Goal: Task Accomplishment & Management: Manage account settings

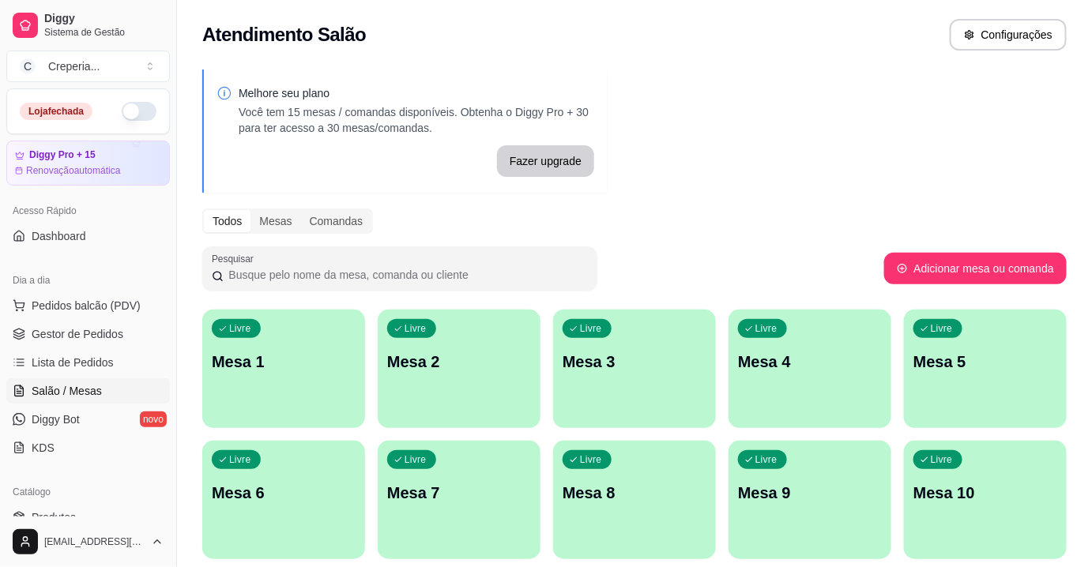
click at [299, 502] on p "Mesa 6" at bounding box center [284, 493] width 144 height 22
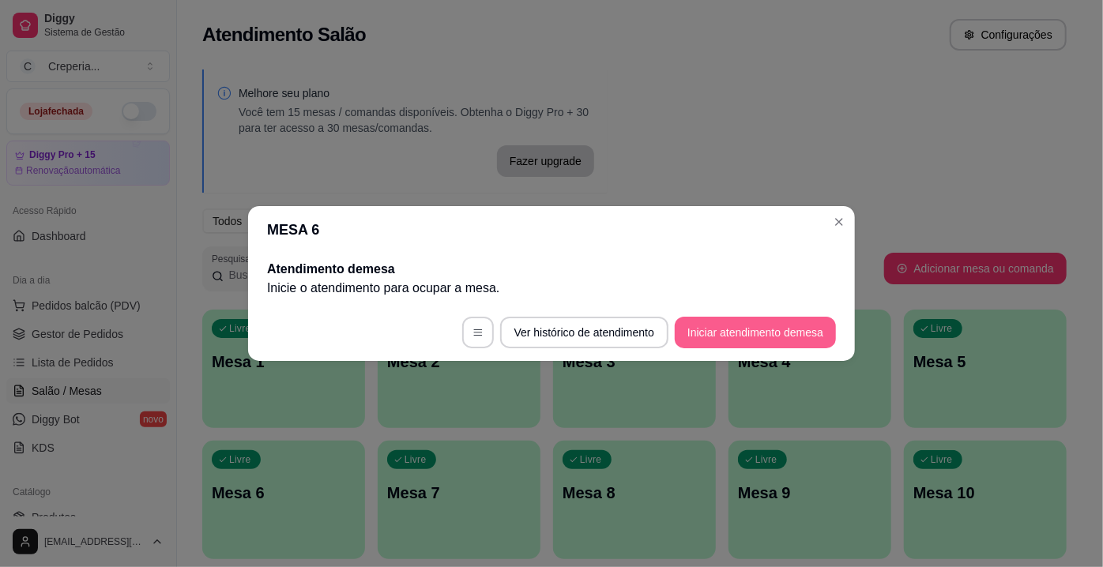
click at [735, 332] on button "Iniciar atendimento de mesa" at bounding box center [755, 333] width 161 height 32
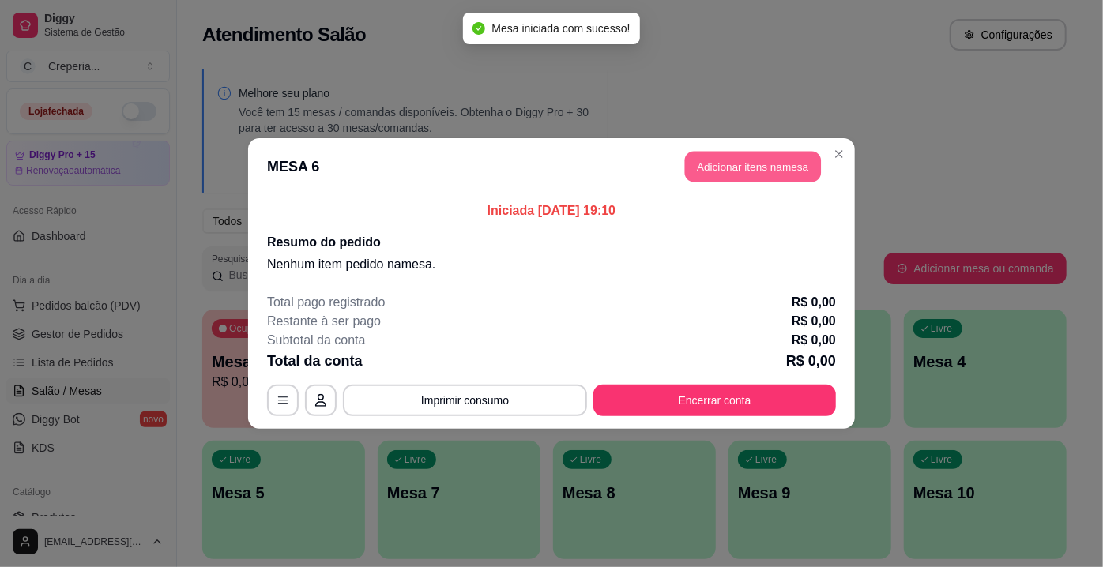
click at [754, 173] on button "Adicionar itens na mesa" at bounding box center [753, 167] width 136 height 31
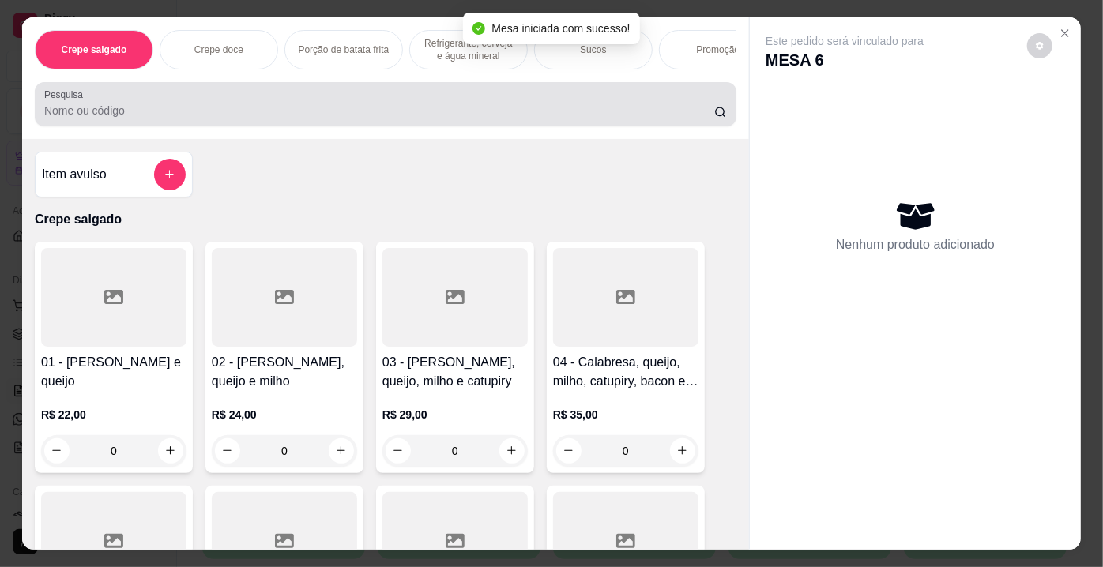
click at [621, 116] on input "Pesquisa" at bounding box center [379, 111] width 670 height 16
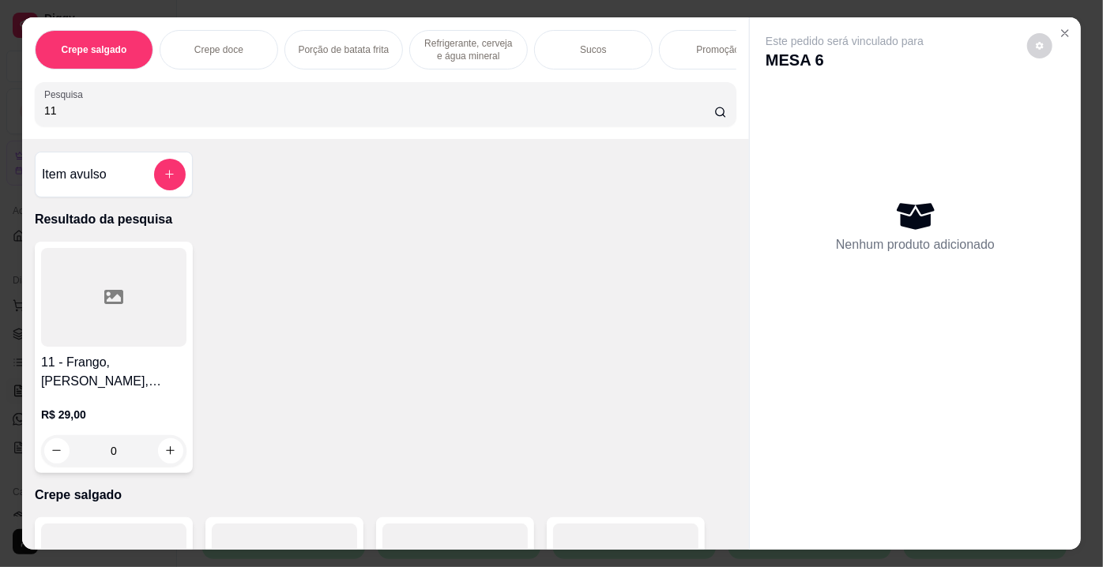
type input "11"
click at [128, 325] on div at bounding box center [113, 297] width 145 height 99
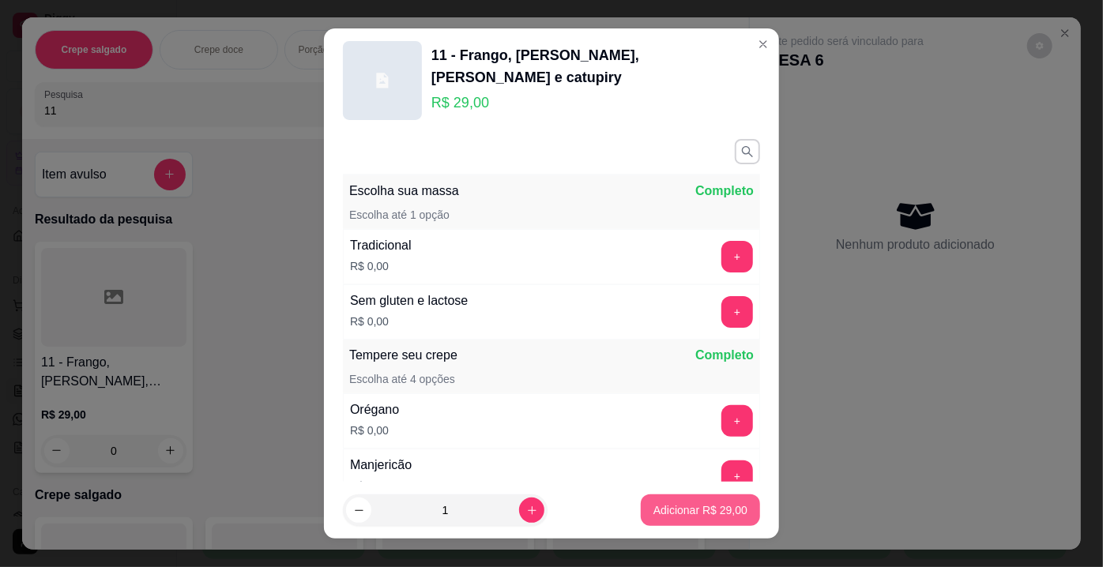
click at [653, 509] on p "Adicionar R$ 29,00" at bounding box center [700, 510] width 94 height 16
type input "1"
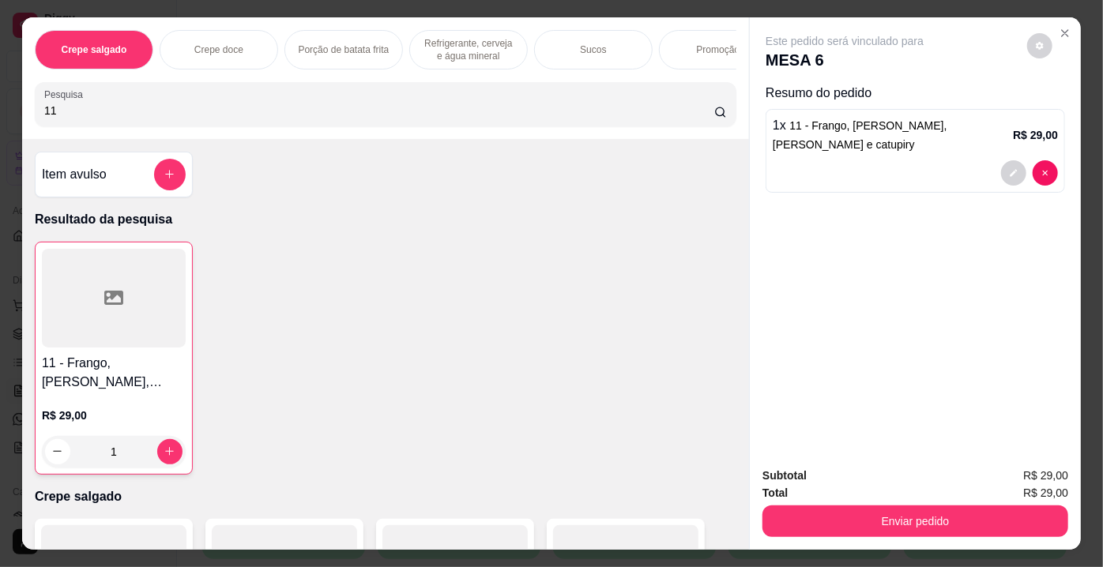
drag, startPoint x: 131, startPoint y: 121, endPoint x: 0, endPoint y: 116, distance: 131.2
click at [0, 116] on div "Crepe salgado Crepe doce Porção de batata frita Refrigerante, cerveja e água mi…" at bounding box center [551, 283] width 1103 height 567
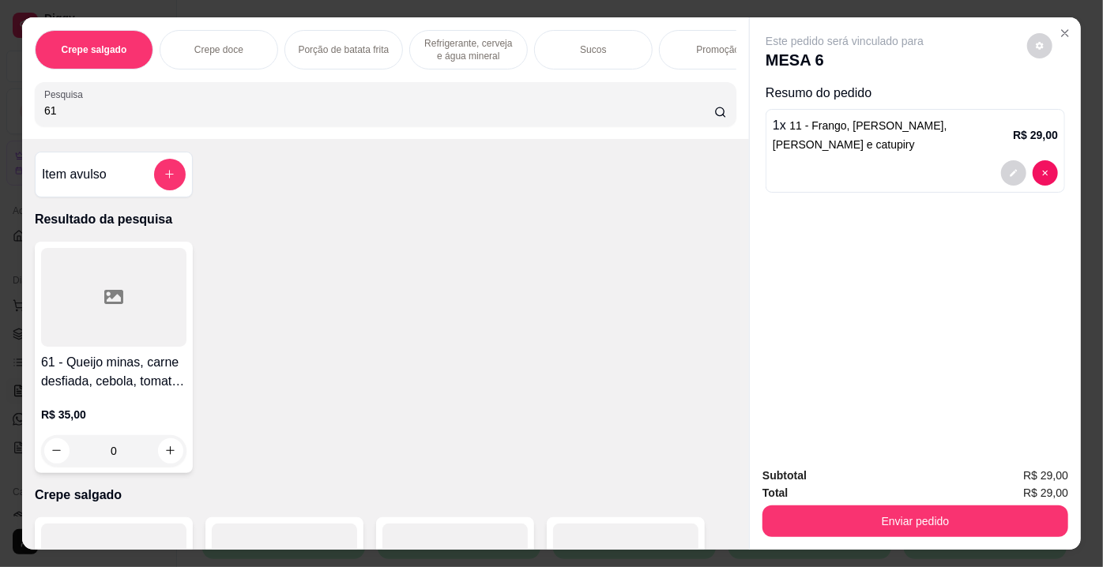
click at [127, 260] on div at bounding box center [113, 297] width 145 height 99
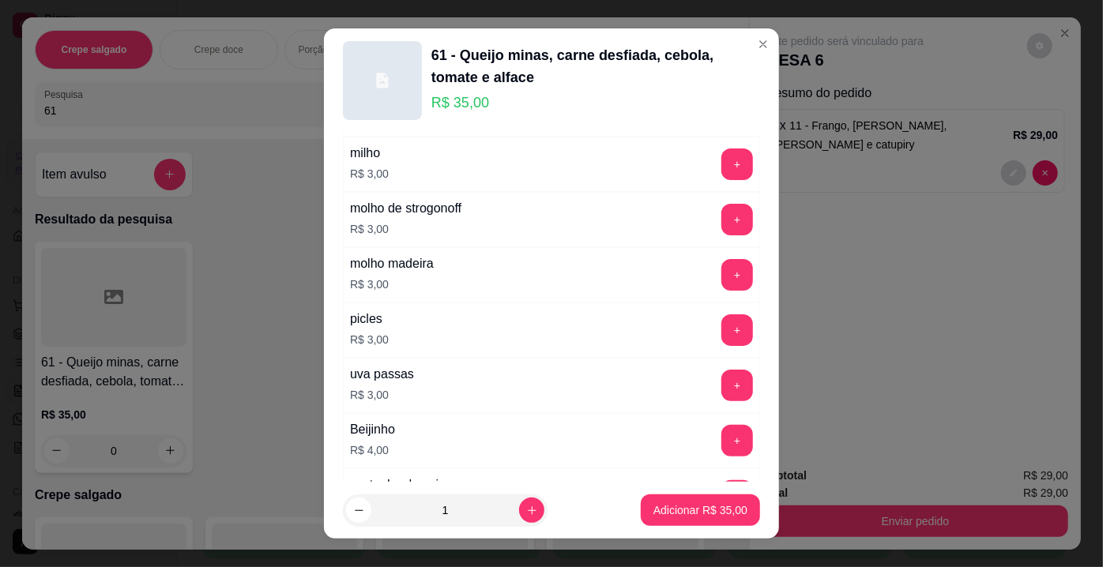
scroll to position [1221, 0]
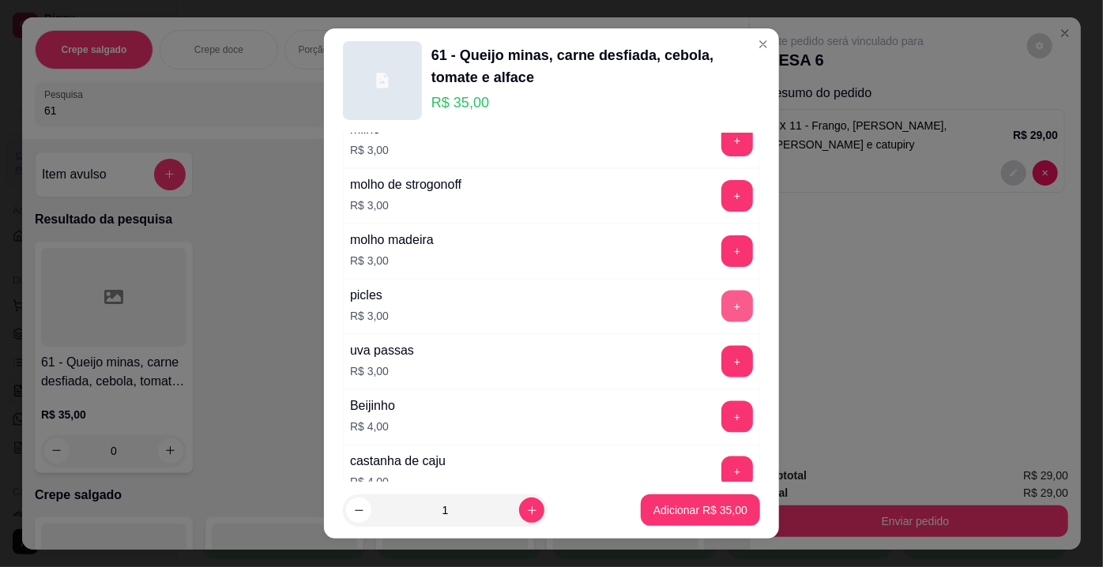
click at [721, 291] on button "+" at bounding box center [737, 307] width 32 height 32
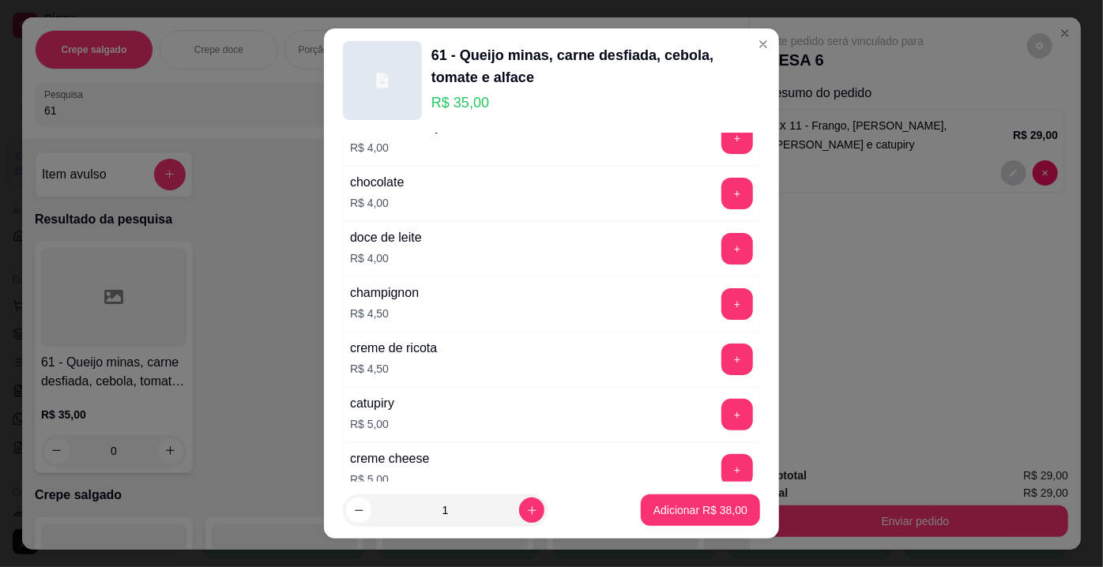
scroll to position [1580, 0]
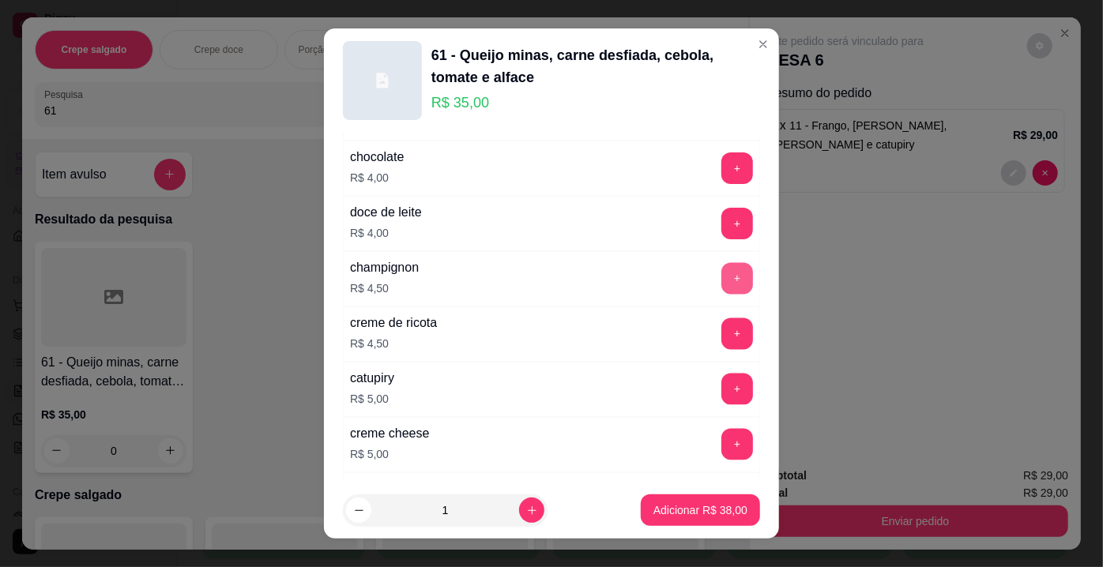
click at [721, 263] on button "+" at bounding box center [737, 279] width 32 height 32
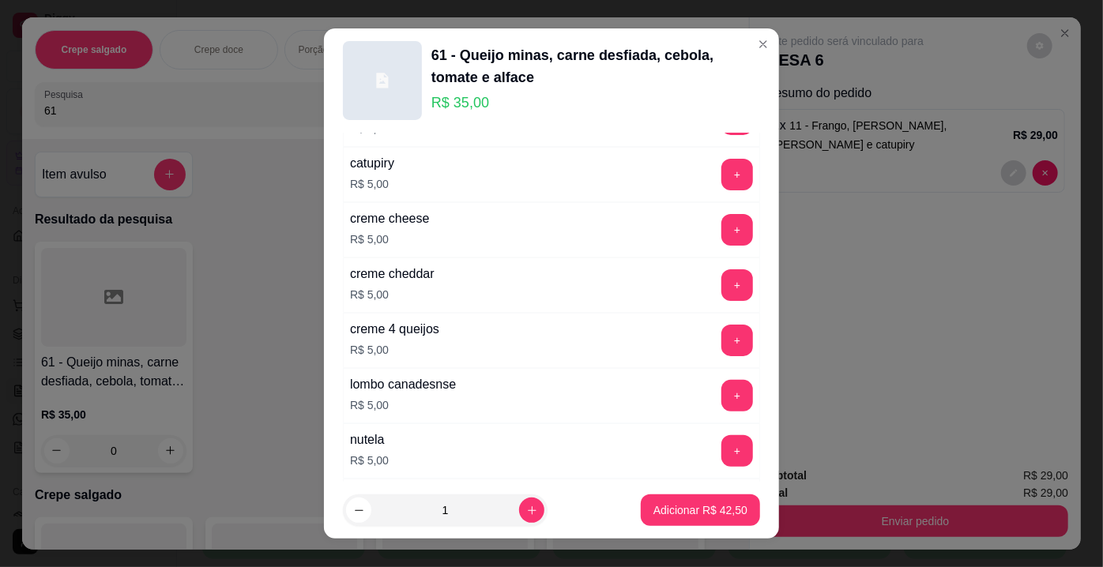
scroll to position [1867, 0]
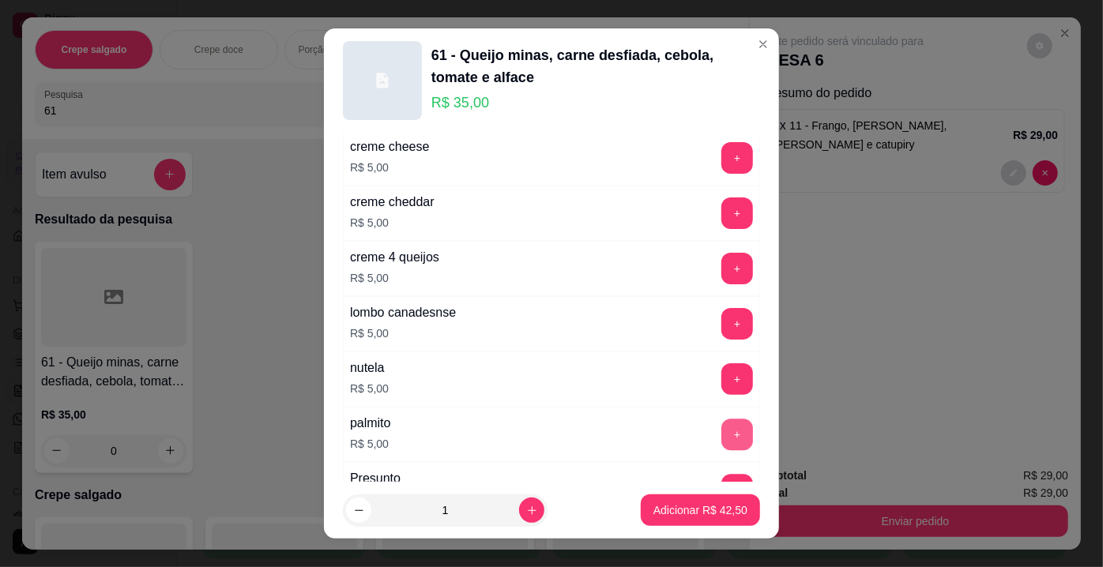
click at [721, 419] on button "+" at bounding box center [737, 435] width 32 height 32
click at [709, 510] on p "Adicionar R$ 47,50" at bounding box center [701, 509] width 92 height 15
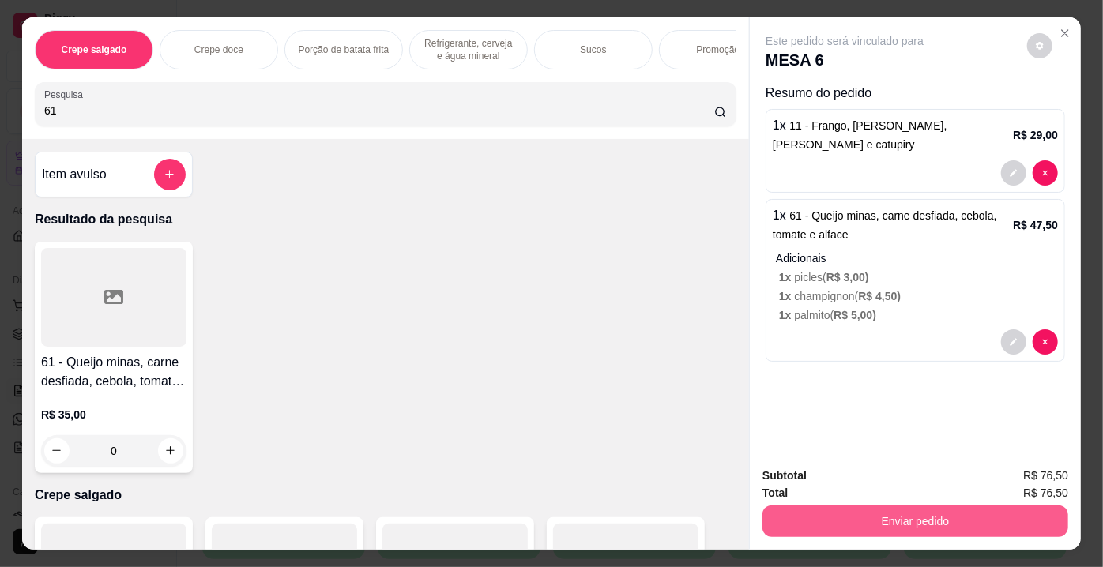
click at [852, 509] on button "Enviar pedido" at bounding box center [915, 522] width 306 height 32
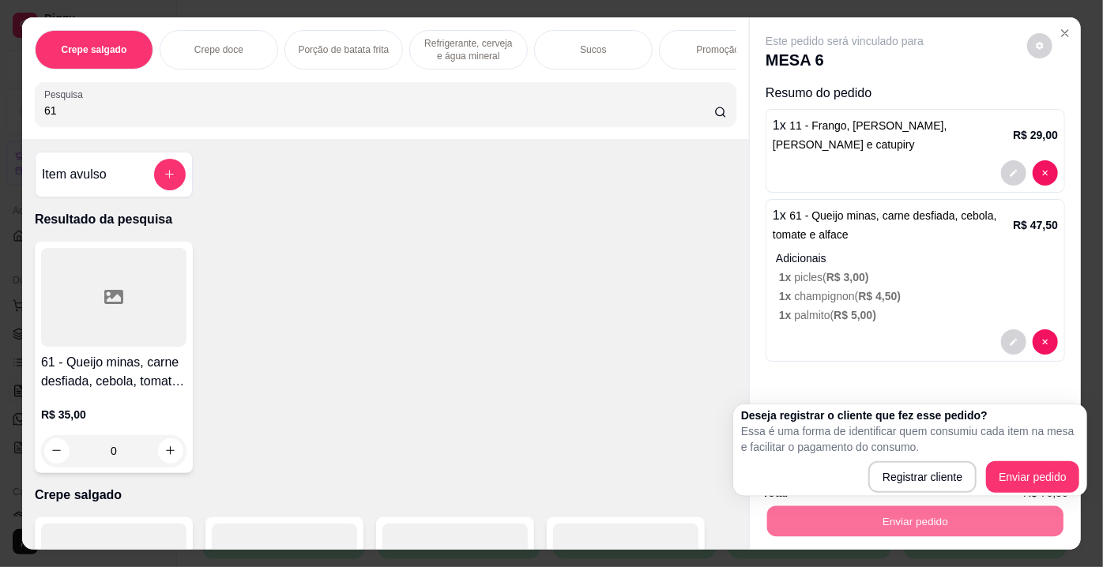
click at [491, 229] on p "Resultado da pesquisa" at bounding box center [386, 219] width 702 height 19
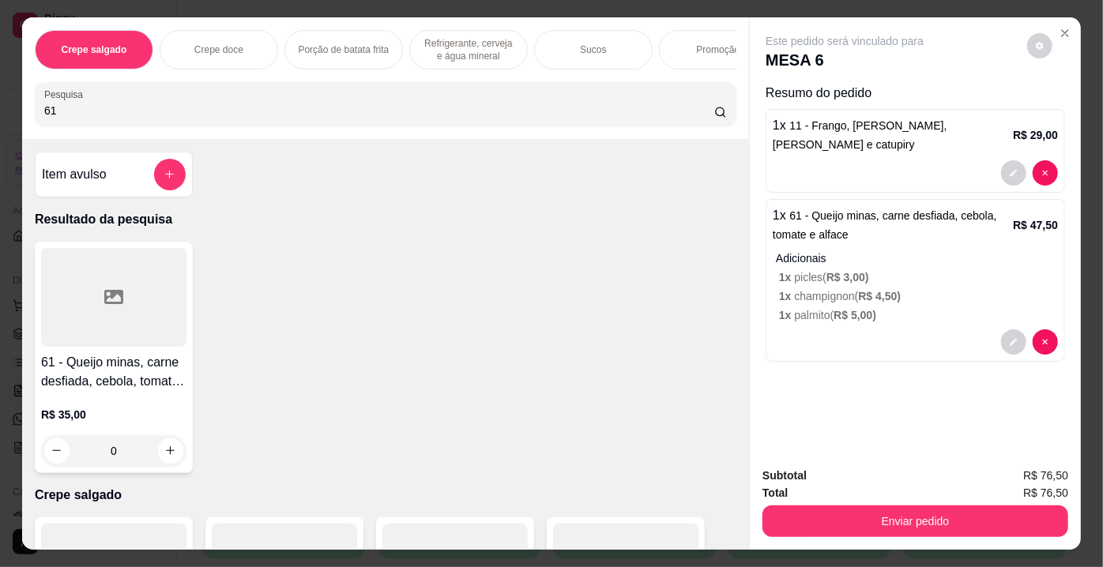
drag, startPoint x: 254, startPoint y: 110, endPoint x: 0, endPoint y: 96, distance: 254.8
click at [0, 96] on div "Crepe salgado Crepe doce Porção de batata frita Refrigerante, cerveja e água mi…" at bounding box center [551, 283] width 1103 height 567
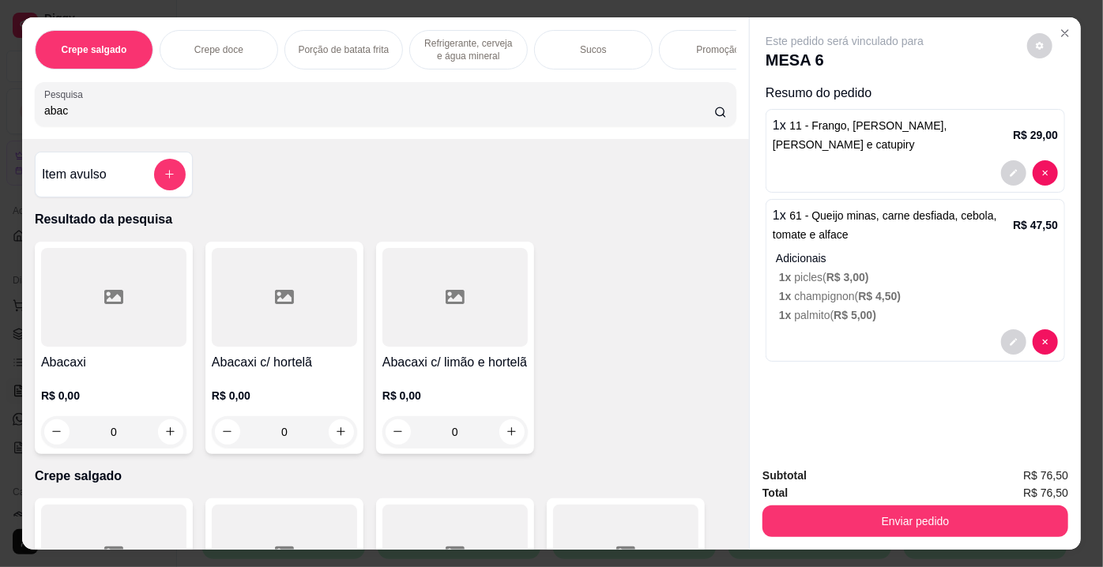
type input "abac"
click at [254, 317] on div at bounding box center [284, 297] width 145 height 99
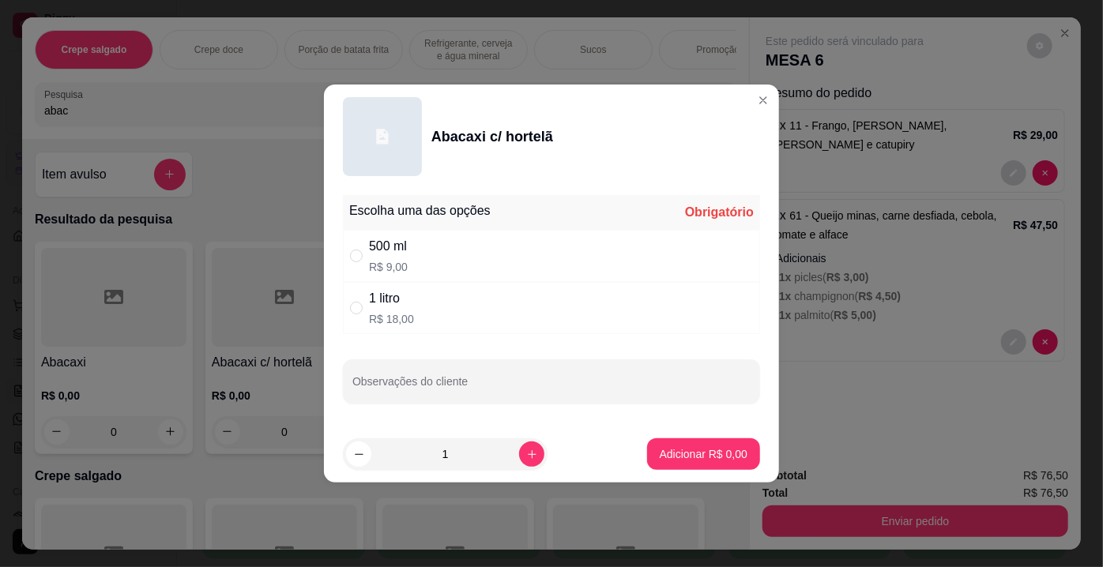
click at [414, 314] on div "1 litro R$ 18,00" at bounding box center [551, 308] width 417 height 52
radio input "true"
click at [671, 452] on p "Adicionar R$ 18,00" at bounding box center [701, 453] width 92 height 15
type input "1"
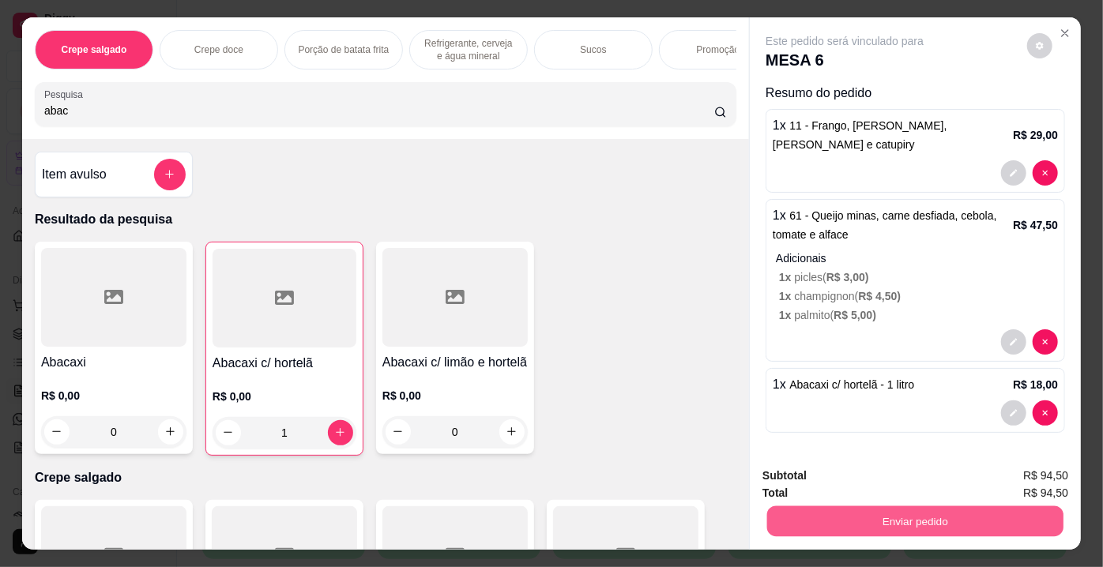
click at [904, 512] on button "Enviar pedido" at bounding box center [915, 521] width 296 height 31
click at [1007, 476] on button "Enviar pedido" at bounding box center [1027, 477] width 87 height 29
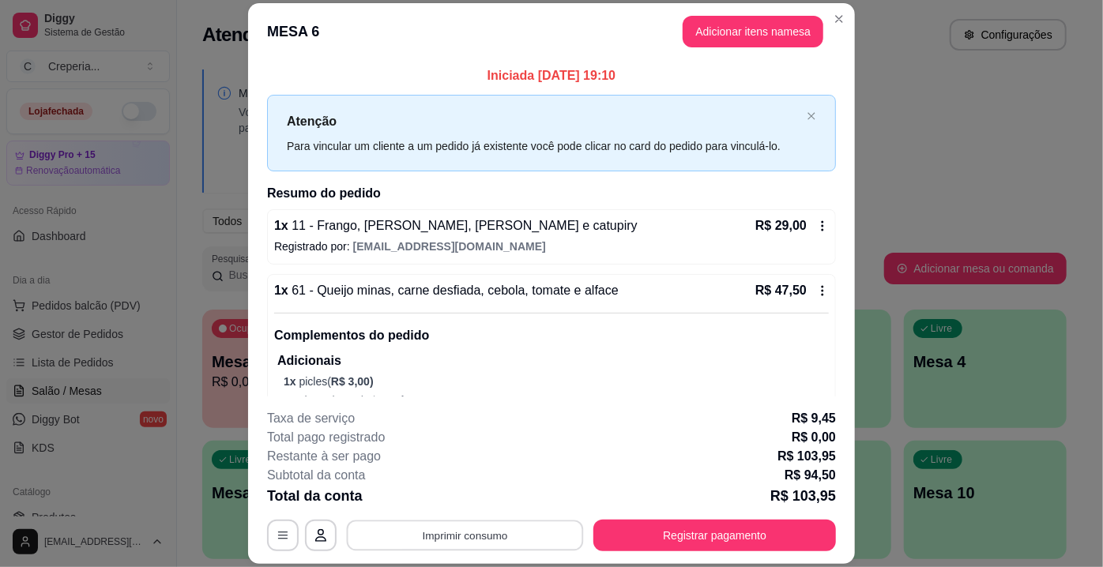
click at [421, 534] on button "Imprimir consumo" at bounding box center [465, 536] width 237 height 31
click at [454, 498] on button "IMPRESSORA" at bounding box center [465, 499] width 115 height 25
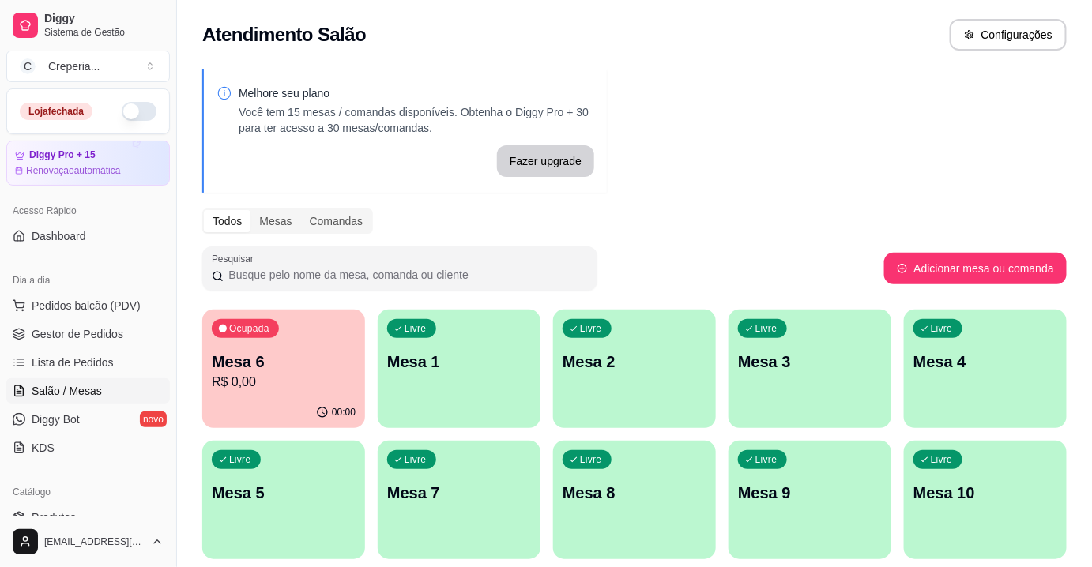
click at [879, 226] on div "Todos Mesas Comandas" at bounding box center [634, 221] width 864 height 25
click at [324, 480] on div "Livre Mesa 5" at bounding box center [283, 491] width 163 height 100
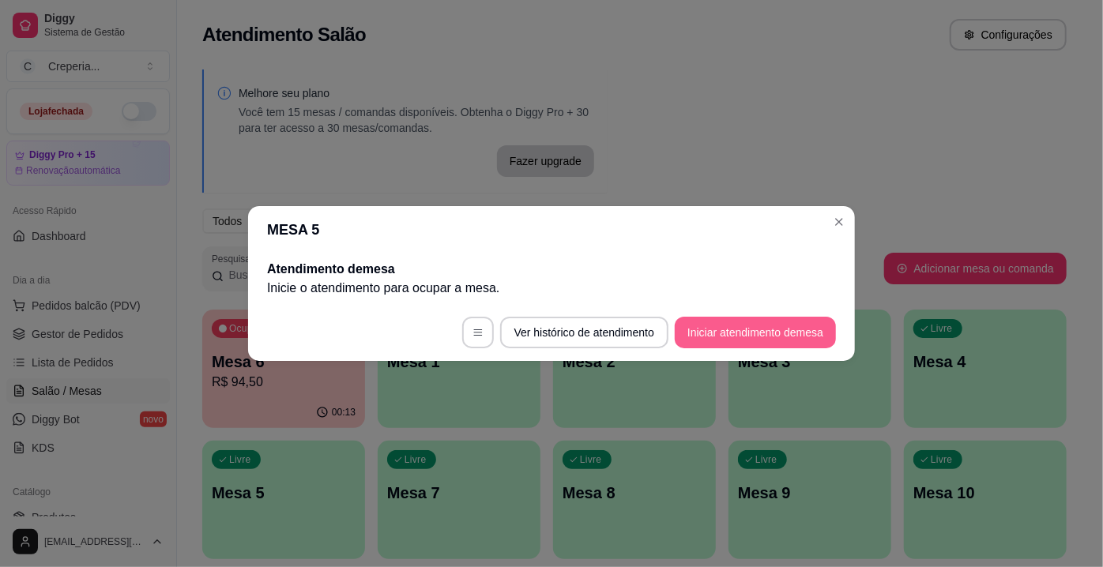
click at [758, 332] on button "Iniciar atendimento de mesa" at bounding box center [755, 333] width 161 height 32
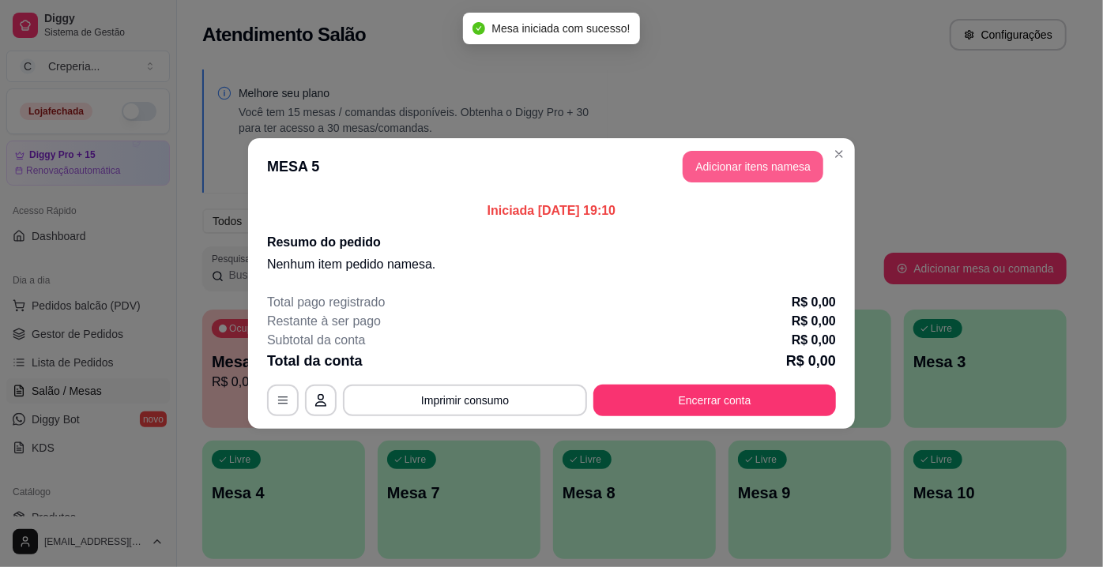
click at [746, 175] on button "Adicionar itens na mesa" at bounding box center [753, 167] width 141 height 32
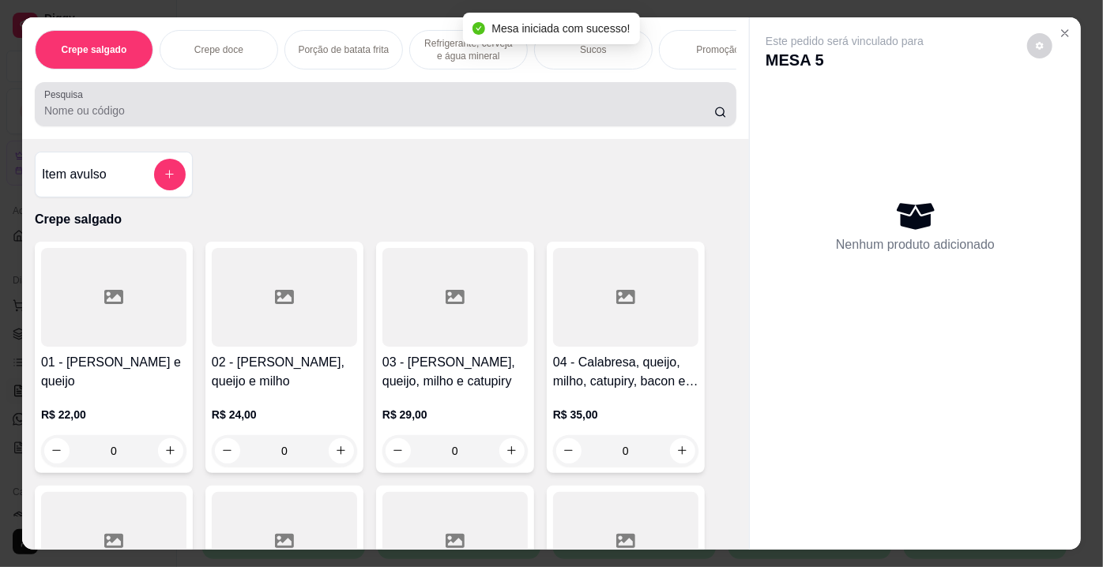
click at [301, 126] on div "Pesquisa" at bounding box center [386, 104] width 702 height 44
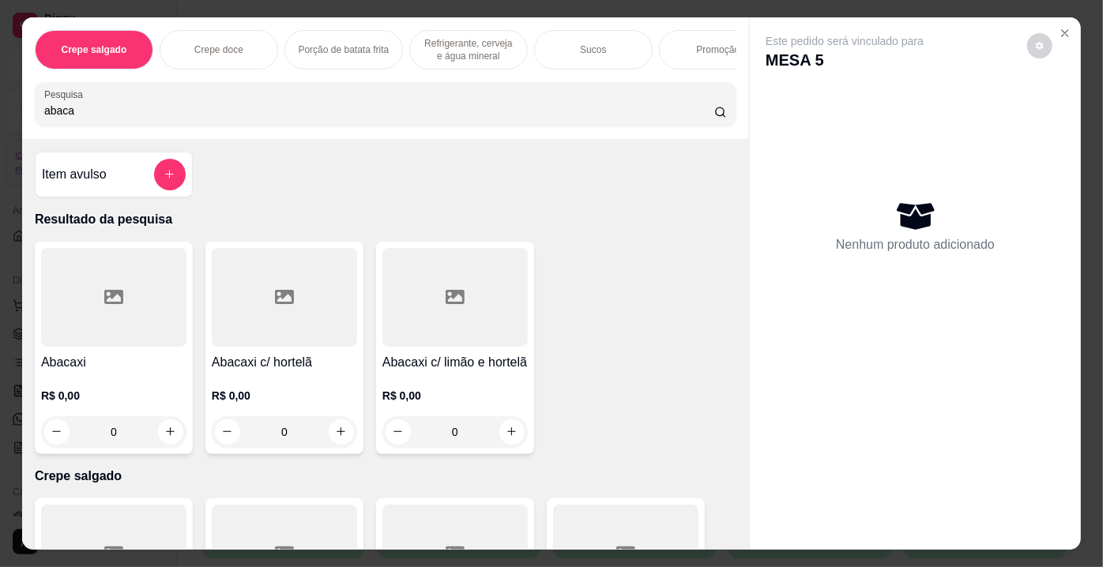
type input "abaca"
click at [261, 318] on div at bounding box center [284, 297] width 145 height 99
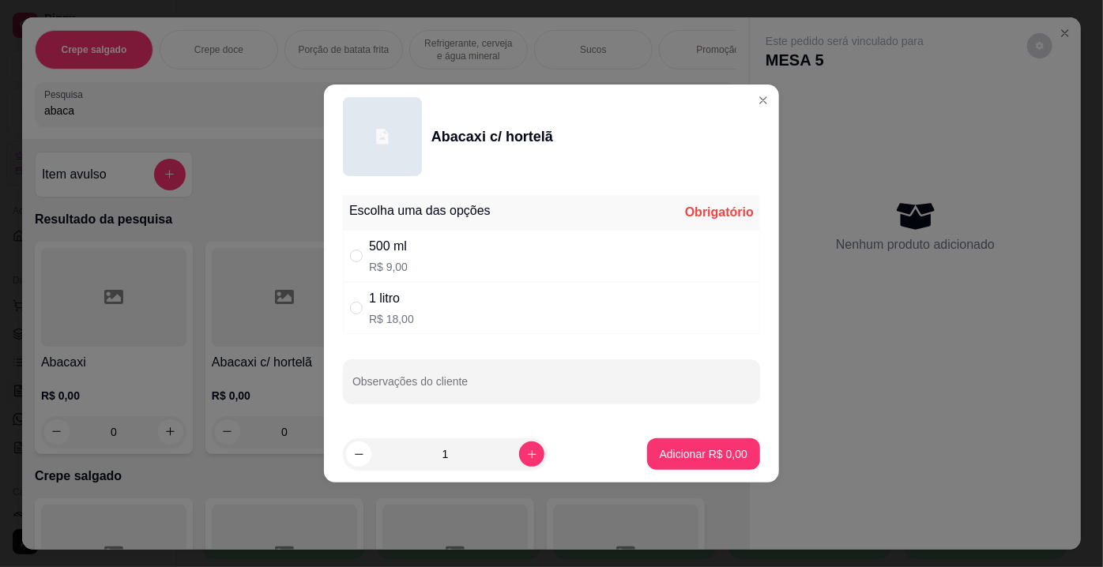
click at [397, 311] on p "R$ 18,00" at bounding box center [391, 319] width 45 height 16
radio input "true"
click at [721, 452] on p "Adicionar R$ 18,00" at bounding box center [701, 453] width 92 height 15
type input "1"
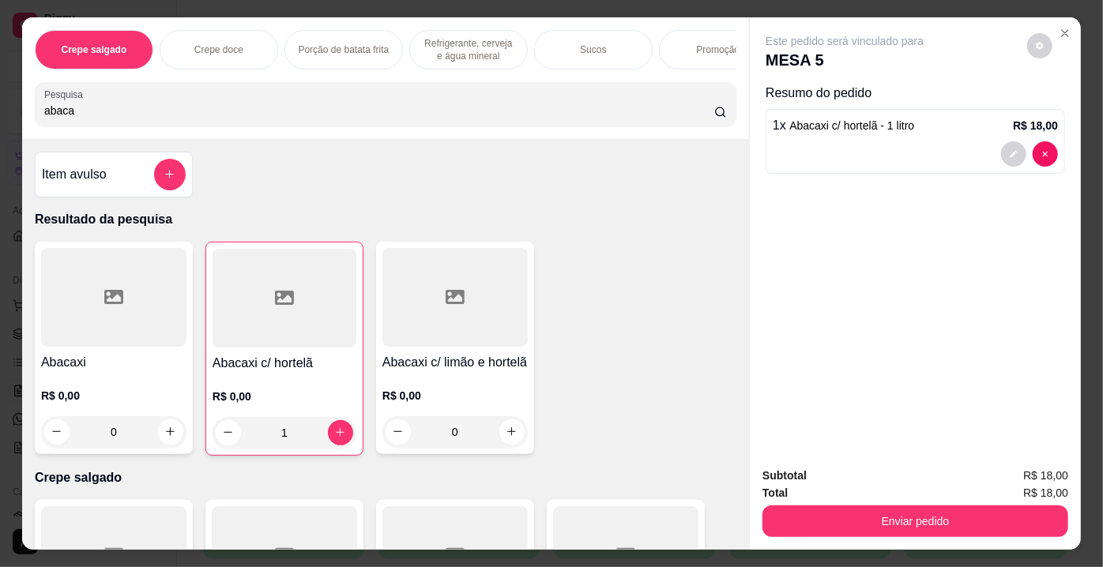
drag, startPoint x: 139, startPoint y: 117, endPoint x: 0, endPoint y: 114, distance: 139.1
click at [0, 114] on div "Crepe salgado Crepe doce Porção de batata frita Refrigerante, cerveja e água mi…" at bounding box center [551, 283] width 1103 height 567
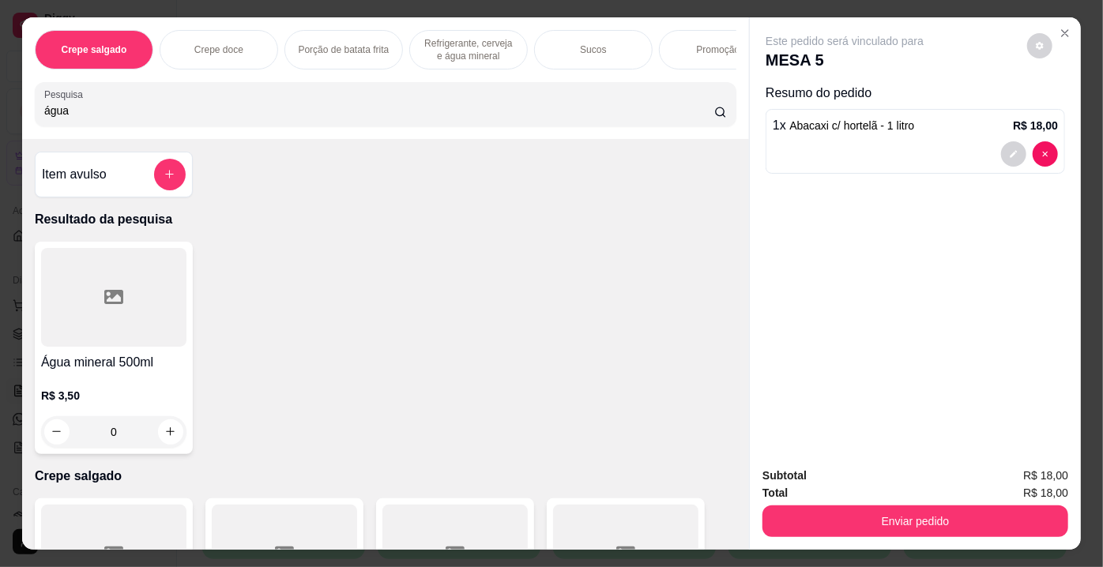
type input "água"
click at [114, 304] on icon at bounding box center [113, 297] width 19 height 14
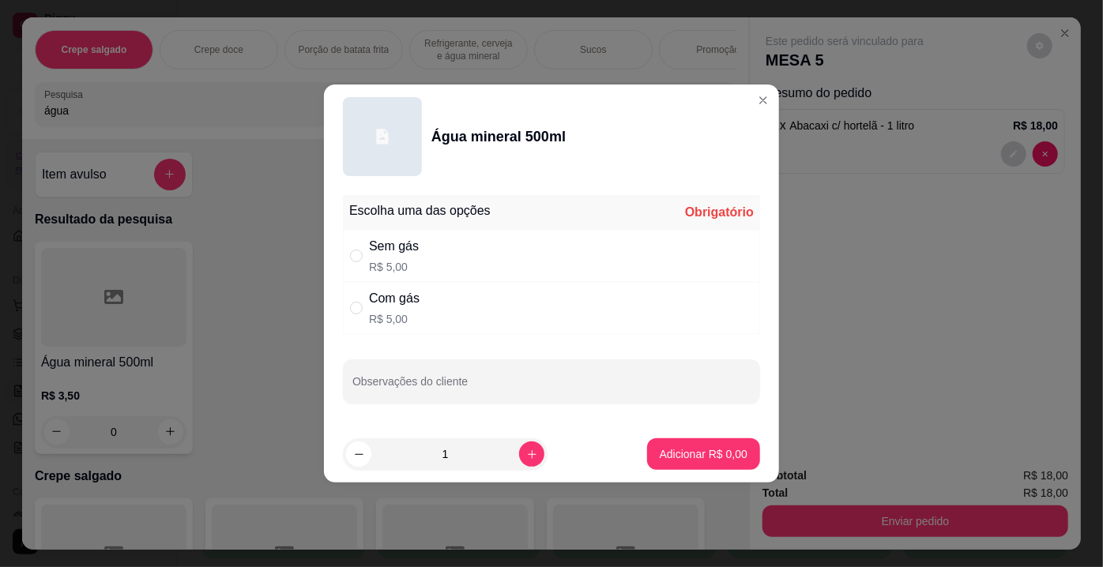
click at [423, 256] on div "Sem gás R$ 5,00" at bounding box center [551, 256] width 417 height 52
radio input "true"
click at [692, 463] on button "Adicionar R$ 5,00" at bounding box center [703, 454] width 113 height 32
type input "1"
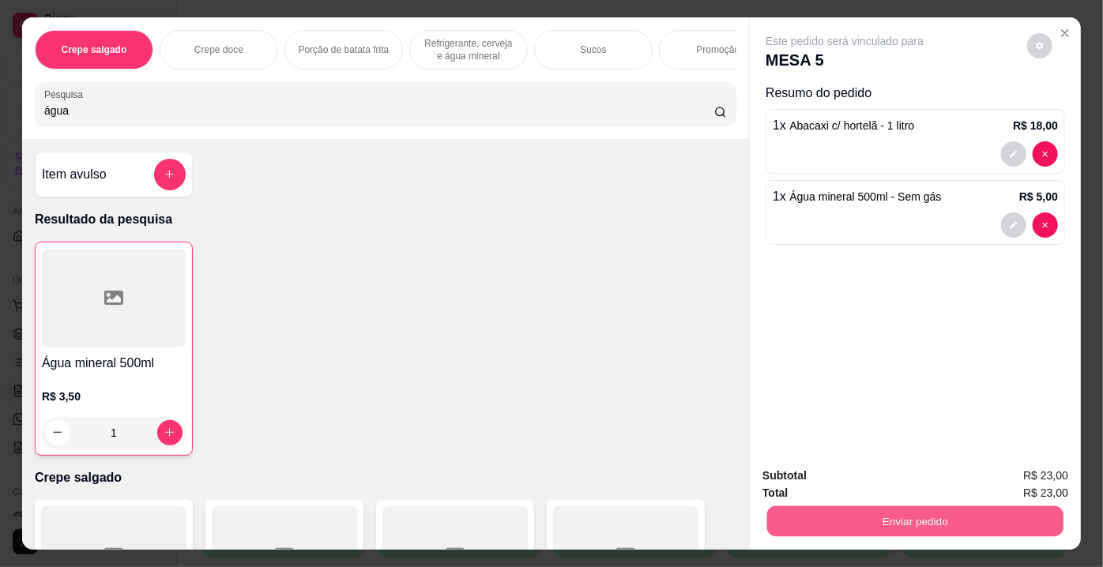
click at [879, 517] on button "Enviar pedido" at bounding box center [915, 521] width 296 height 31
click at [1004, 485] on button "Enviar pedido" at bounding box center [1027, 477] width 87 height 29
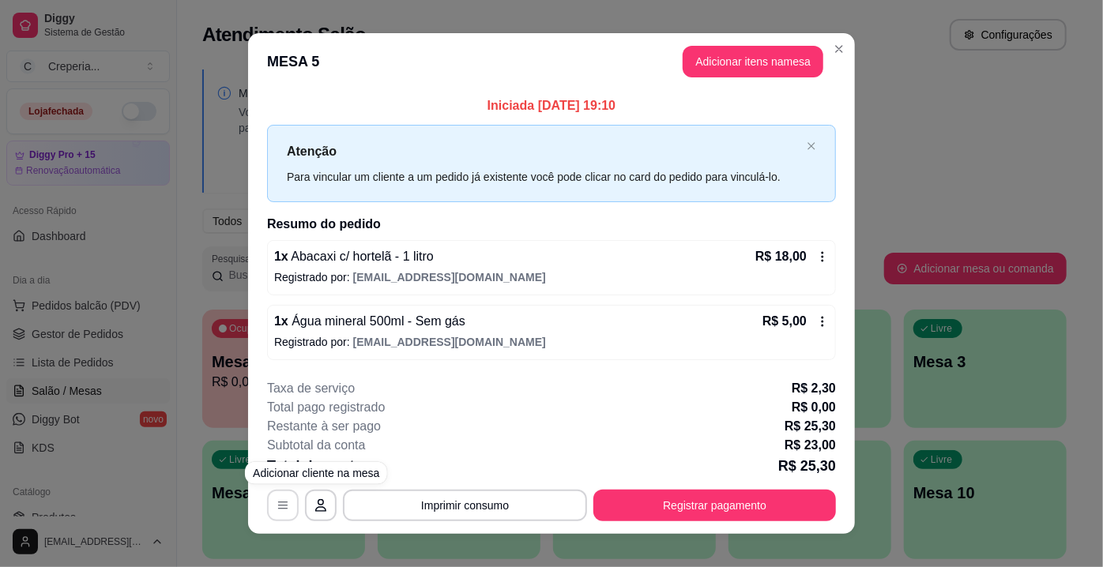
click at [292, 505] on button "button" at bounding box center [283, 506] width 32 height 32
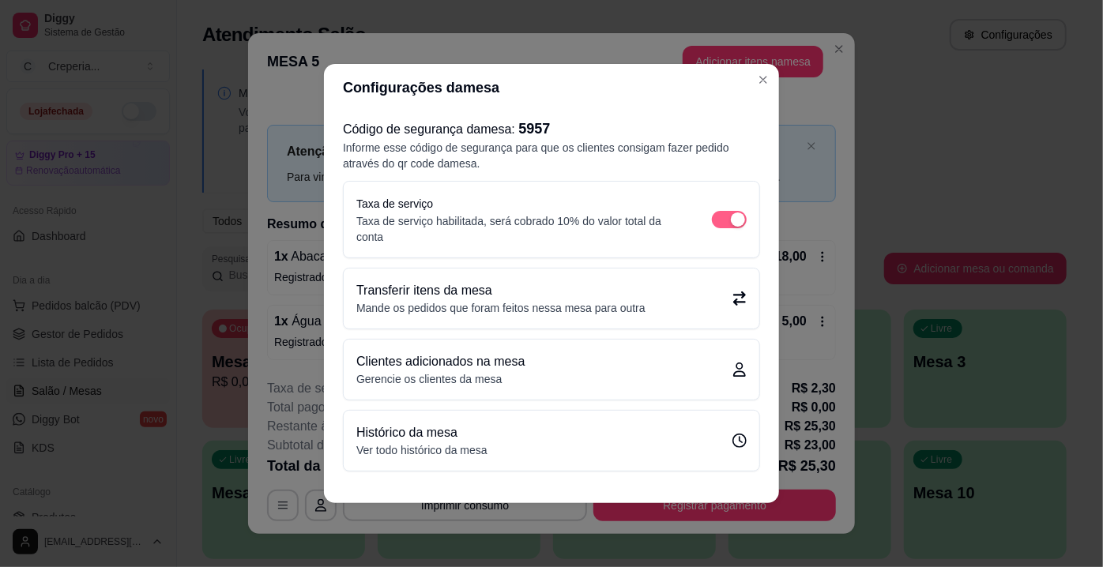
click at [721, 222] on span "button" at bounding box center [729, 219] width 35 height 17
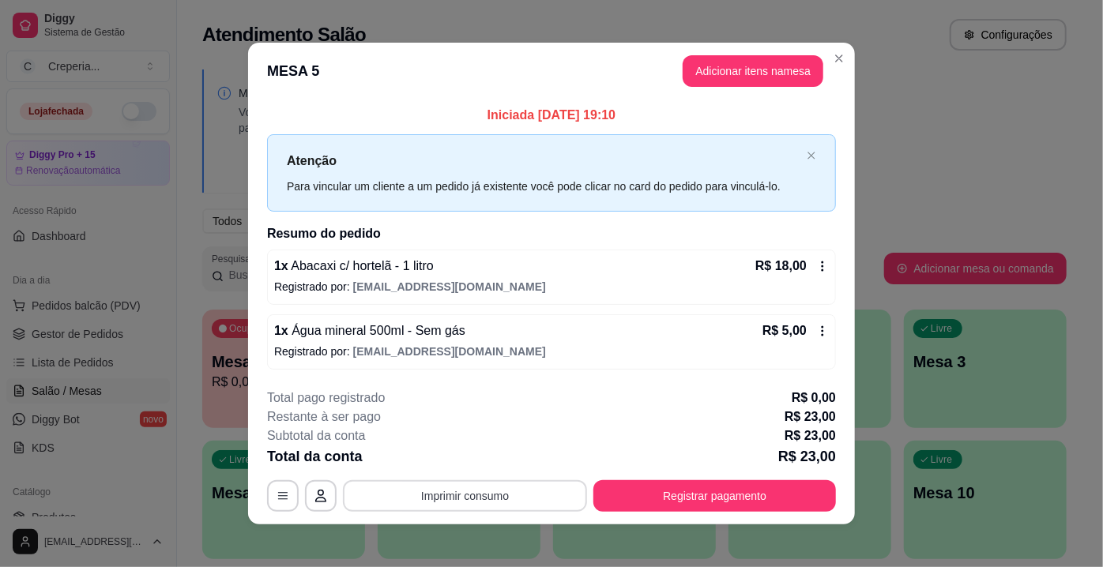
click at [459, 502] on button "Imprimir consumo" at bounding box center [465, 496] width 244 height 32
click at [454, 463] on button "IMPRESSORA" at bounding box center [465, 458] width 115 height 25
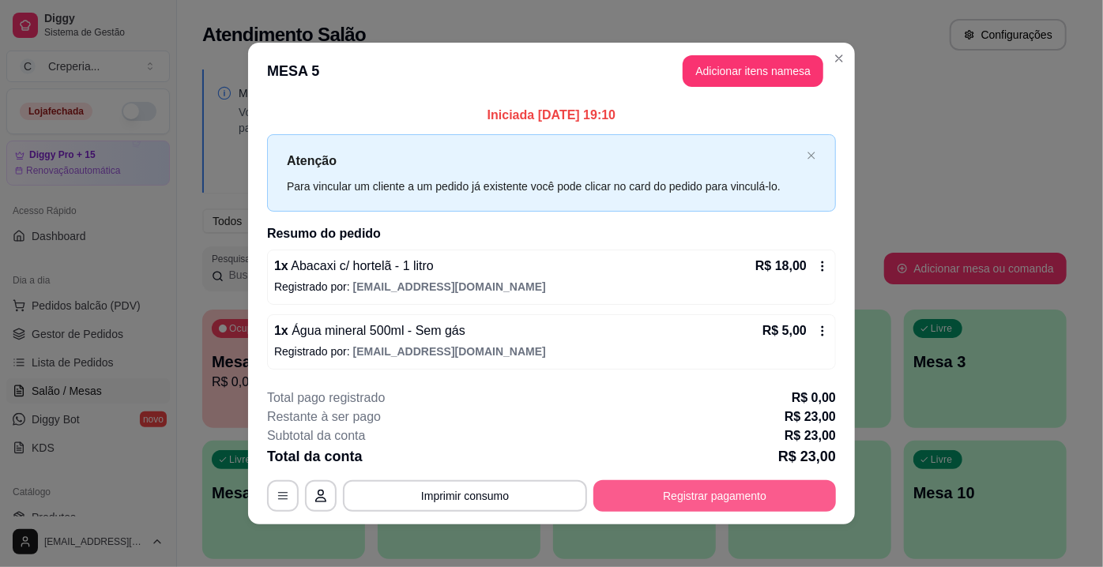
click at [743, 496] on button "Registrar pagamento" at bounding box center [714, 496] width 243 height 32
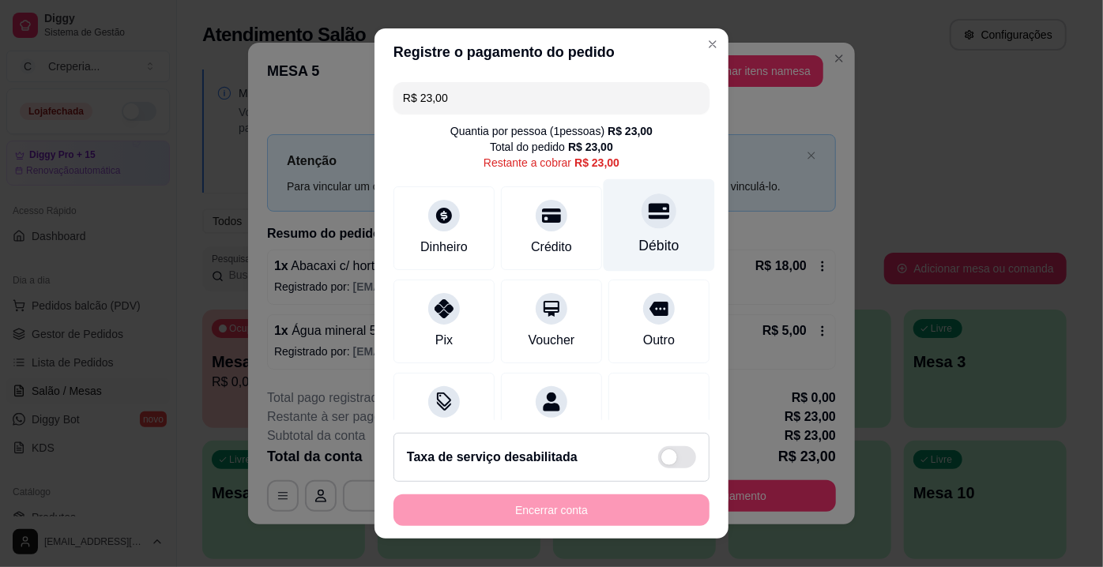
drag, startPoint x: 633, startPoint y: 220, endPoint x: 619, endPoint y: 231, distance: 18.5
click at [649, 220] on icon at bounding box center [659, 211] width 21 height 21
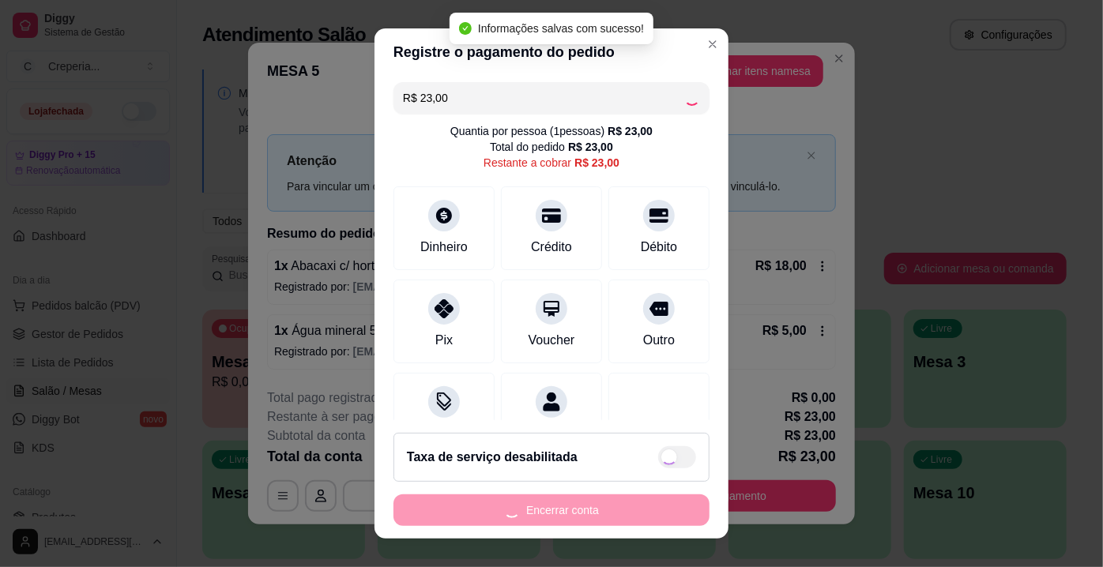
type input "R$ 0,00"
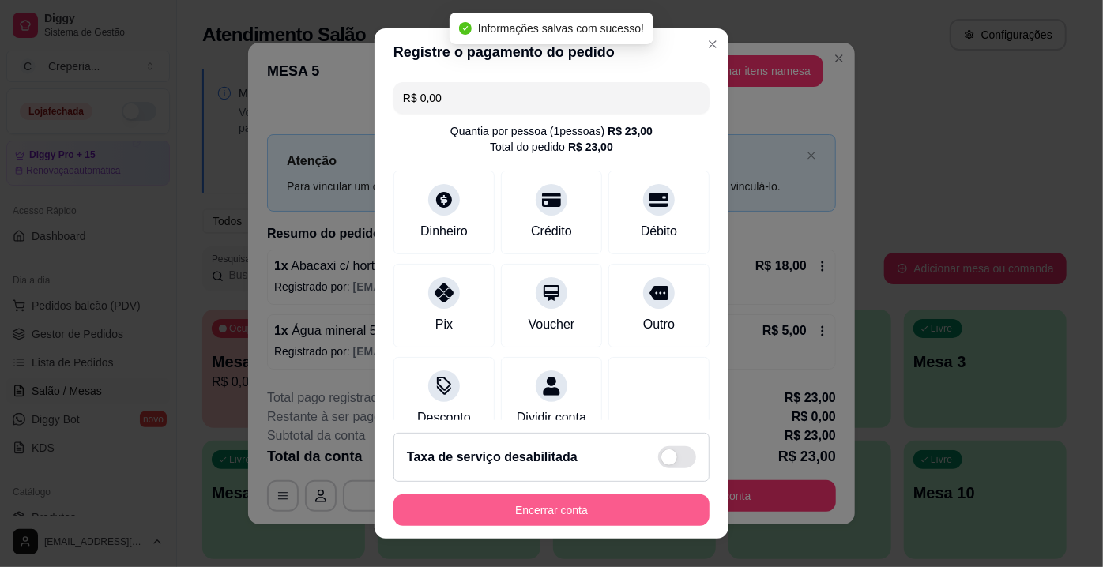
click at [564, 521] on button "Encerrar conta" at bounding box center [551, 511] width 316 height 32
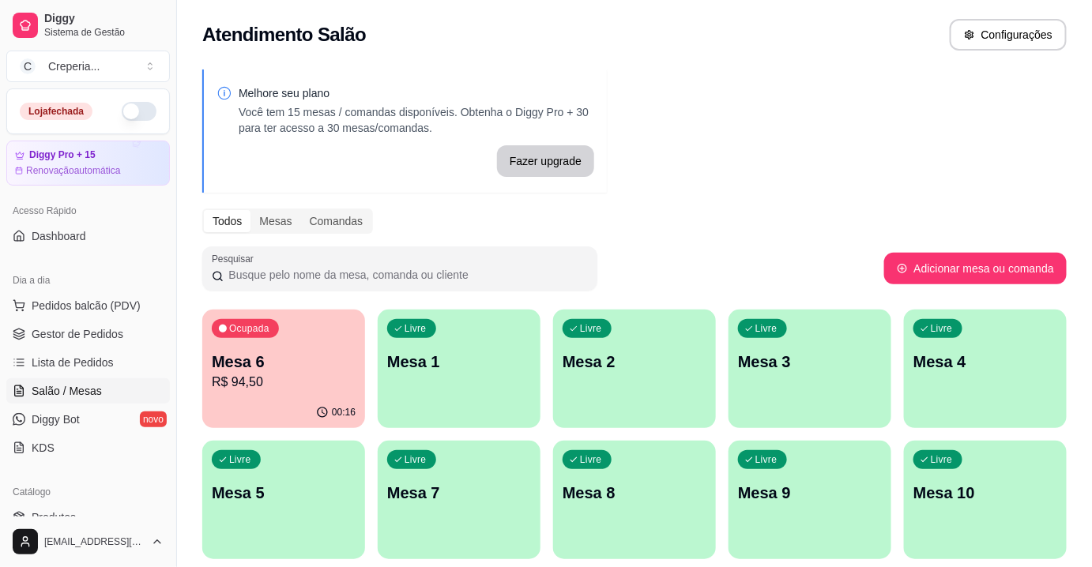
click at [422, 462] on p "Livre" at bounding box center [415, 459] width 22 height 13
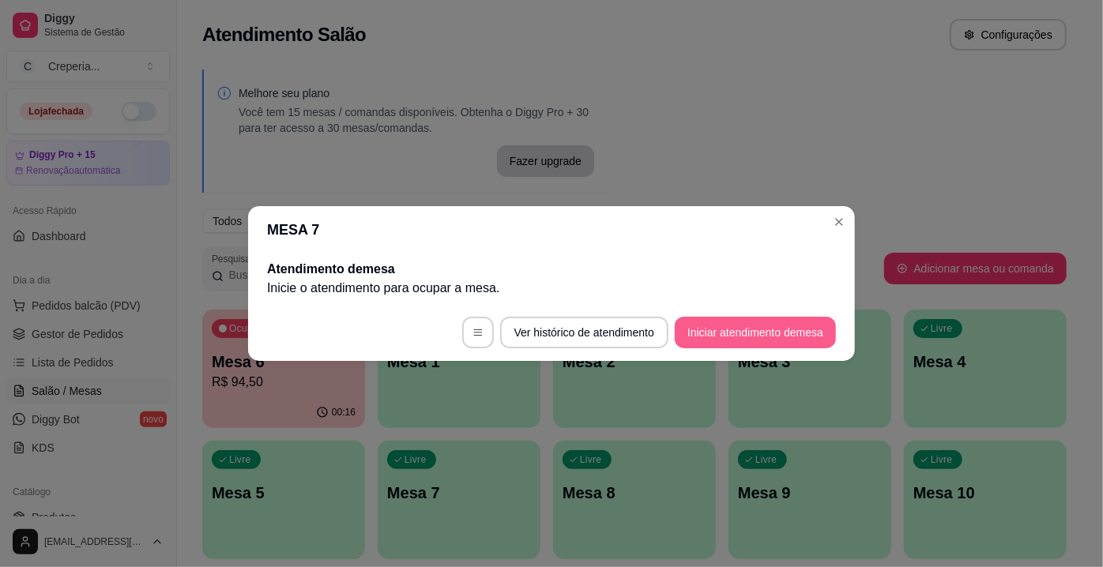
click at [739, 337] on button "Iniciar atendimento de mesa" at bounding box center [755, 333] width 161 height 32
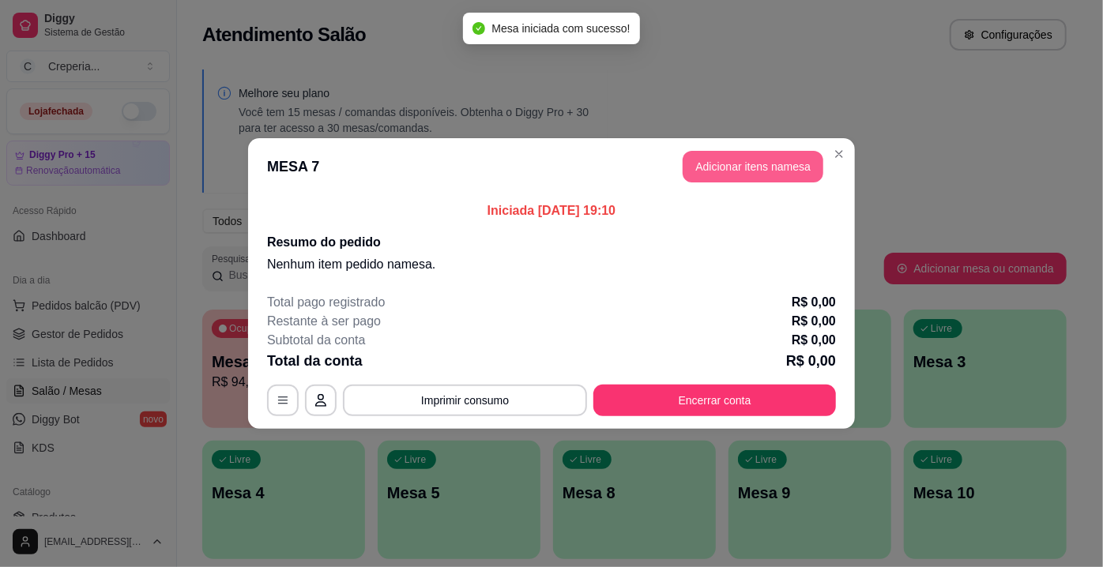
click at [734, 170] on button "Adicionar itens na mesa" at bounding box center [753, 167] width 141 height 32
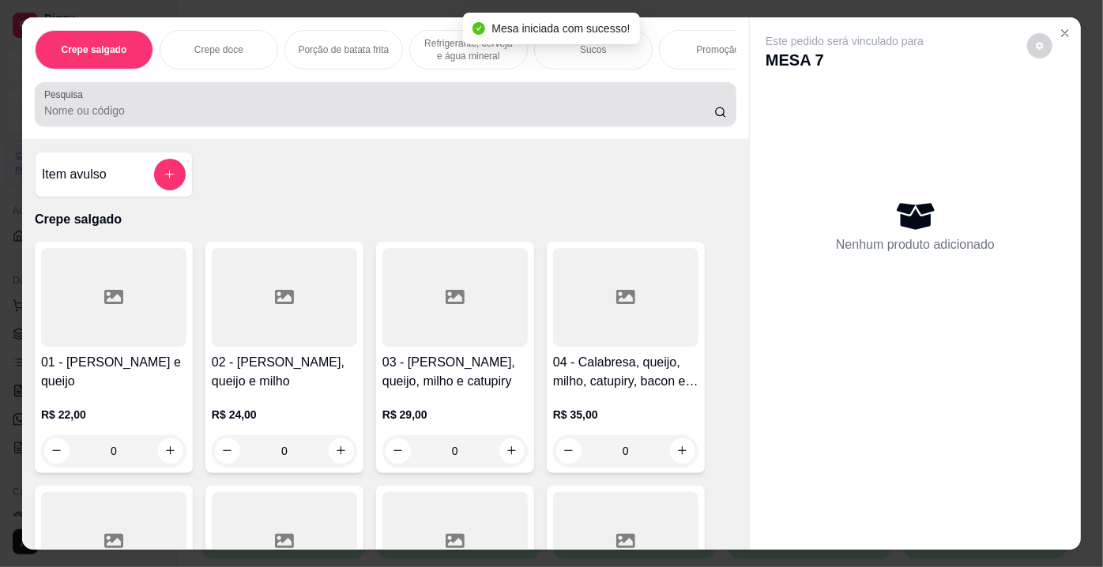
click at [138, 115] on input "Pesquisa" at bounding box center [379, 111] width 670 height 16
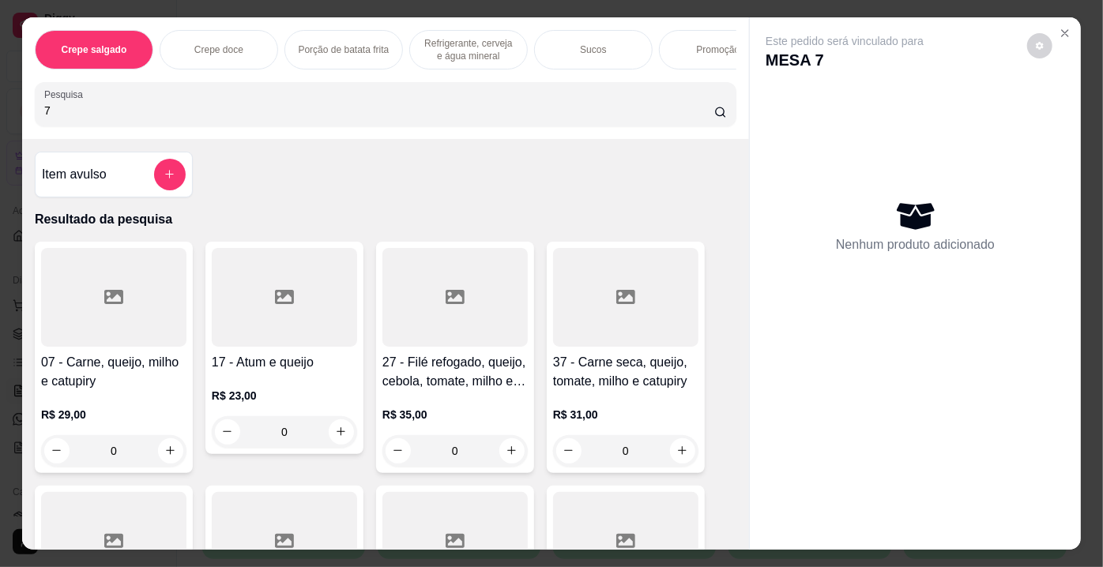
type input "7"
click at [132, 321] on div at bounding box center [113, 297] width 145 height 99
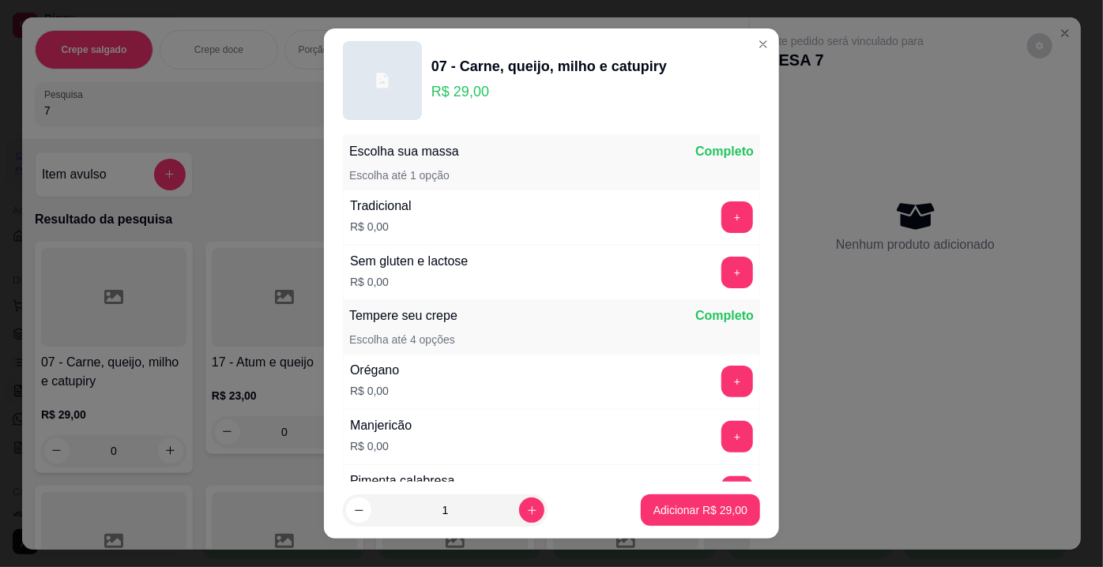
scroll to position [71, 0]
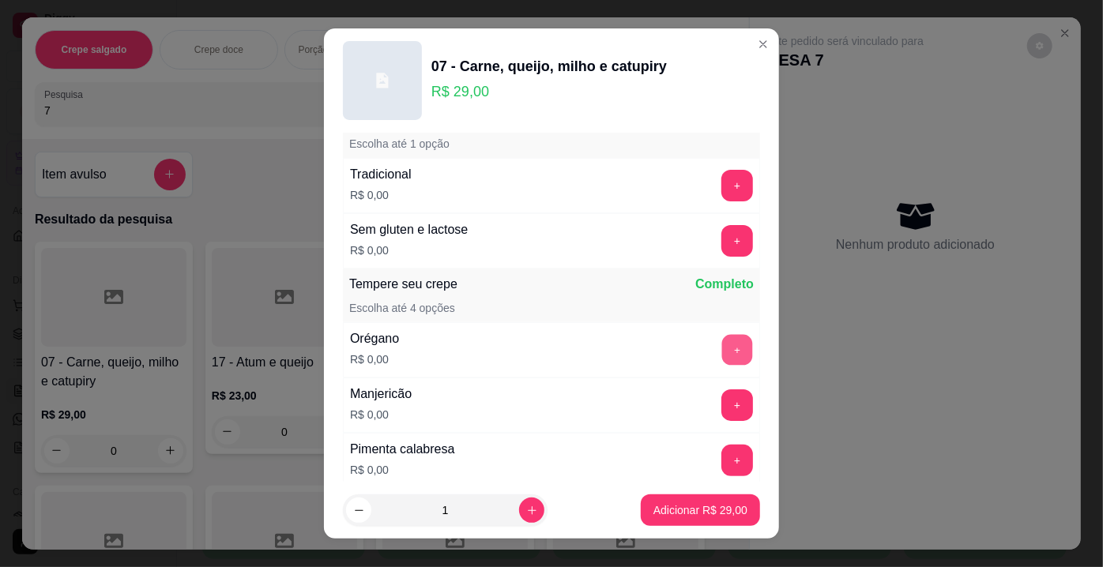
click at [722, 344] on button "+" at bounding box center [737, 350] width 31 height 31
click at [526, 506] on icon "increase-product-quantity" at bounding box center [532, 511] width 12 height 12
type input "2"
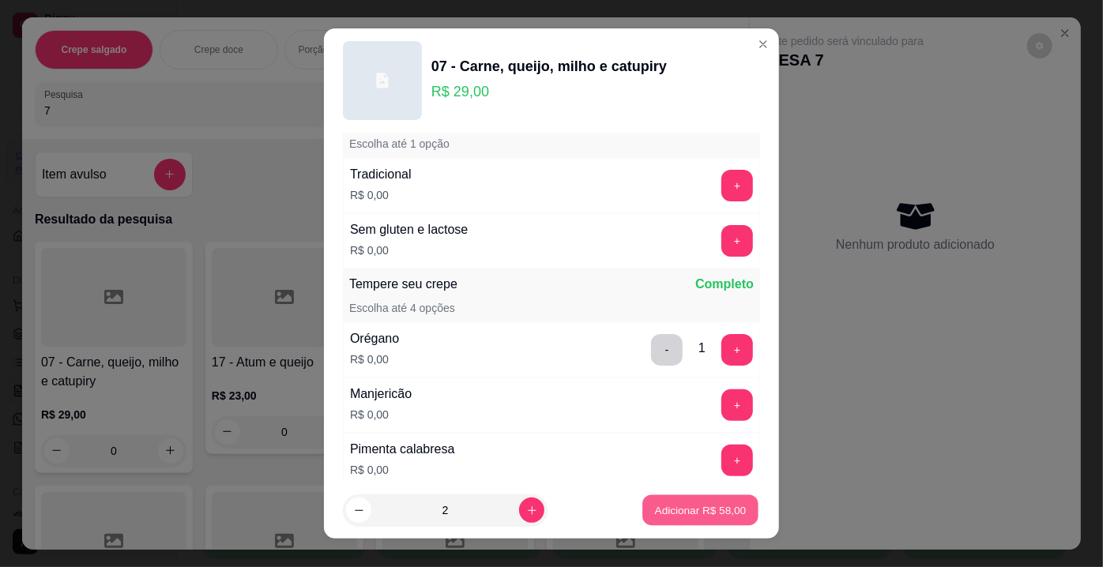
click at [666, 507] on p "Adicionar R$ 58,00" at bounding box center [701, 509] width 92 height 15
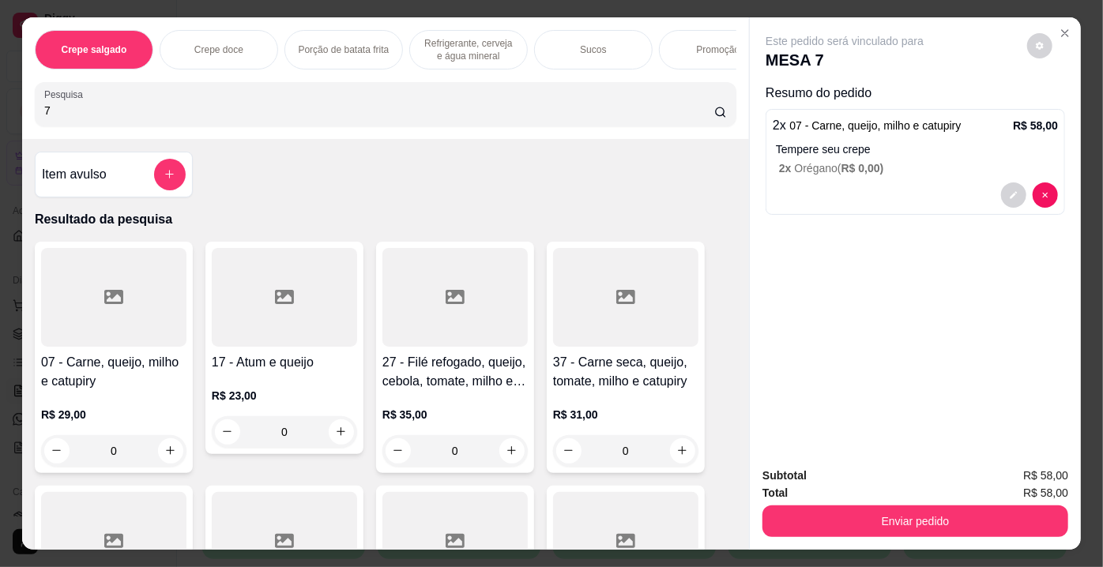
drag, startPoint x: 64, startPoint y: 109, endPoint x: 0, endPoint y: 115, distance: 64.2
click at [0, 115] on div "Crepe salgado Crepe doce Porção de batata frita Refrigerante, cerveja e água mi…" at bounding box center [551, 283] width 1103 height 567
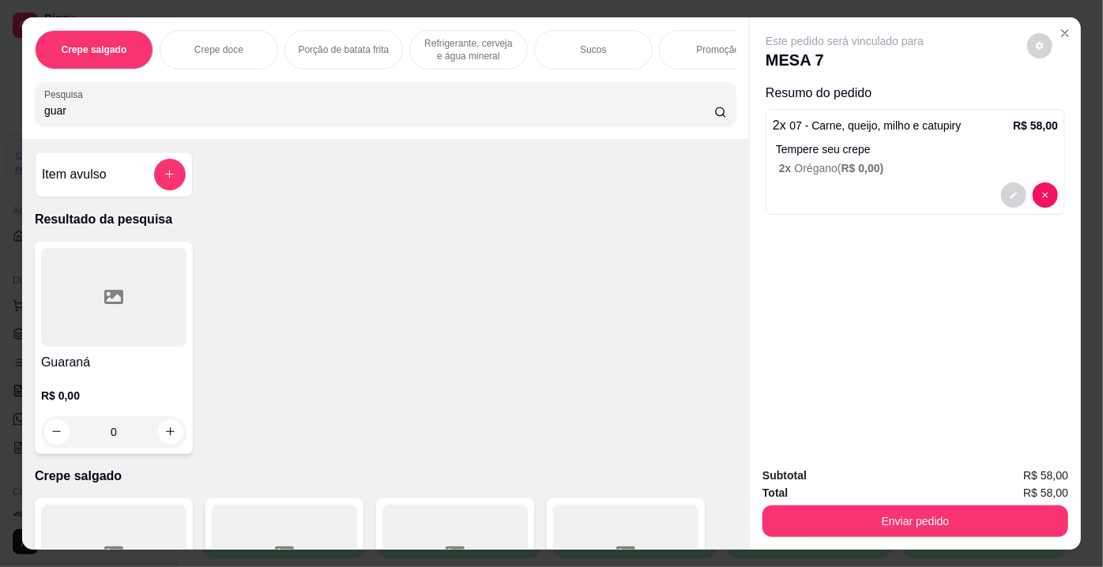
type input "guar"
click at [83, 315] on div at bounding box center [113, 297] width 145 height 99
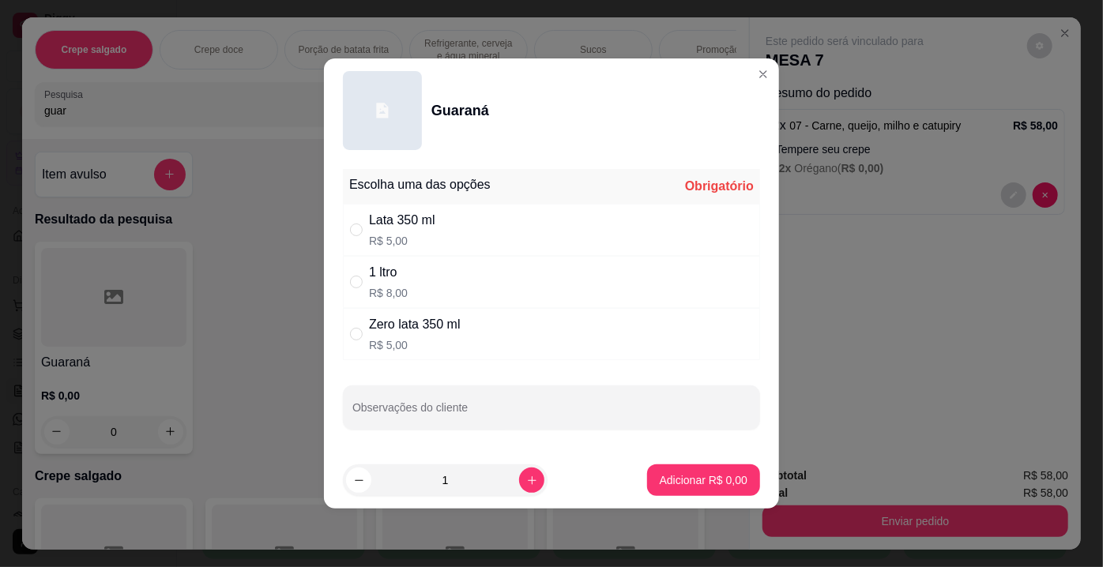
click at [404, 327] on div "Zero lata 350 ml" at bounding box center [415, 324] width 92 height 19
radio input "true"
click at [519, 483] on button "increase-product-quantity" at bounding box center [531, 480] width 24 height 24
type input "2"
click at [662, 481] on p "Adicionar R$ 10,00" at bounding box center [700, 480] width 94 height 16
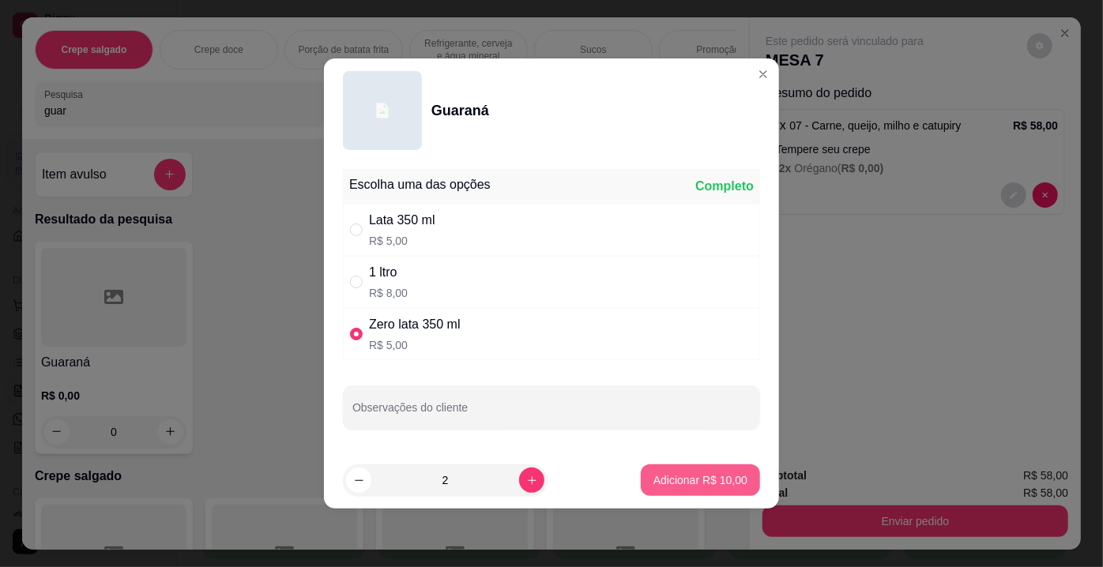
type input "2"
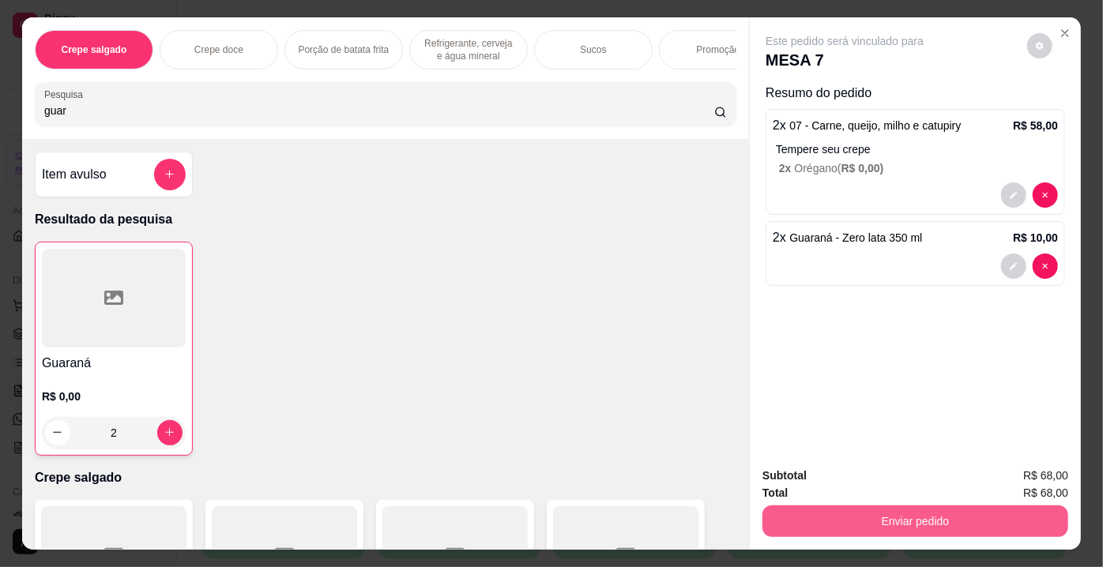
click at [895, 515] on button "Enviar pedido" at bounding box center [915, 522] width 306 height 32
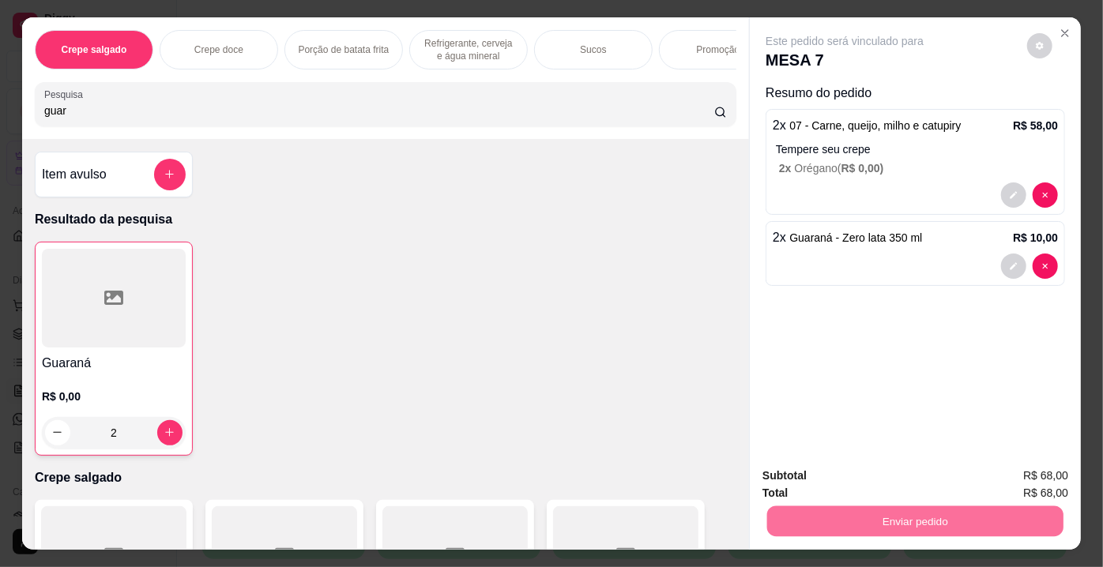
click at [1038, 468] on button "Enviar pedido" at bounding box center [1027, 477] width 87 height 29
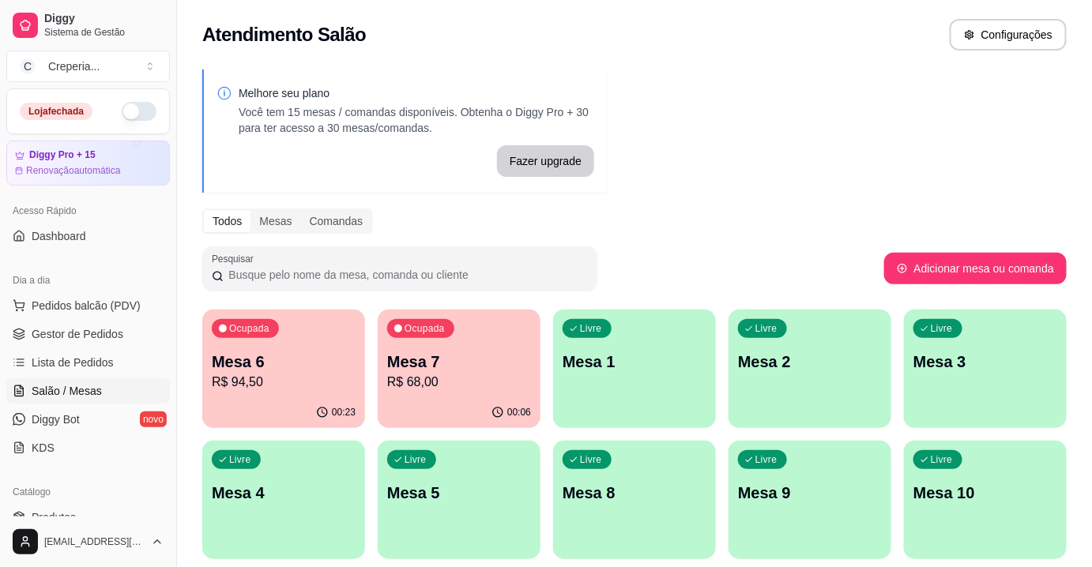
click at [306, 357] on p "Mesa 6" at bounding box center [284, 362] width 144 height 22
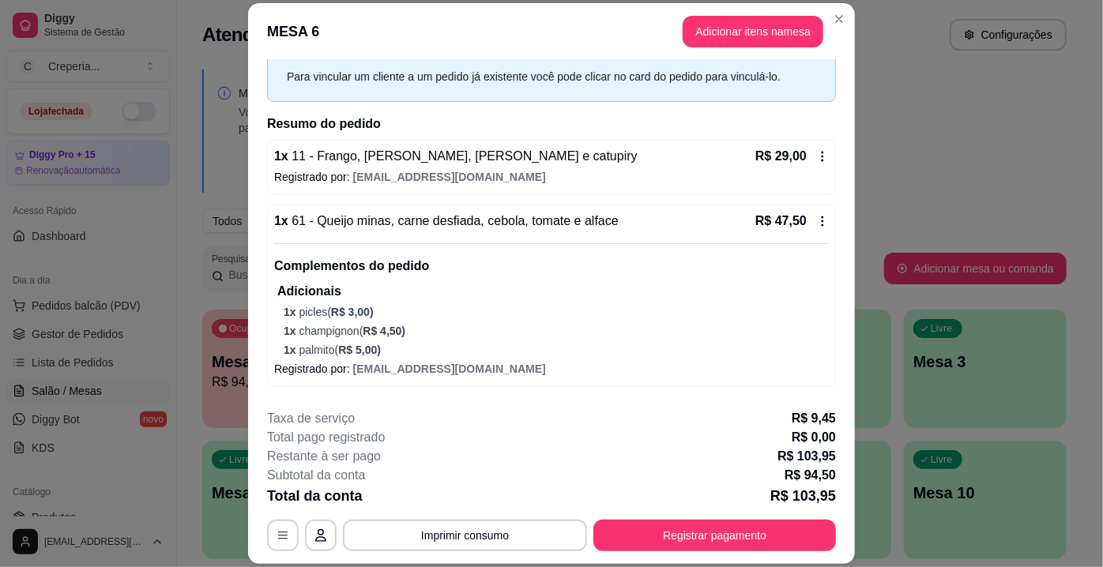
scroll to position [128, 0]
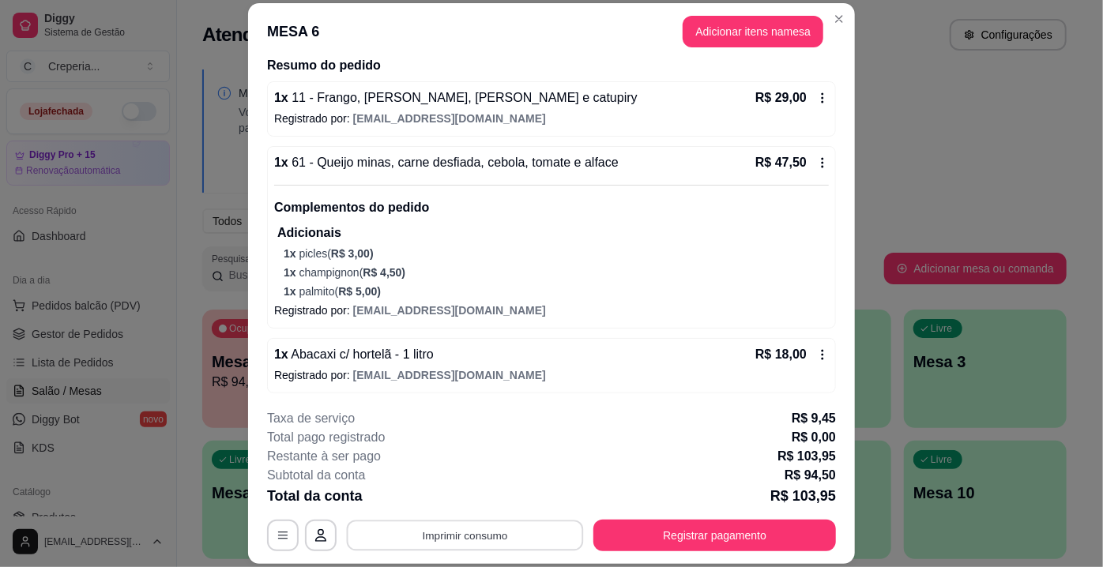
click at [476, 531] on button "Imprimir consumo" at bounding box center [465, 536] width 237 height 31
click at [468, 498] on button "IMPRESSORA" at bounding box center [465, 499] width 115 height 25
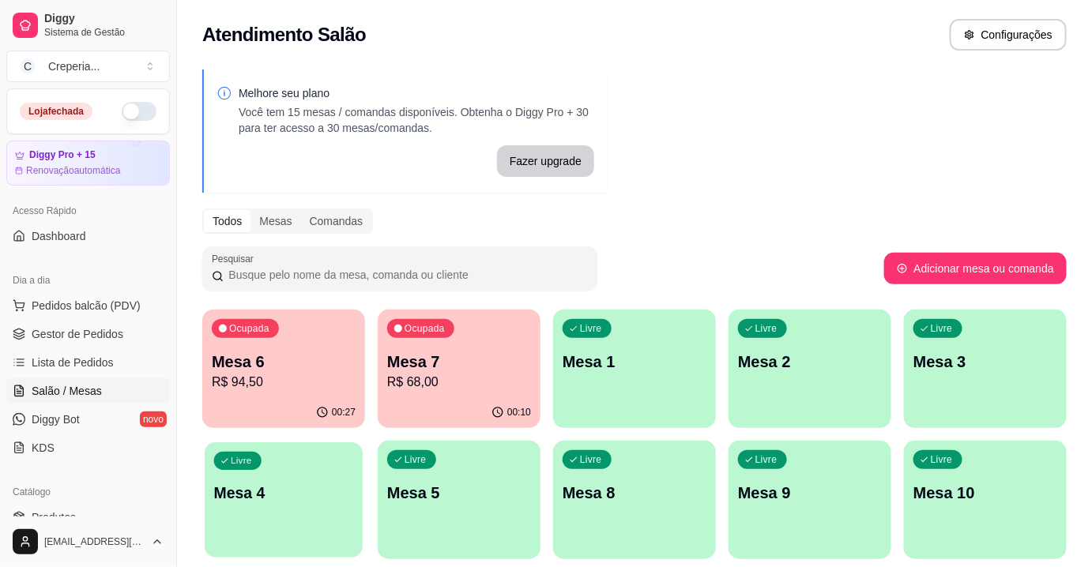
click at [290, 477] on div "Livre Mesa 4" at bounding box center [284, 490] width 158 height 96
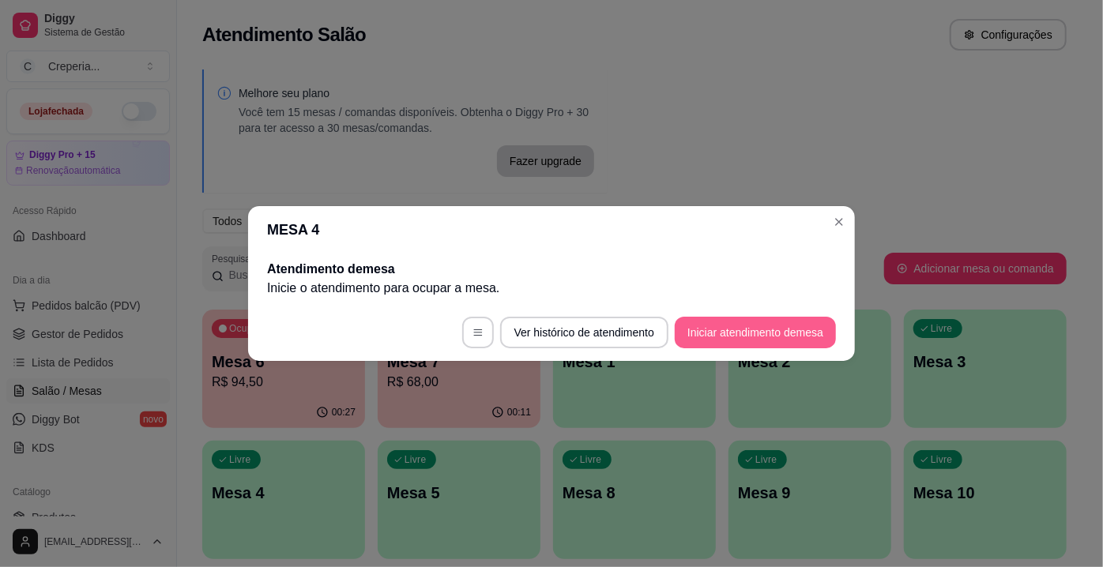
click at [743, 330] on button "Iniciar atendimento de mesa" at bounding box center [755, 333] width 161 height 32
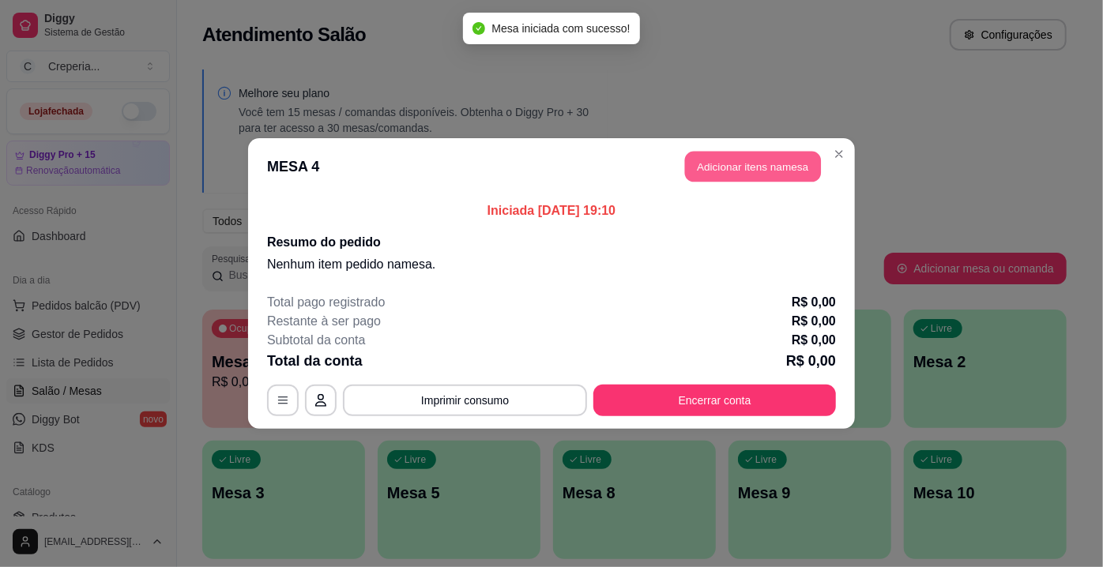
click at [743, 169] on button "Adicionar itens na mesa" at bounding box center [753, 167] width 136 height 31
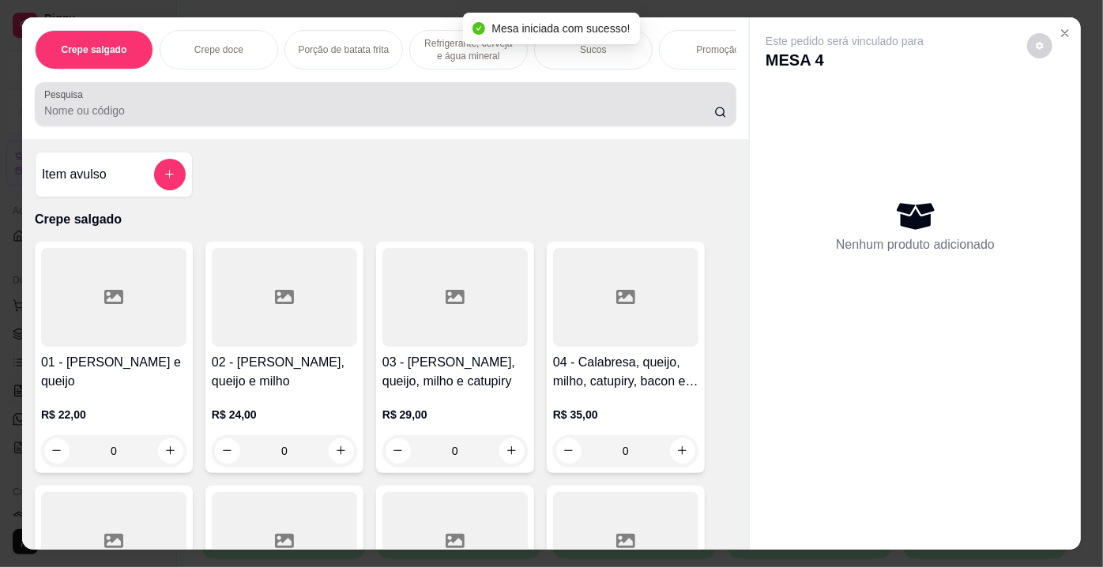
click at [215, 119] on input "Pesquisa" at bounding box center [379, 111] width 670 height 16
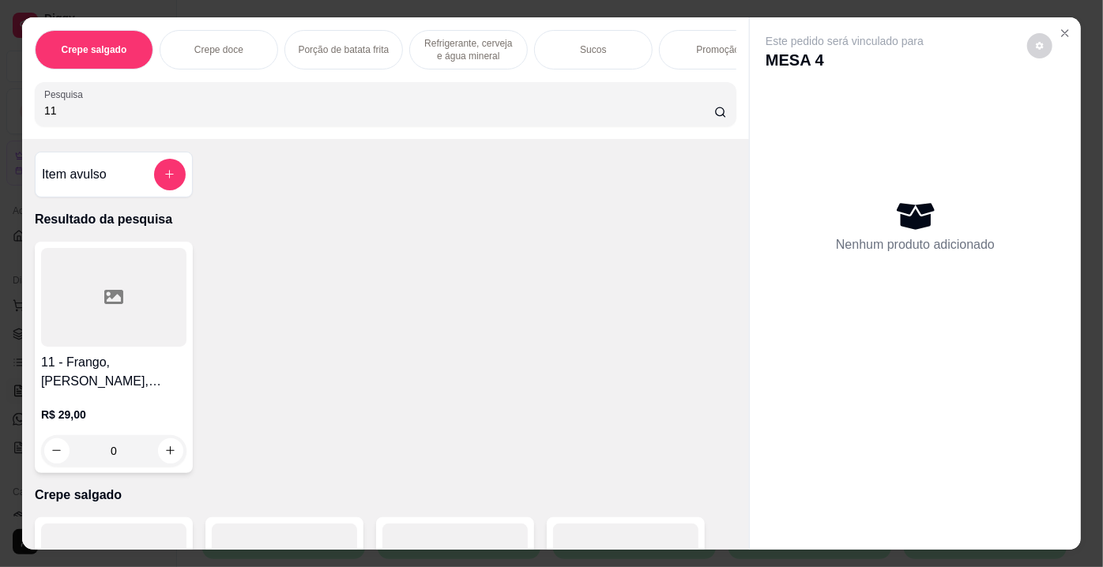
type input "11"
click at [81, 300] on div at bounding box center [113, 297] width 145 height 99
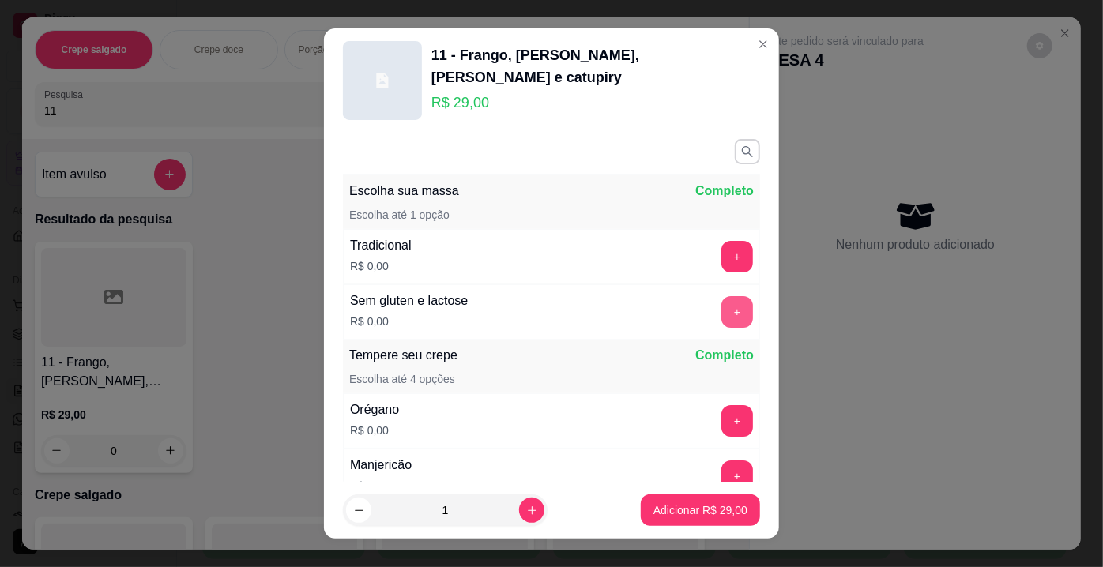
click at [721, 310] on button "+" at bounding box center [737, 312] width 32 height 32
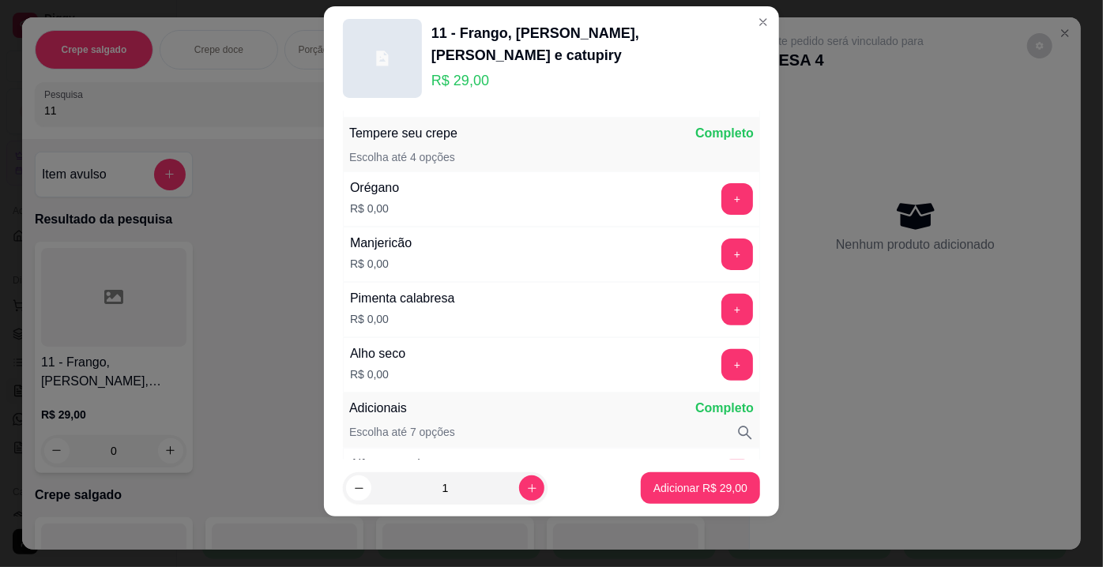
scroll to position [205, 0]
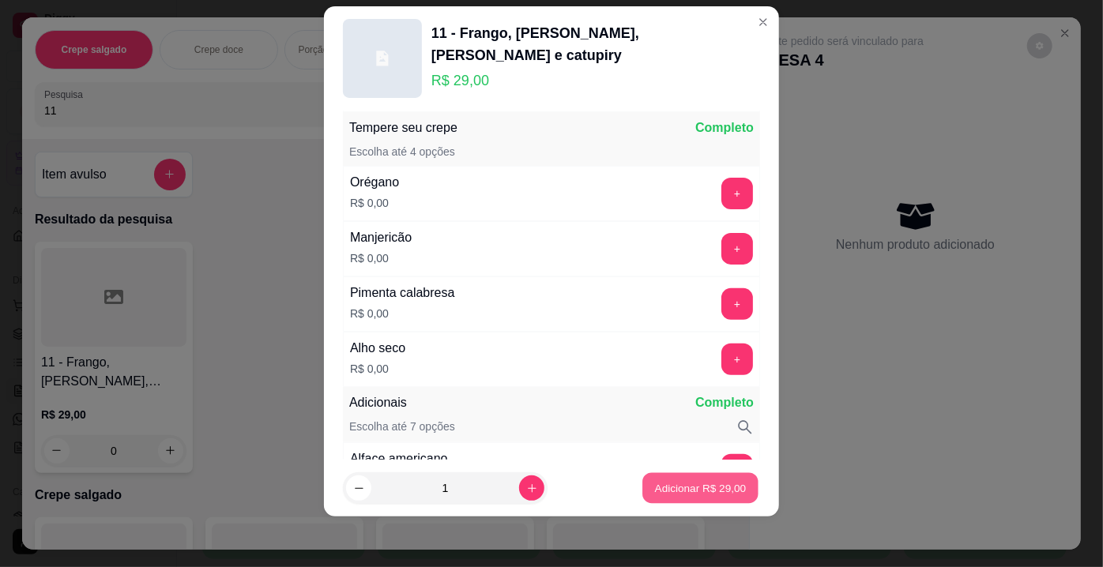
click at [674, 487] on p "Adicionar R$ 29,00" at bounding box center [701, 487] width 92 height 15
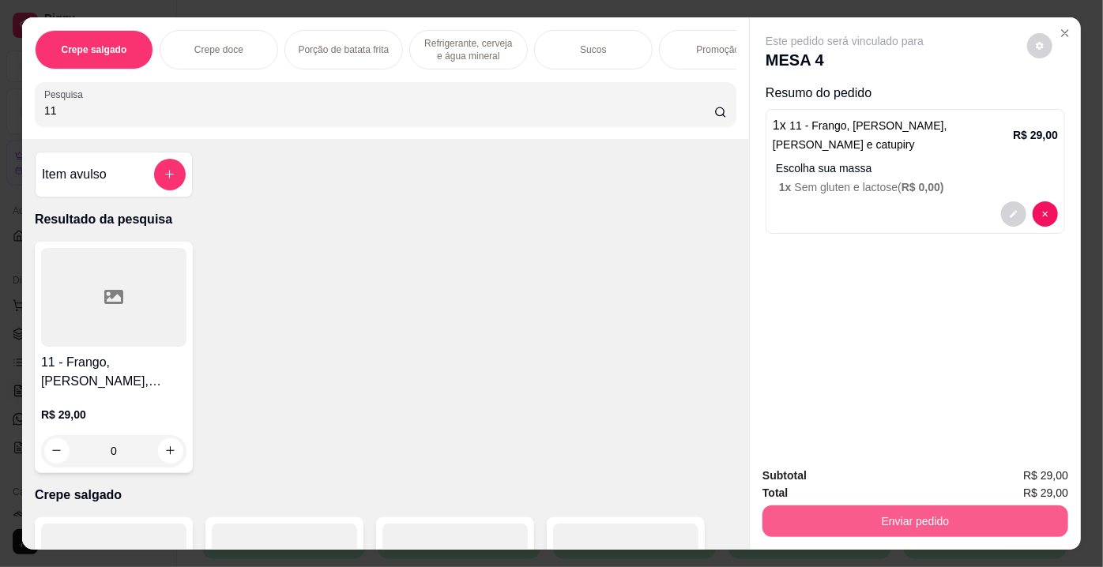
click at [923, 528] on button "Enviar pedido" at bounding box center [915, 522] width 306 height 32
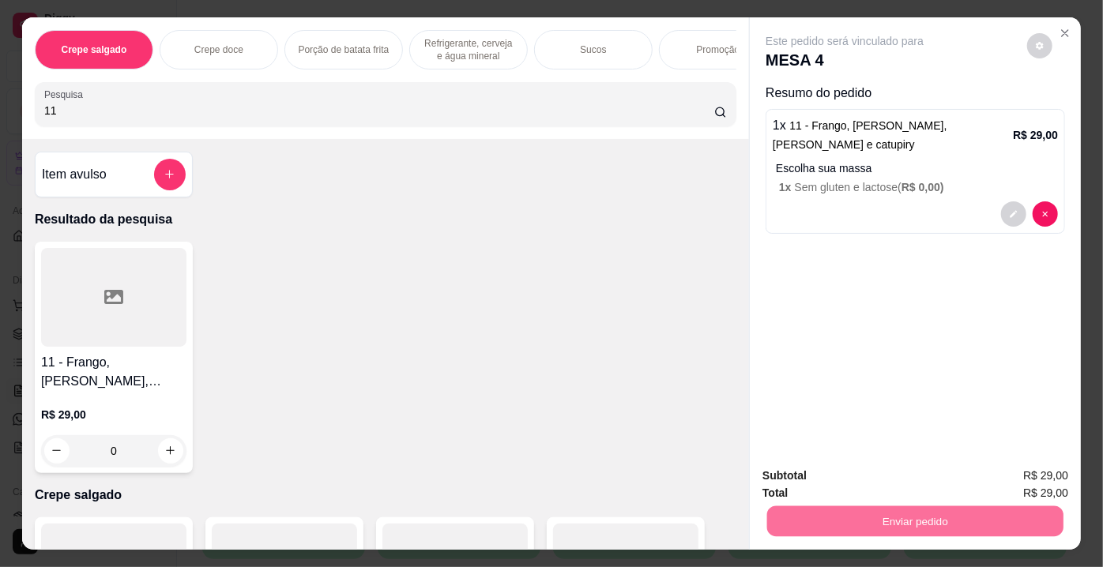
click at [1006, 471] on button "Enviar pedido" at bounding box center [1027, 477] width 87 height 29
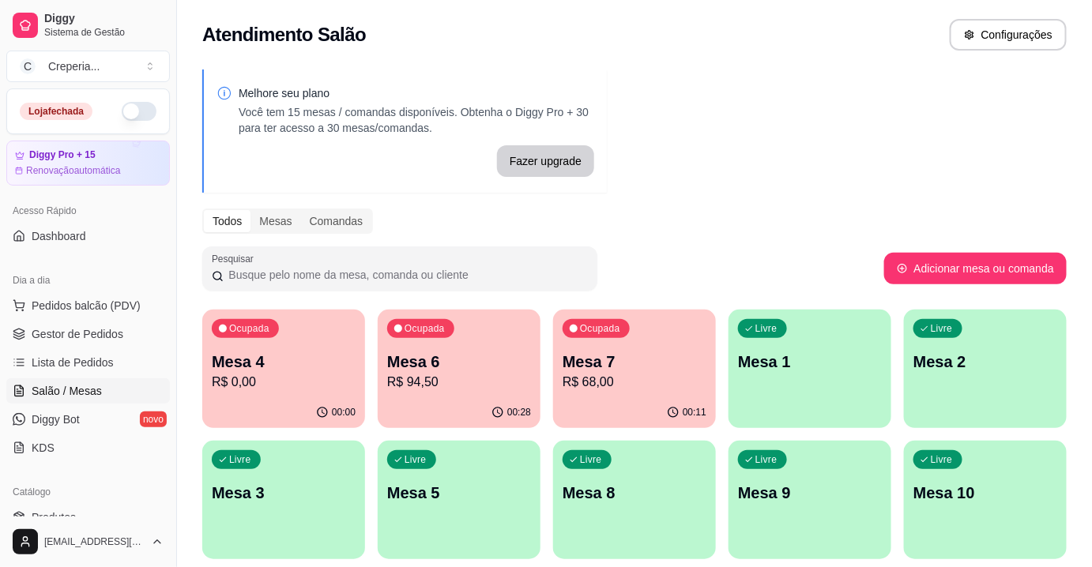
click at [842, 117] on div "Melhore seu plano Você tem 15 mesas / comandas disponíveis. Obtenha o Diggy Pro…" at bounding box center [634, 384] width 915 height 649
click at [619, 384] on p "R$ 68,00" at bounding box center [634, 382] width 144 height 19
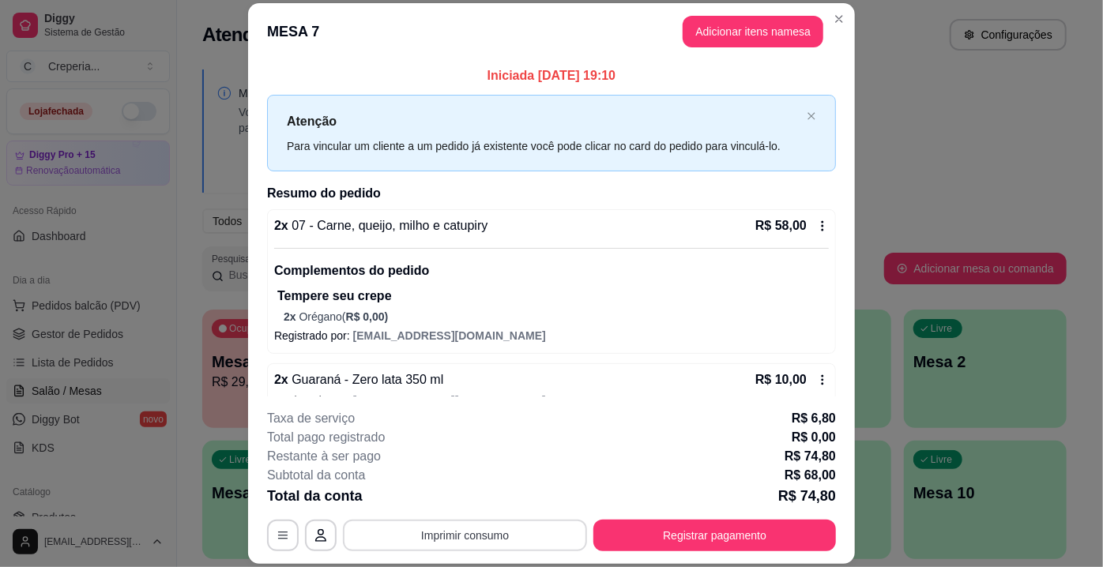
click at [463, 542] on button "Imprimir consumo" at bounding box center [465, 536] width 244 height 32
click at [472, 506] on button "IMPRESSORA" at bounding box center [465, 499] width 115 height 25
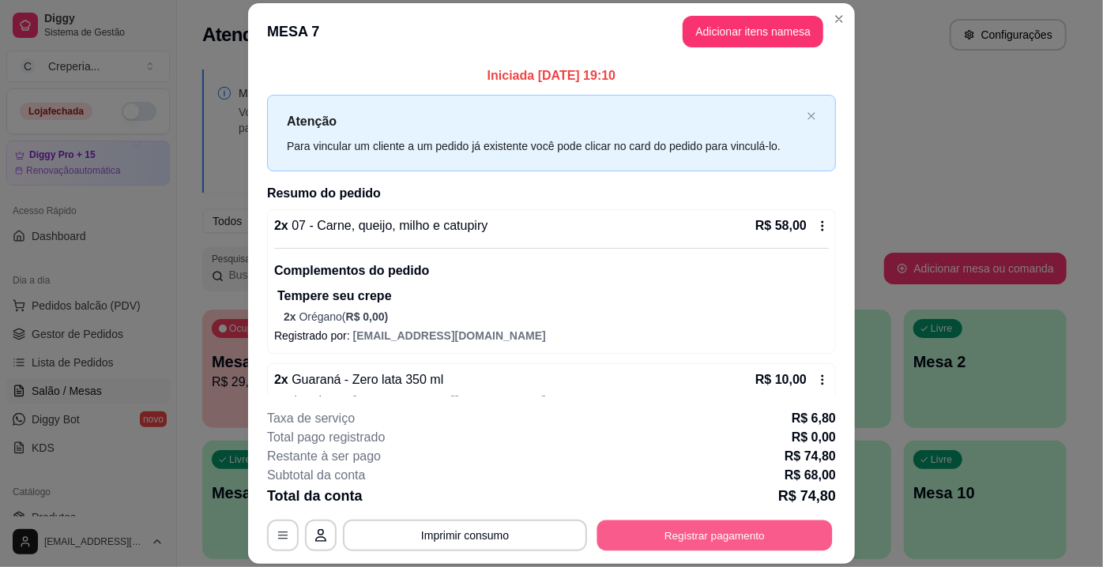
click at [714, 537] on button "Registrar pagamento" at bounding box center [714, 536] width 235 height 31
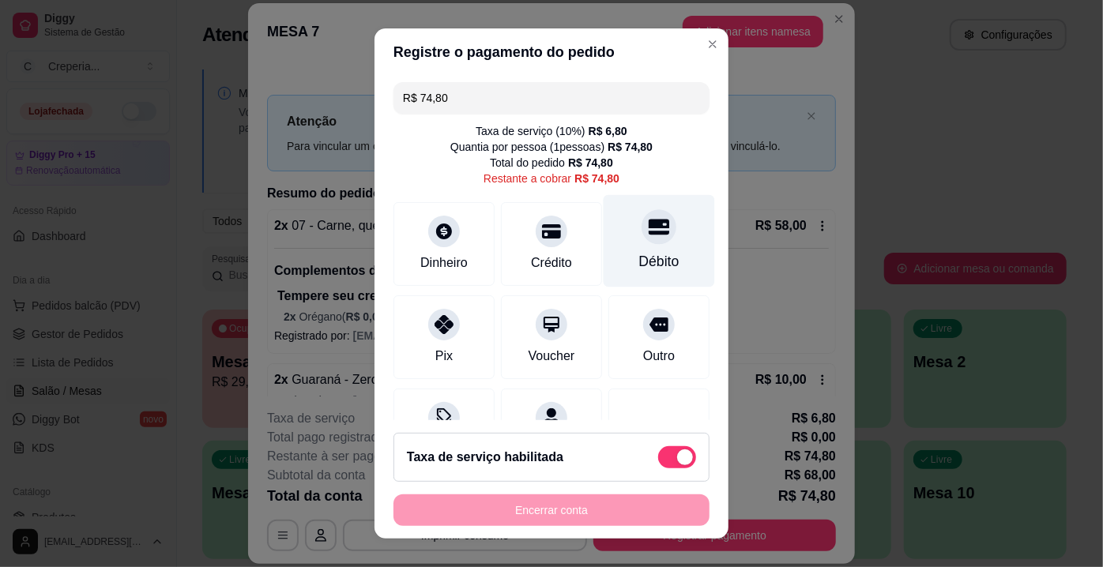
click at [641, 210] on div at bounding box center [658, 226] width 35 height 35
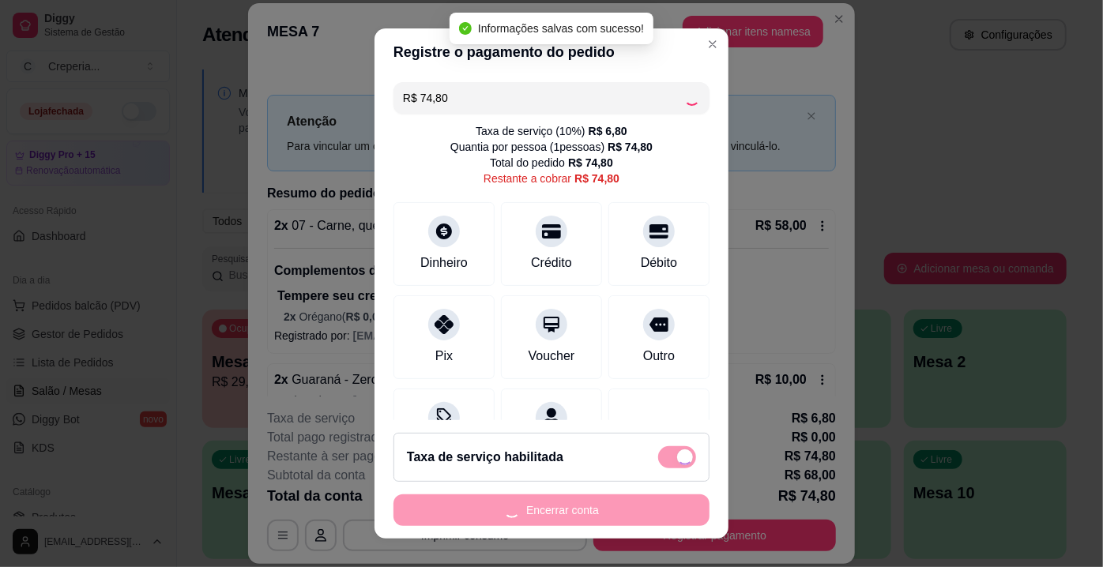
type input "R$ 0,00"
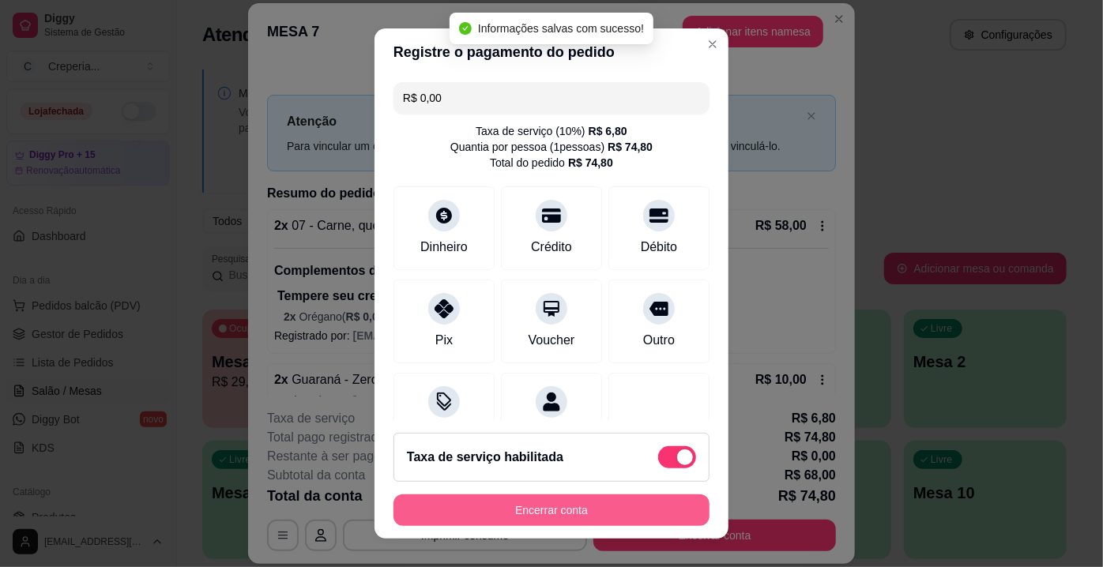
click at [550, 510] on button "Encerrar conta" at bounding box center [551, 511] width 316 height 32
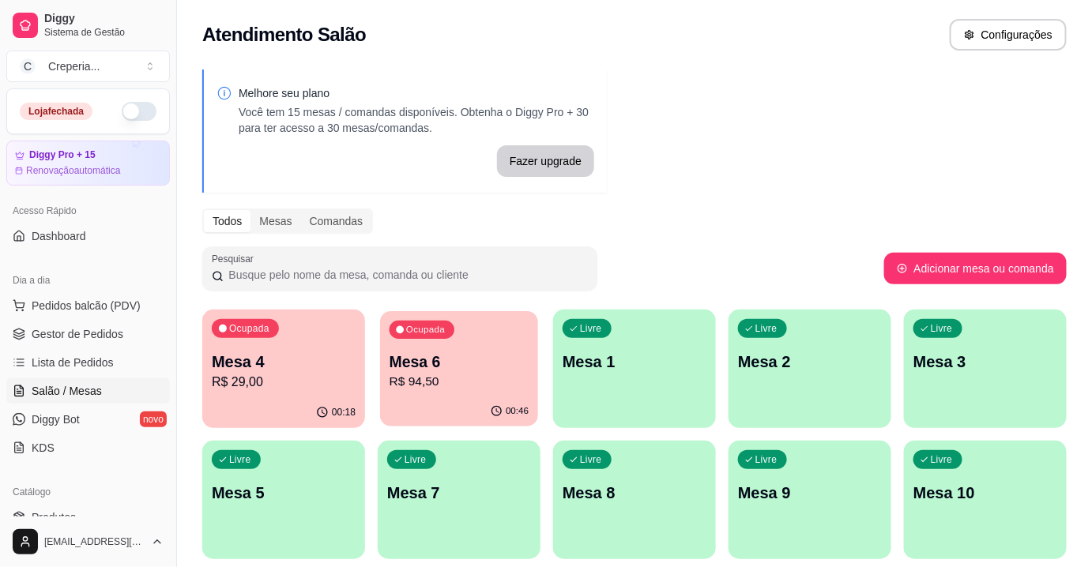
click at [450, 395] on div "Ocupada Mesa 6 R$ 94,50" at bounding box center [459, 353] width 158 height 85
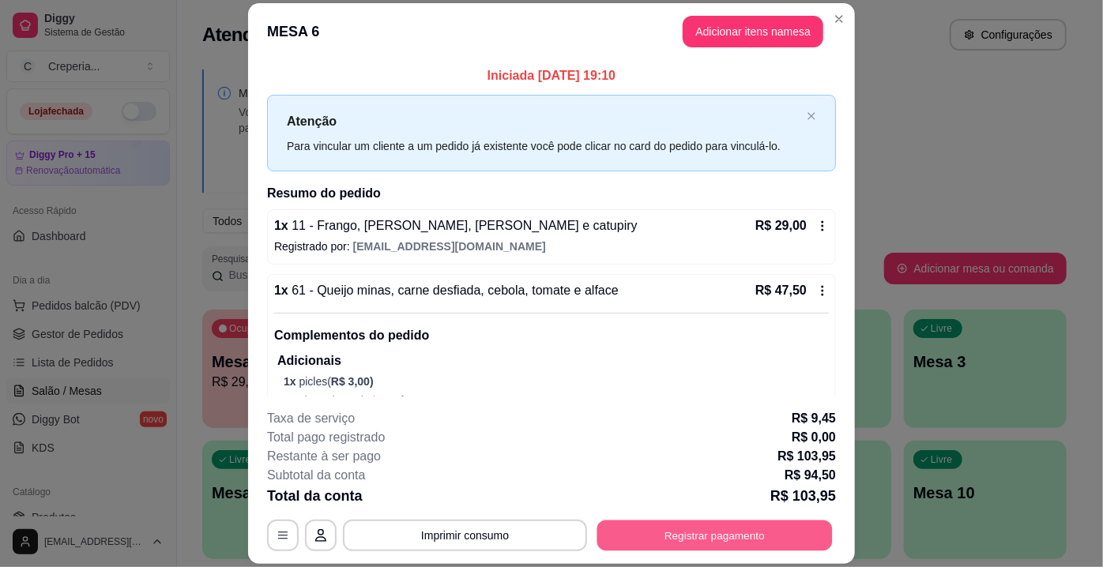
click at [708, 536] on button "Registrar pagamento" at bounding box center [714, 536] width 235 height 31
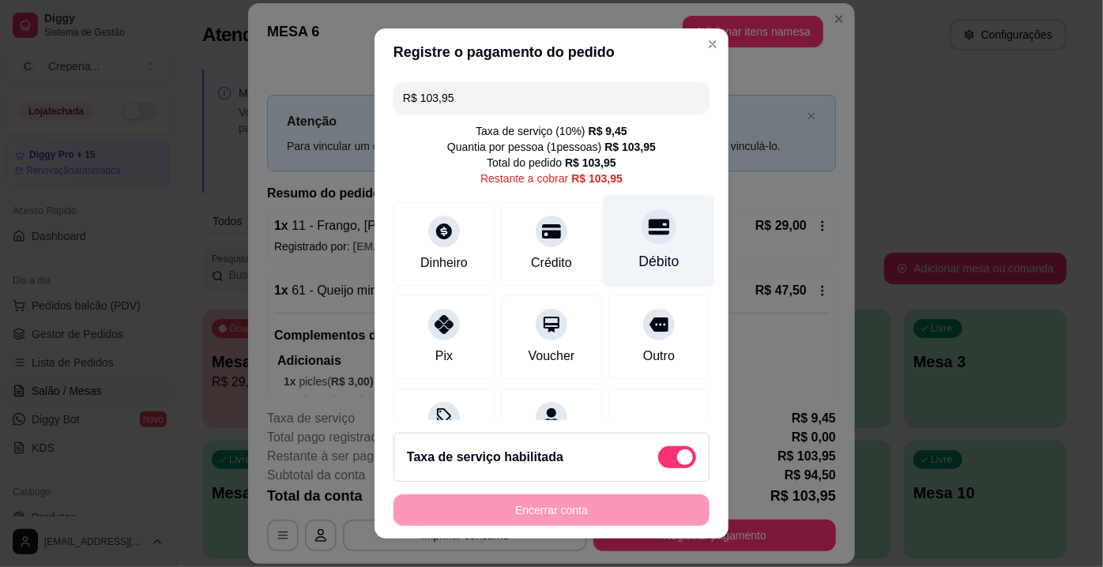
click at [645, 243] on div "Débito" at bounding box center [659, 241] width 111 height 92
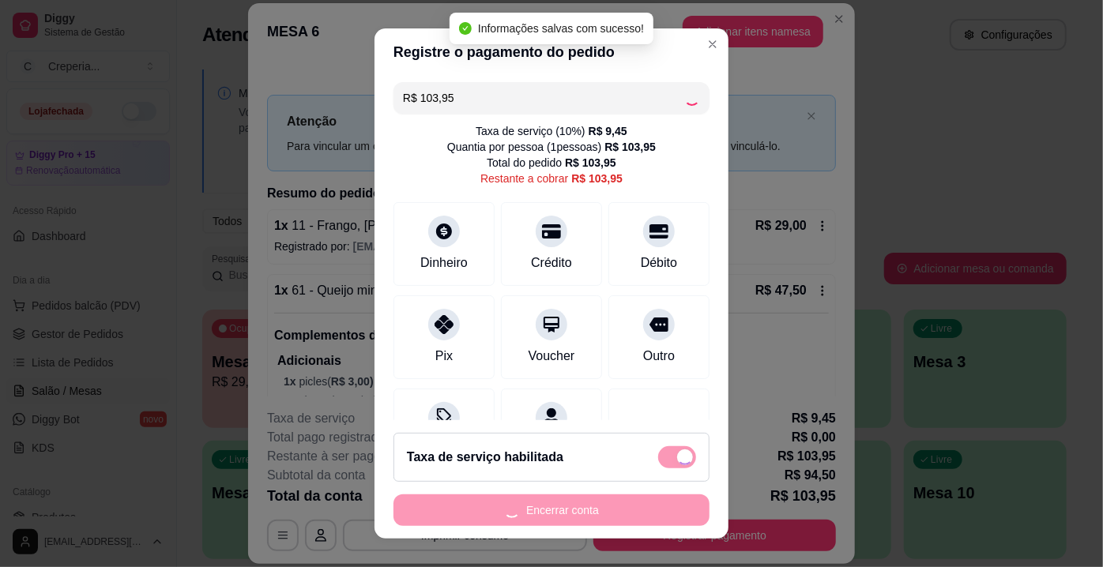
type input "R$ 0,00"
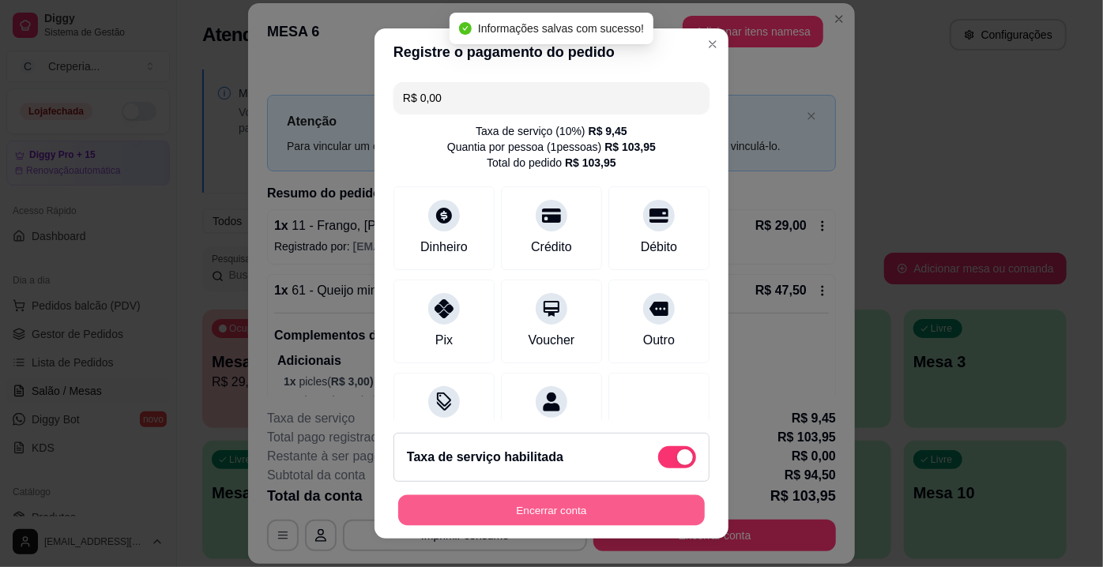
click at [501, 513] on button "Encerrar conta" at bounding box center [551, 510] width 307 height 31
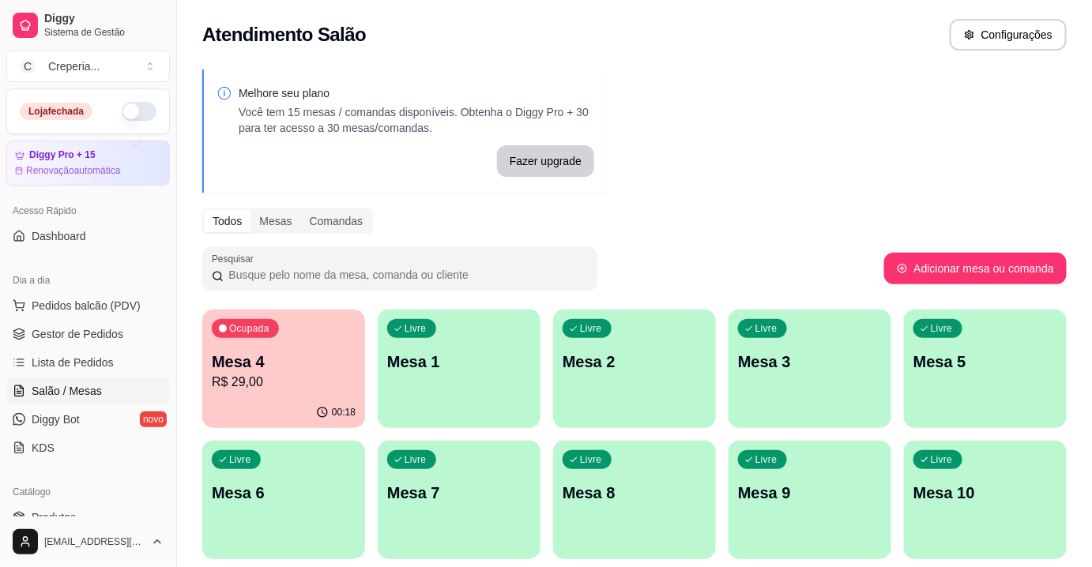
click at [291, 502] on p "Mesa 6" at bounding box center [284, 493] width 144 height 22
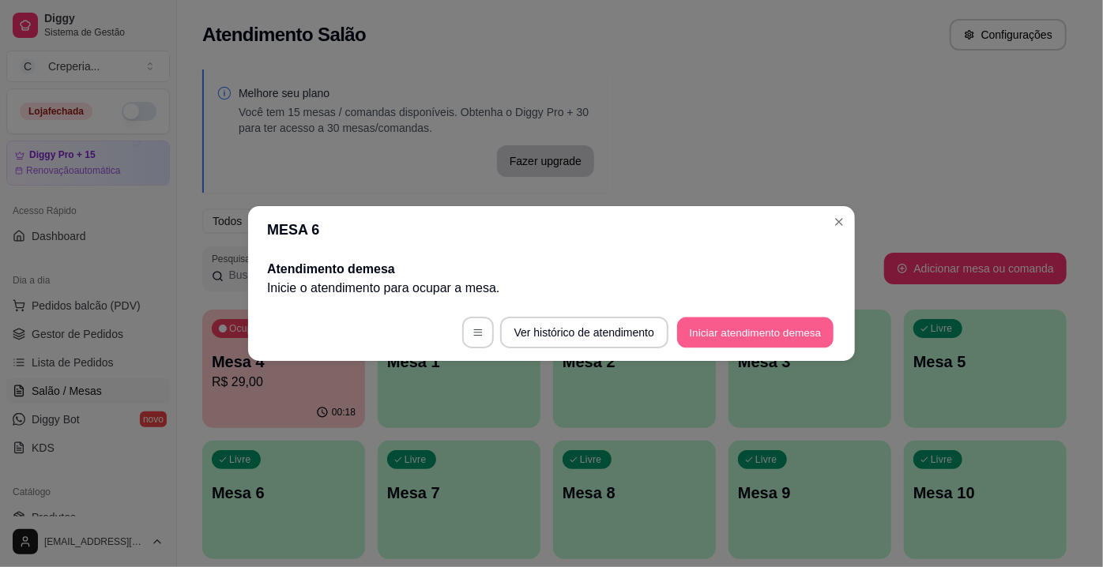
click at [719, 324] on button "Iniciar atendimento de mesa" at bounding box center [755, 333] width 156 height 31
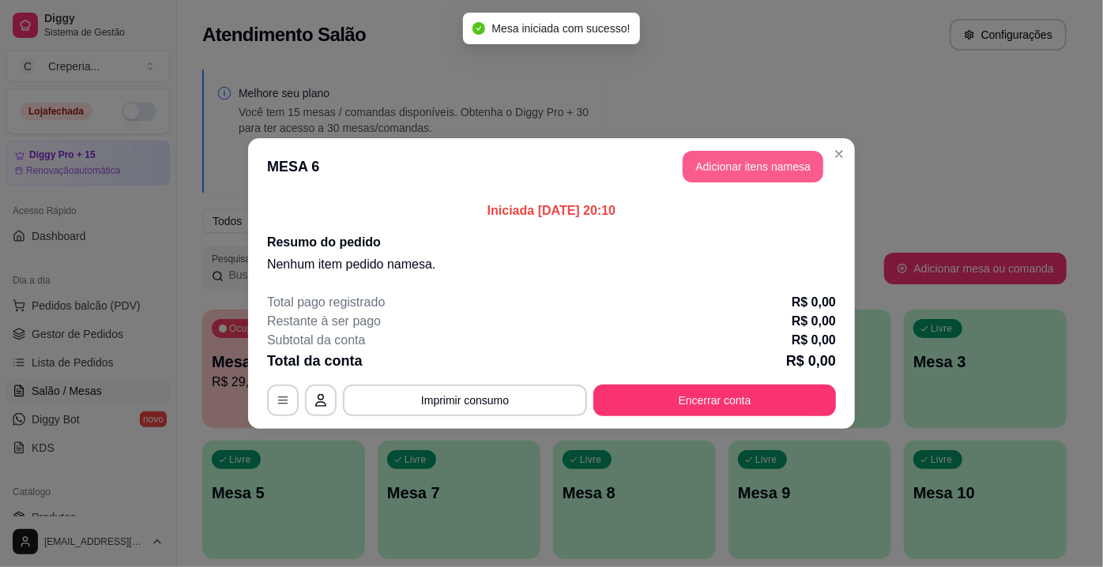
click at [755, 172] on button "Adicionar itens na mesa" at bounding box center [753, 167] width 141 height 32
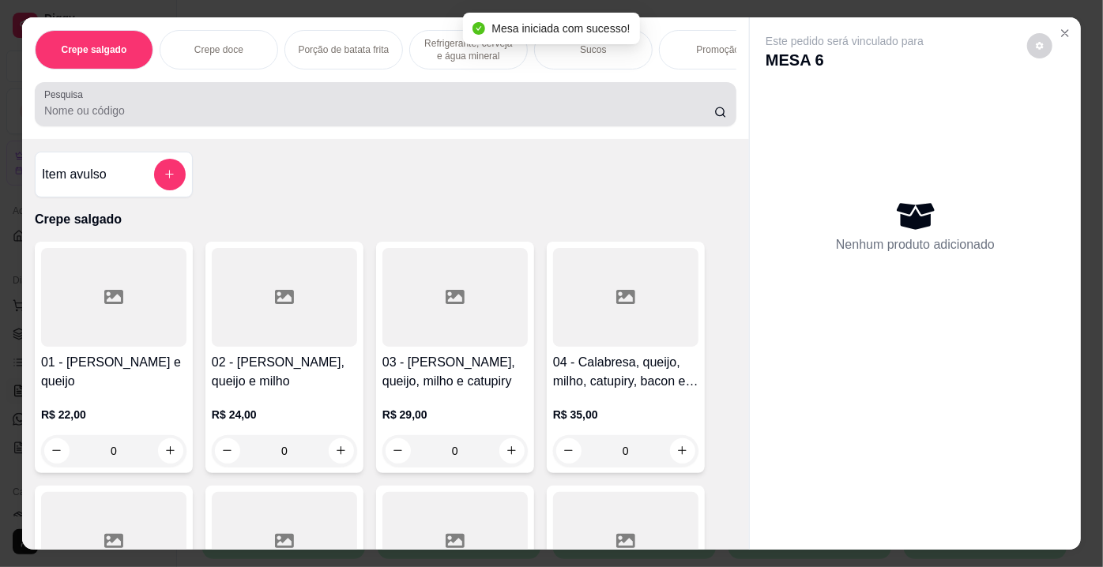
click at [222, 126] on div "Pesquisa" at bounding box center [386, 104] width 702 height 44
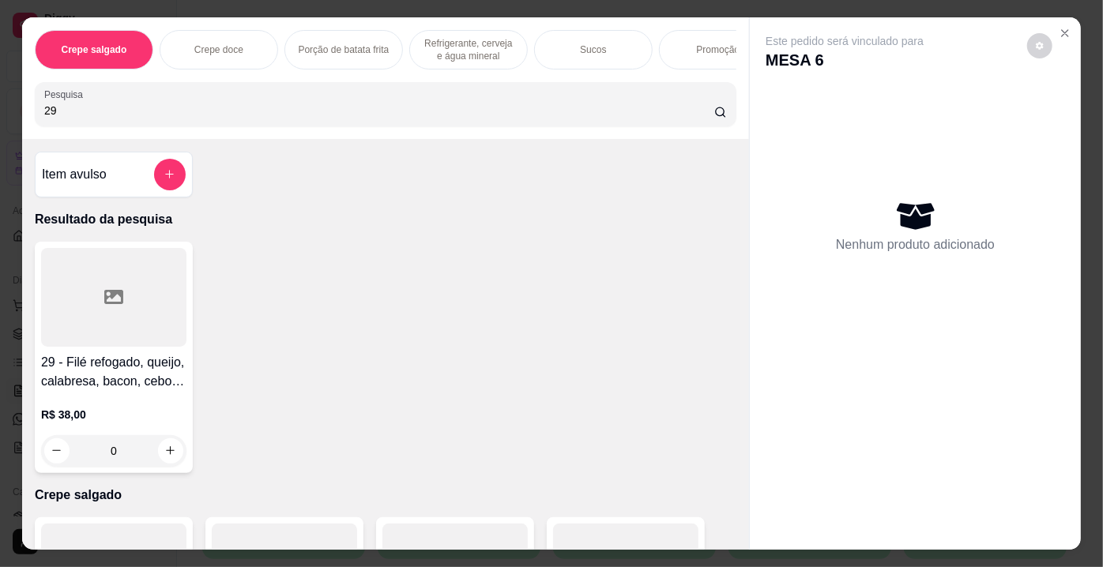
type input "29"
click at [119, 305] on div at bounding box center [113, 297] width 145 height 99
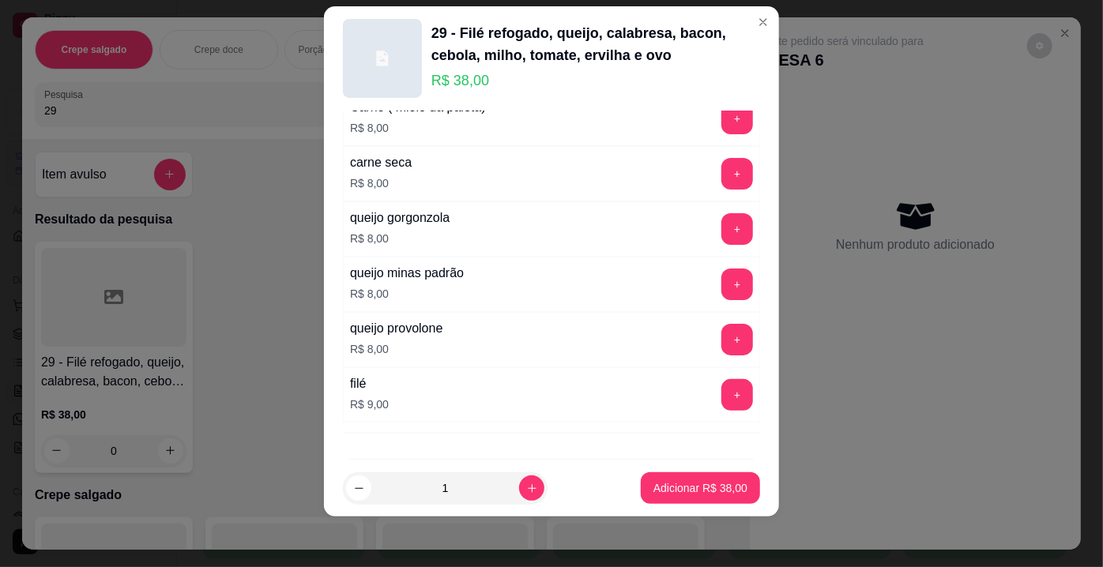
scroll to position [2865, 0]
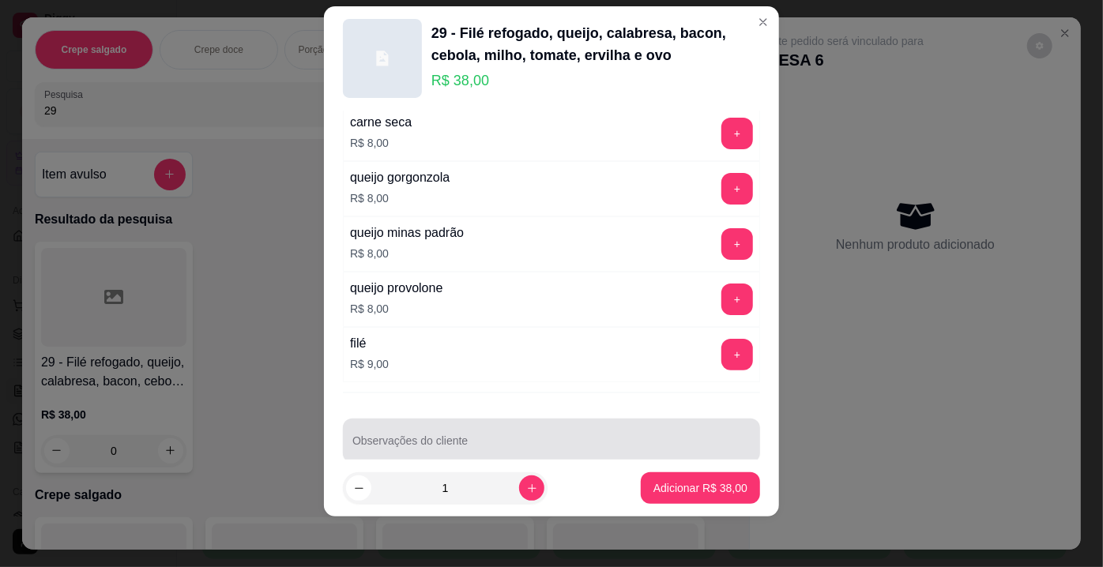
click at [473, 425] on div at bounding box center [551, 441] width 398 height 32
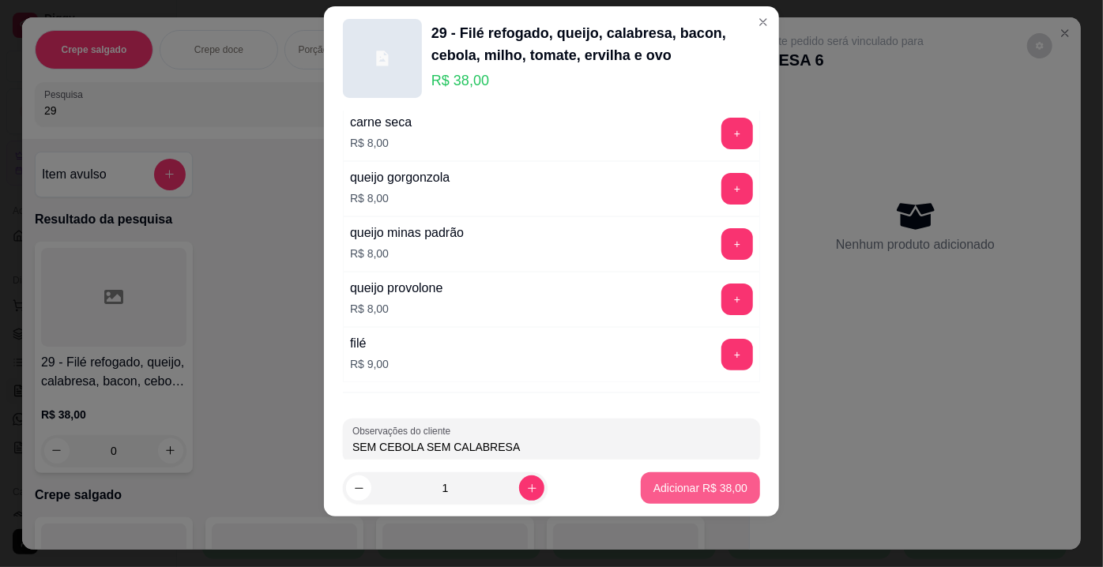
type input "SEM CEBOLA SEM CALABRESA"
click at [667, 492] on p "Adicionar R$ 38,00" at bounding box center [701, 487] width 92 height 15
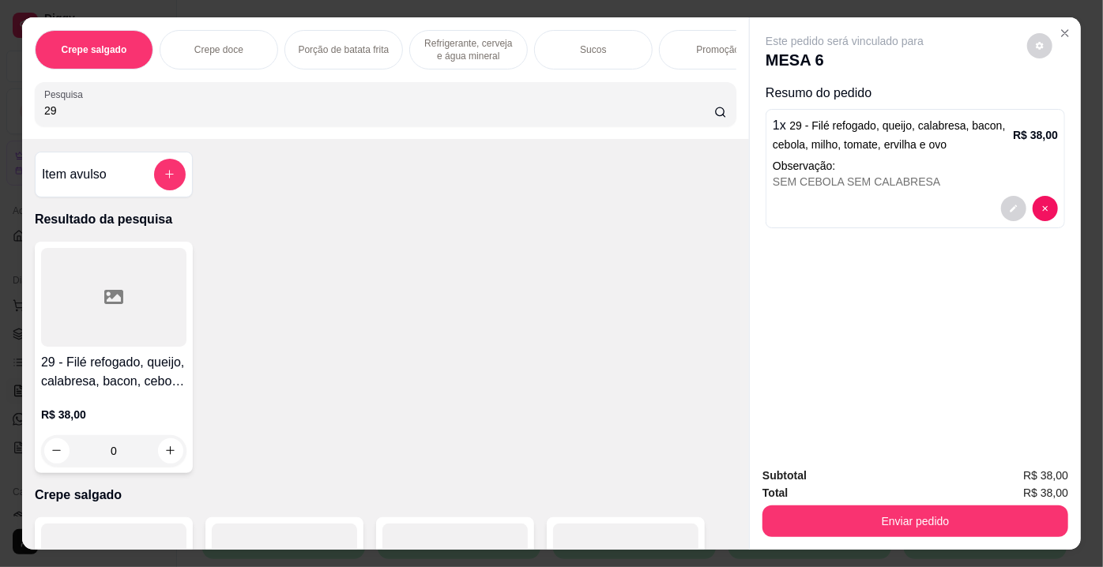
click at [67, 116] on input "29" at bounding box center [379, 111] width 670 height 16
type input "28"
click at [64, 310] on div at bounding box center [113, 297] width 145 height 99
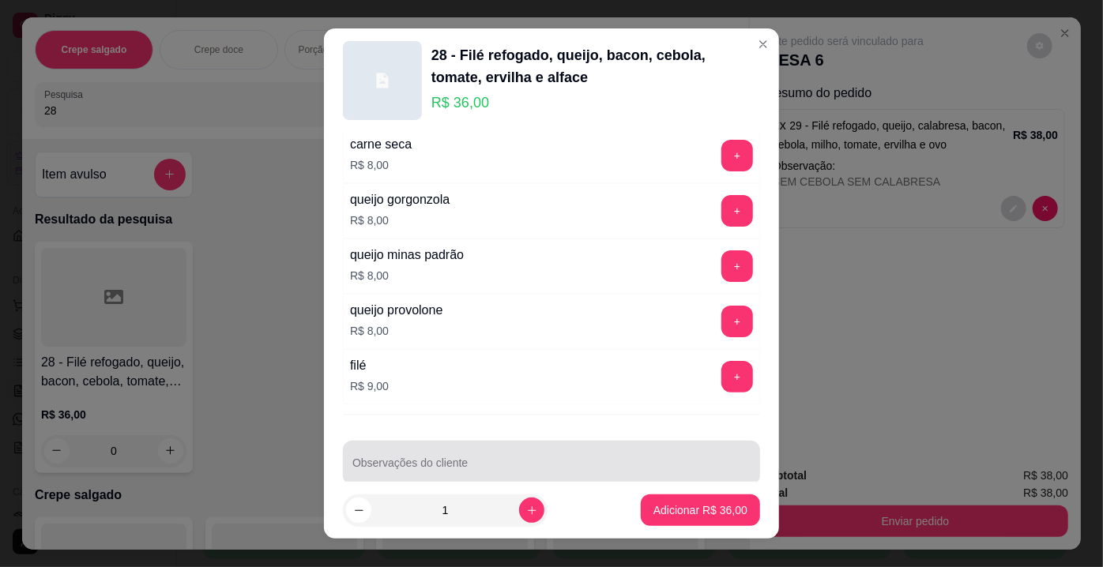
click at [499, 447] on div at bounding box center [551, 463] width 398 height 32
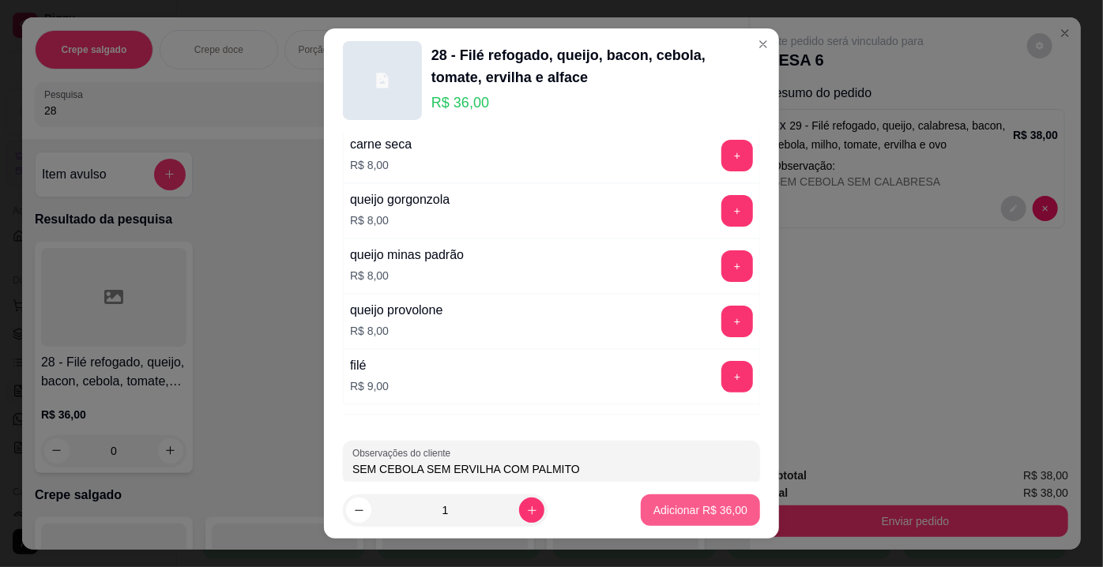
type input "SEM CEBOLA SEM ERVILHA COM PALMITO"
click at [702, 510] on p "Adicionar R$ 36,00" at bounding box center [701, 509] width 92 height 15
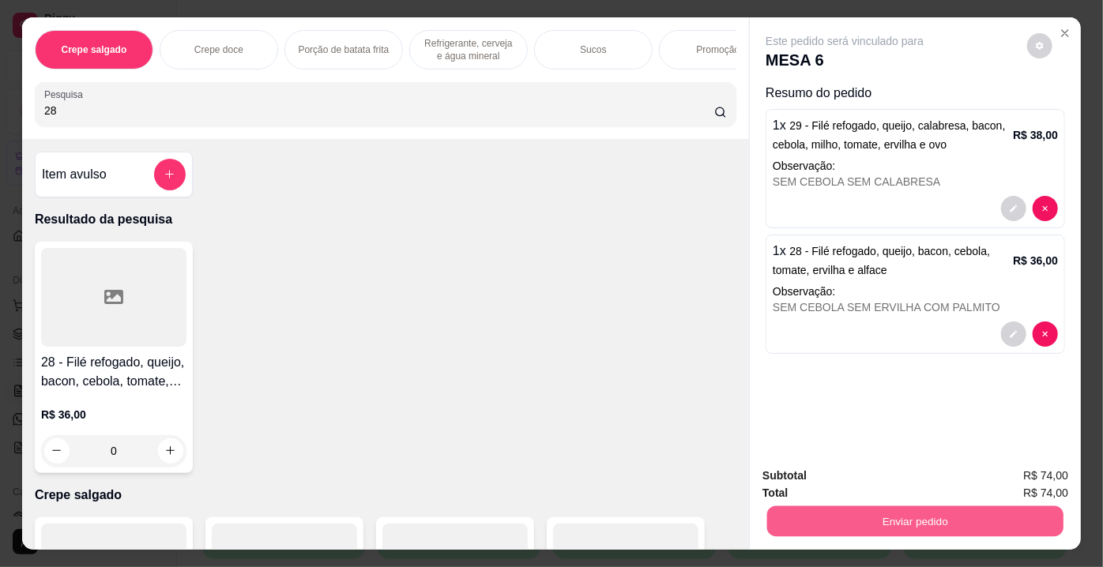
click at [792, 527] on button "Enviar pedido" at bounding box center [915, 521] width 296 height 31
click at [992, 473] on button "Enviar pedido" at bounding box center [1027, 477] width 87 height 29
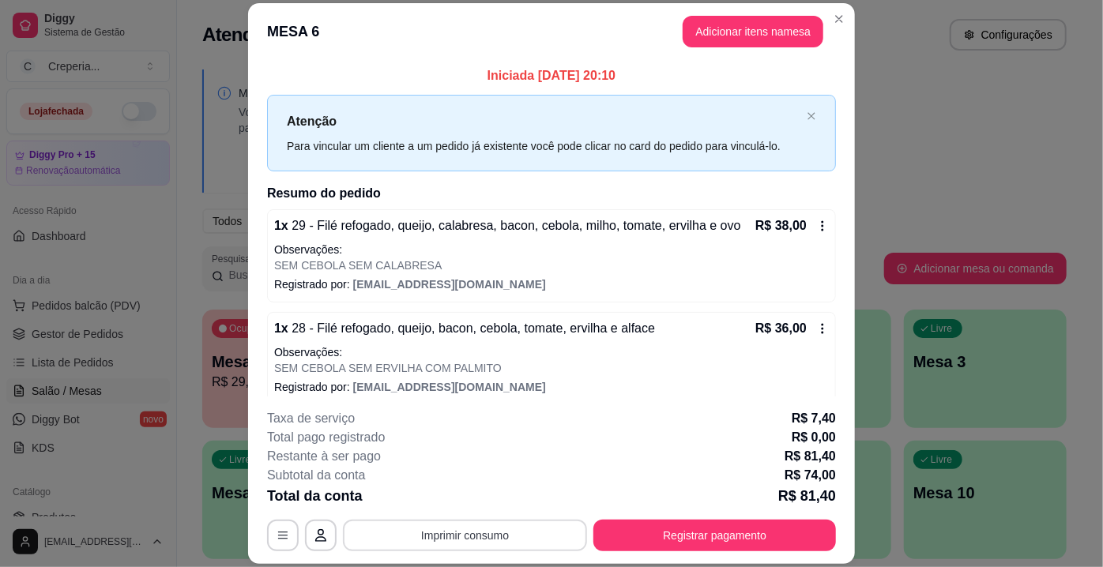
click at [447, 529] on button "Imprimir consumo" at bounding box center [465, 536] width 244 height 32
click at [454, 499] on button "IMPRESSORA" at bounding box center [464, 499] width 111 height 24
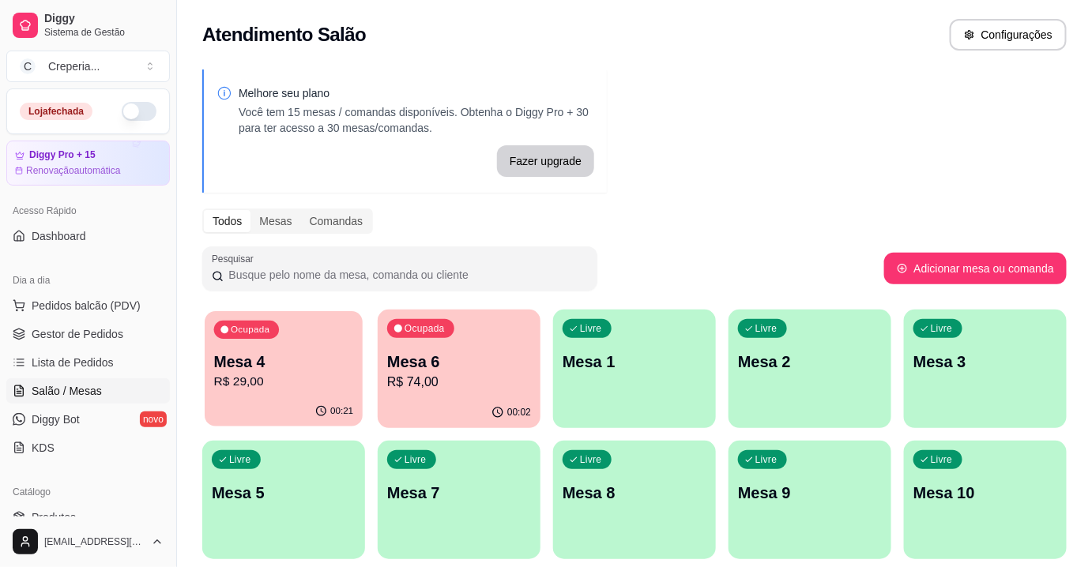
click at [325, 373] on p "R$ 29,00" at bounding box center [284, 382] width 140 height 18
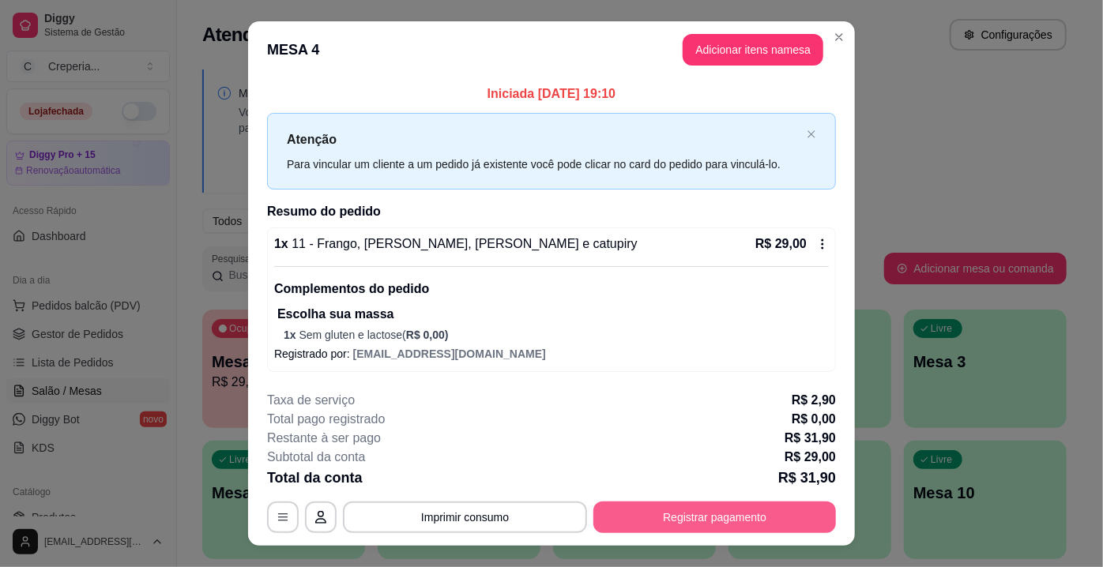
click at [628, 510] on button "Registrar pagamento" at bounding box center [714, 518] width 243 height 32
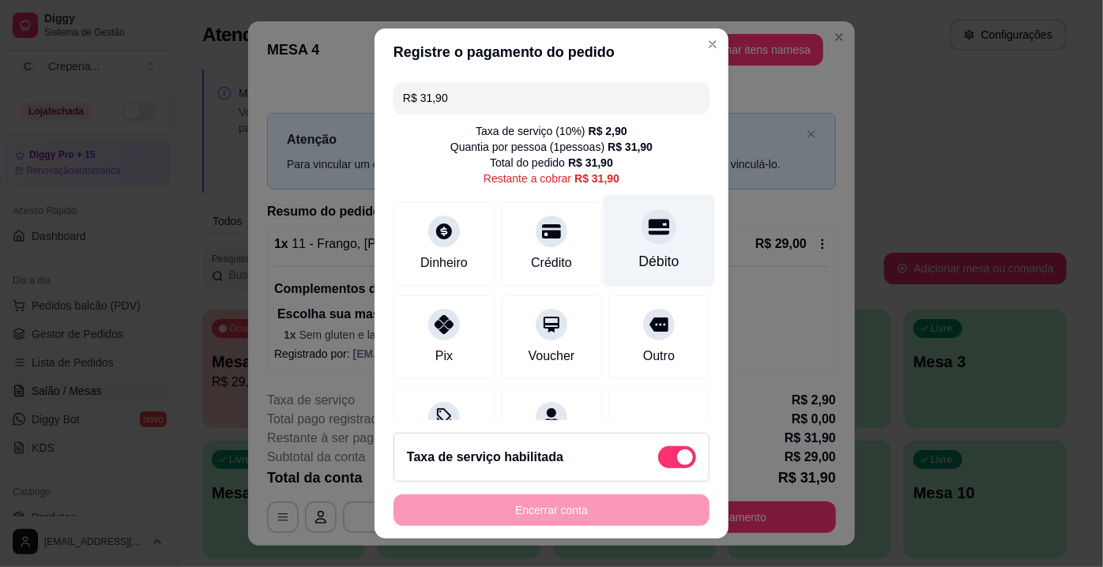
click at [630, 246] on div "Débito" at bounding box center [659, 241] width 111 height 92
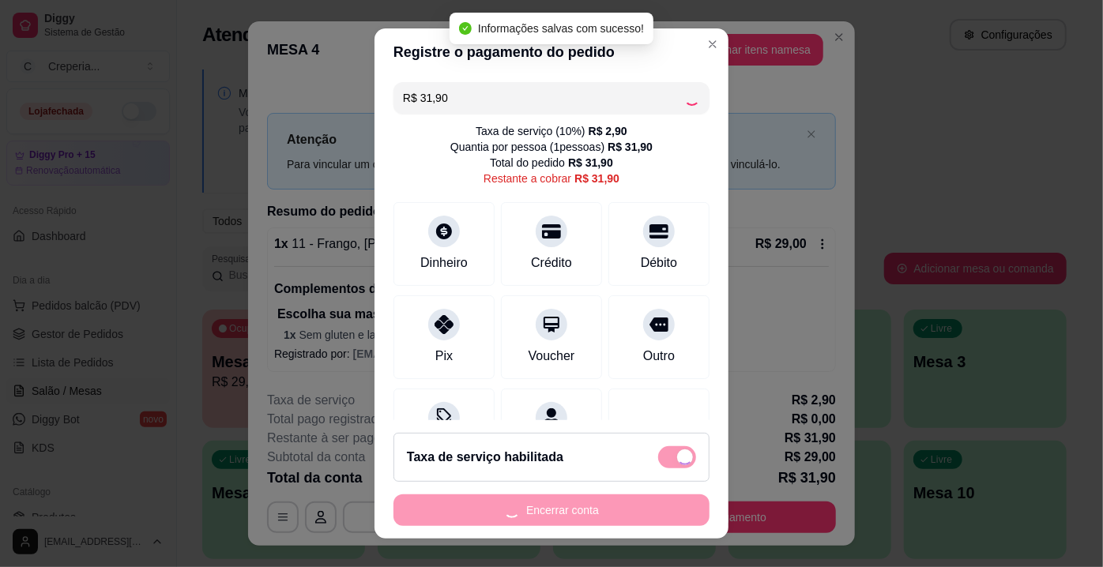
type input "R$ 0,00"
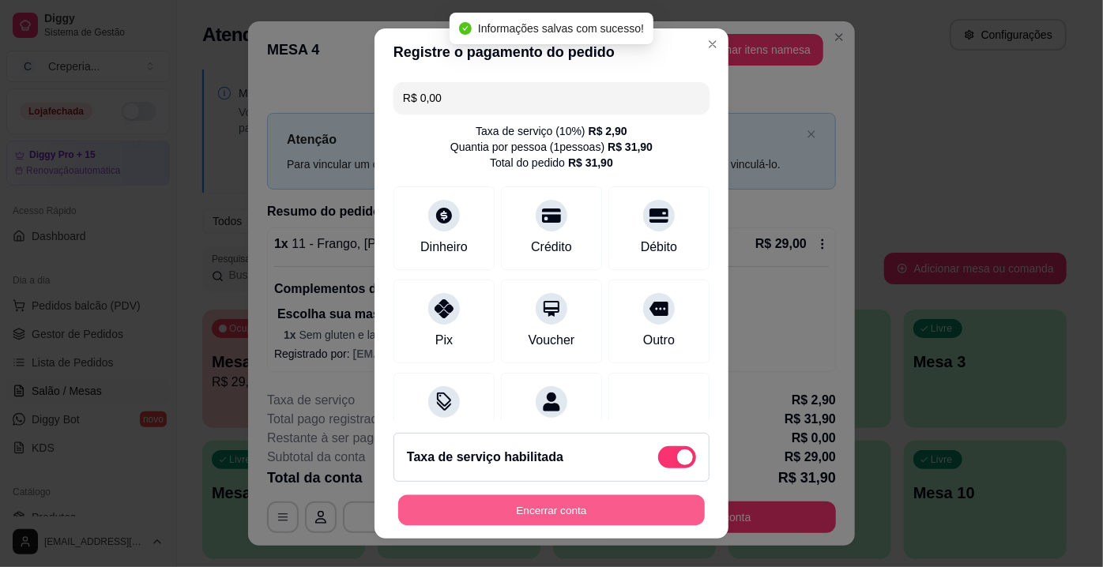
click at [604, 506] on button "Encerrar conta" at bounding box center [551, 510] width 307 height 31
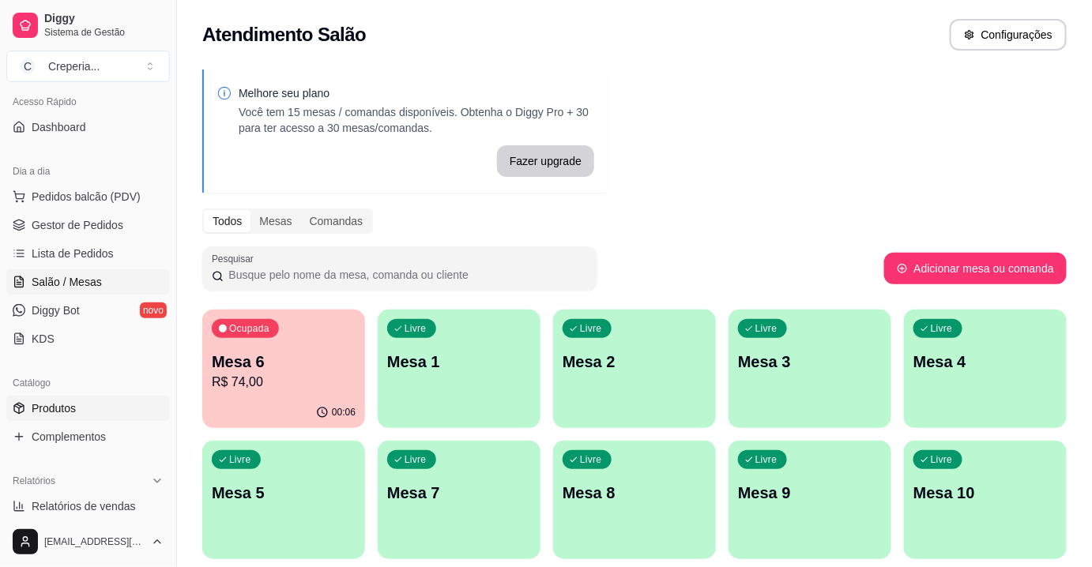
scroll to position [143, 0]
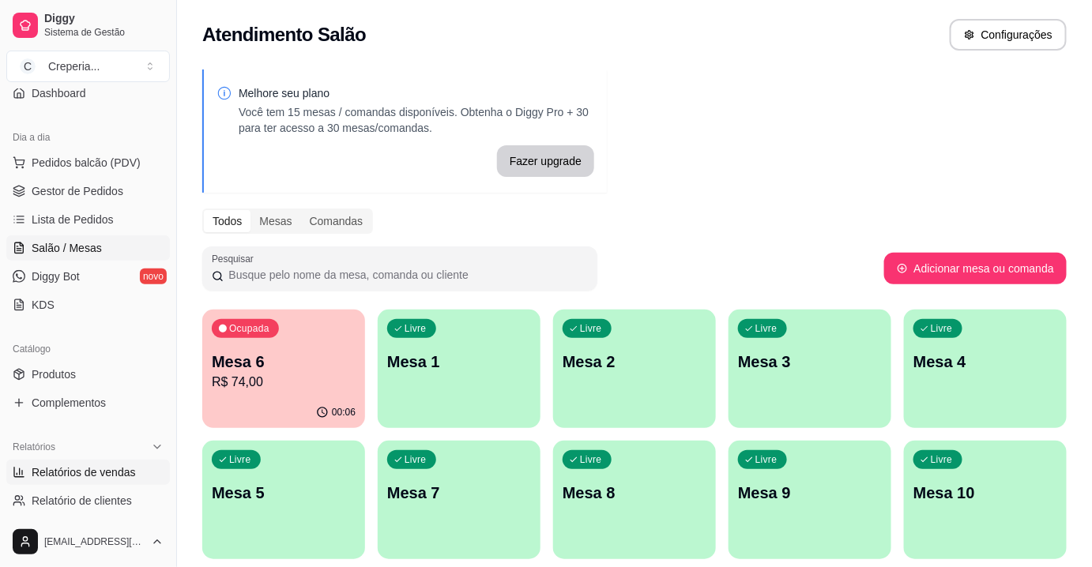
click at [94, 466] on span "Relatórios de vendas" at bounding box center [84, 473] width 104 height 16
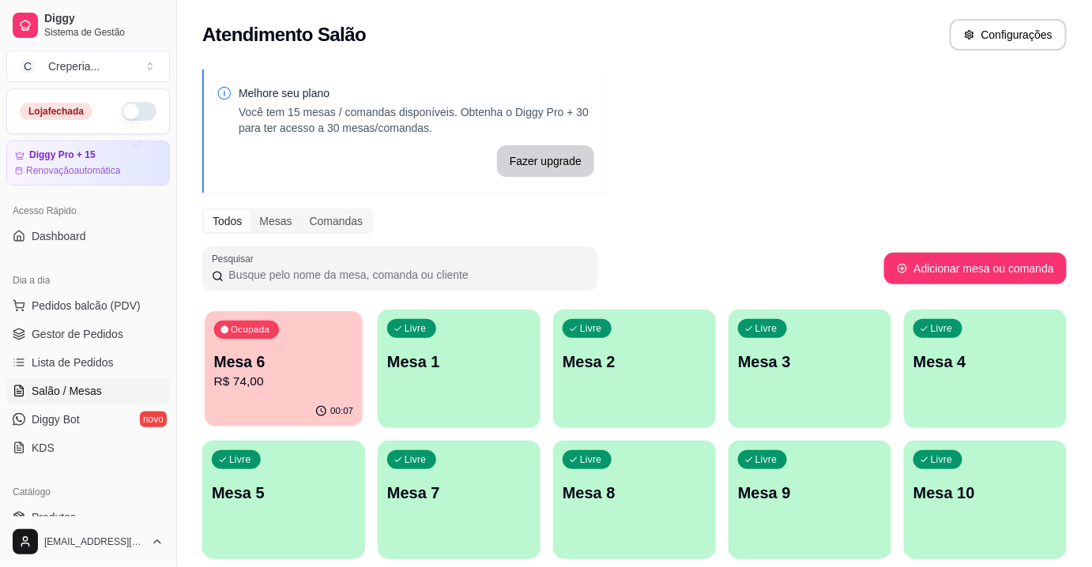
click at [303, 386] on p "R$ 74,00" at bounding box center [284, 382] width 140 height 18
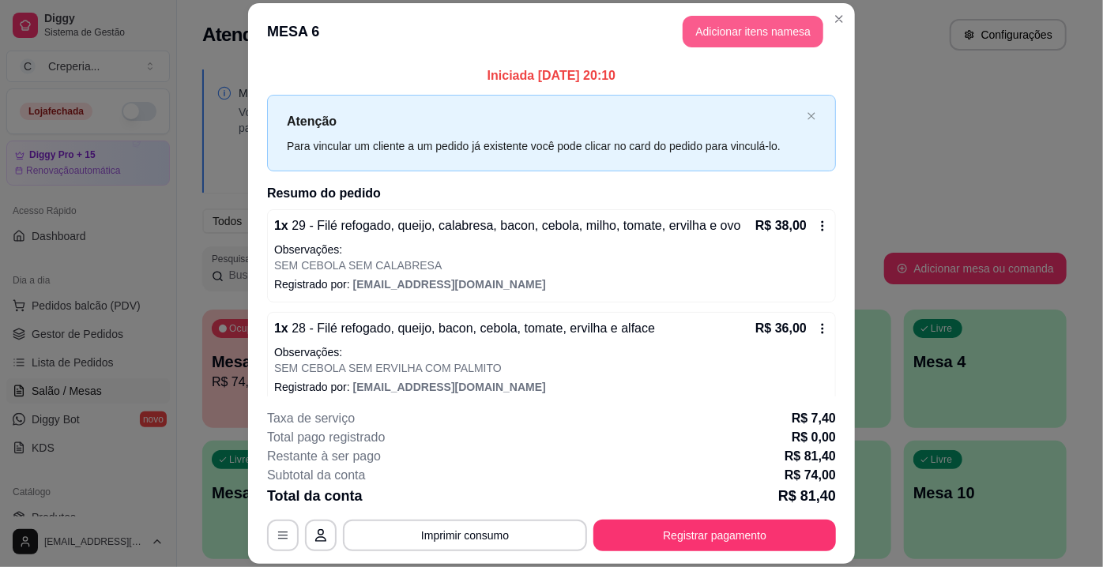
click at [737, 35] on button "Adicionar itens na mesa" at bounding box center [753, 32] width 141 height 32
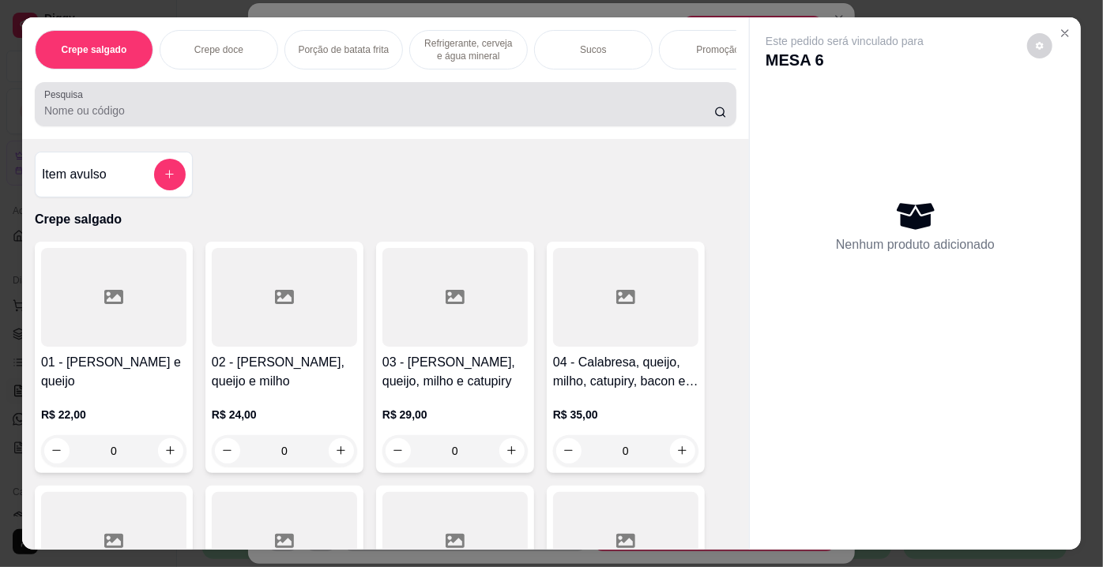
click at [318, 118] on input "Pesquisa" at bounding box center [379, 111] width 670 height 16
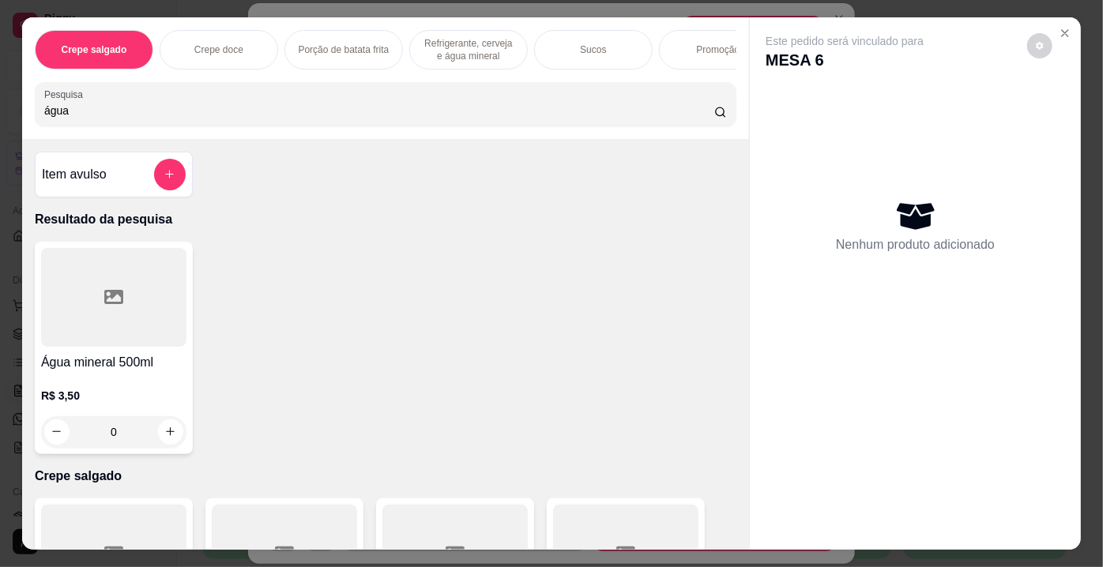
type input "água"
click at [148, 305] on div at bounding box center [113, 297] width 145 height 99
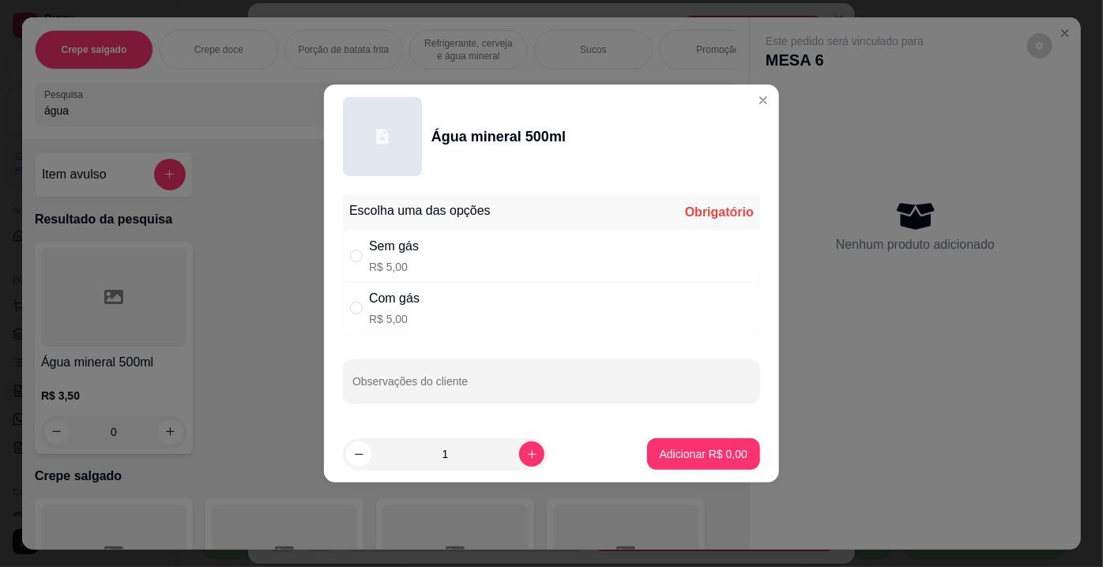
drag, startPoint x: 442, startPoint y: 310, endPoint x: 562, endPoint y: 343, distance: 125.1
click at [444, 310] on div "Com gás R$ 5,00" at bounding box center [551, 308] width 417 height 52
radio input "true"
click at [716, 453] on p "Adicionar R$ 5,00" at bounding box center [704, 454] width 88 height 16
type input "1"
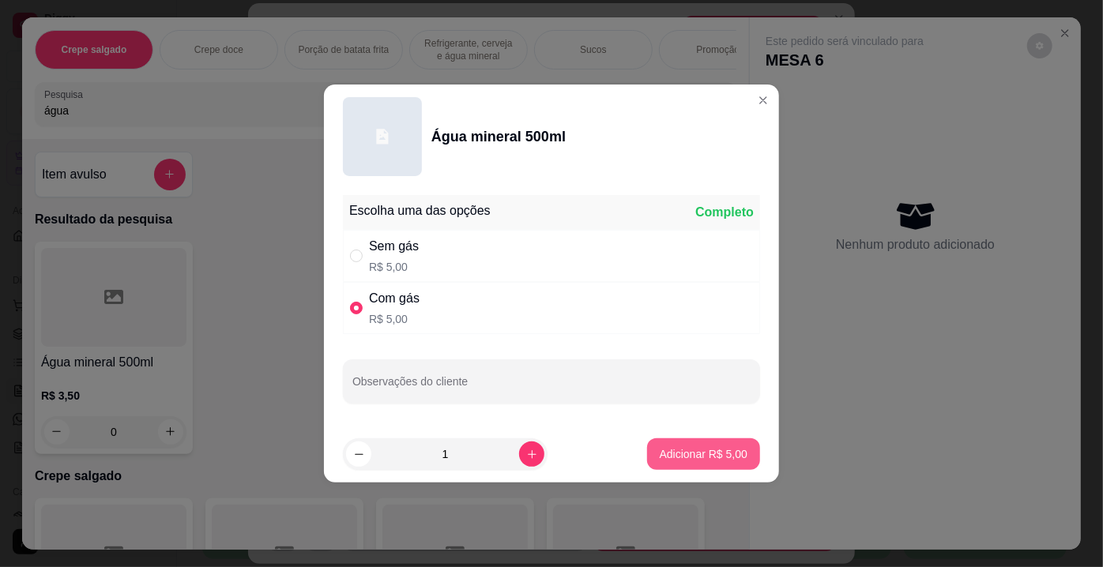
type input "1"
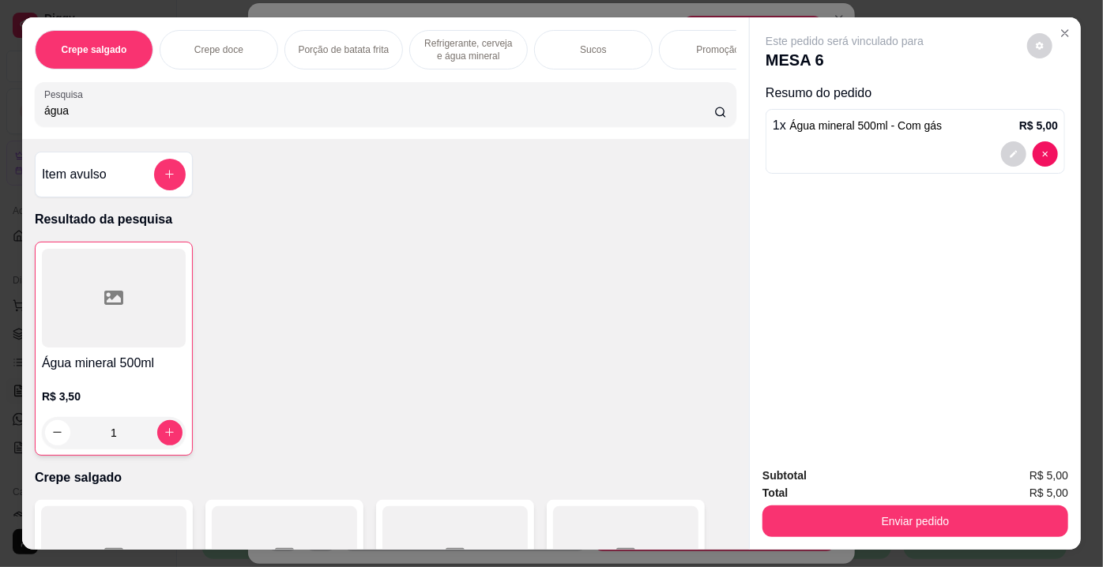
drag, startPoint x: 101, startPoint y: 100, endPoint x: 0, endPoint y: 108, distance: 101.5
click at [0, 108] on div "Crepe salgado Crepe doce Porção de batata frita Refrigerante, cerveja e água mi…" at bounding box center [551, 283] width 1103 height 567
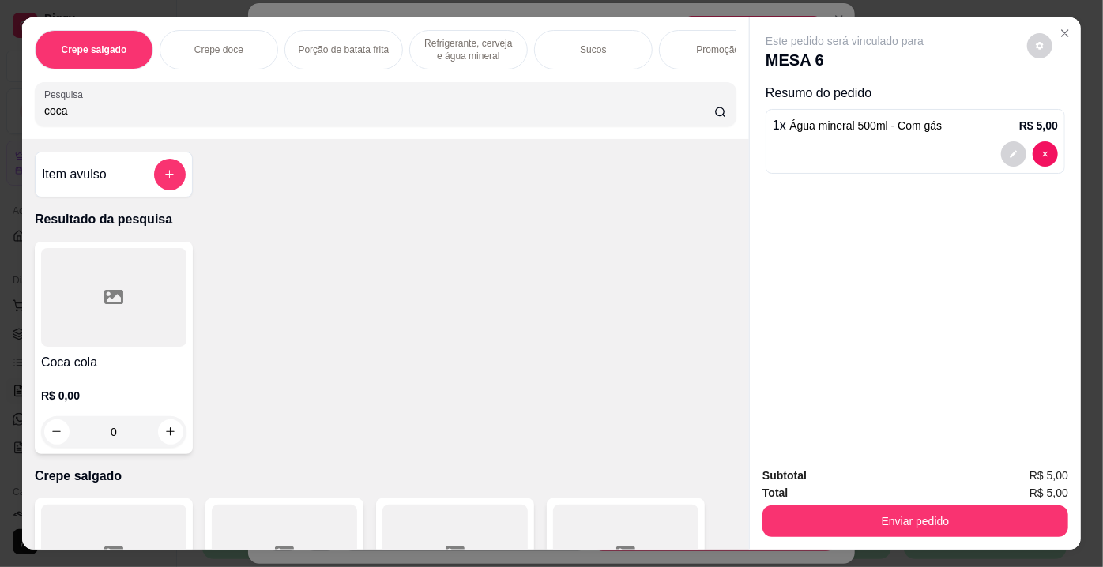
type input "coca"
click at [95, 290] on div at bounding box center [113, 297] width 145 height 99
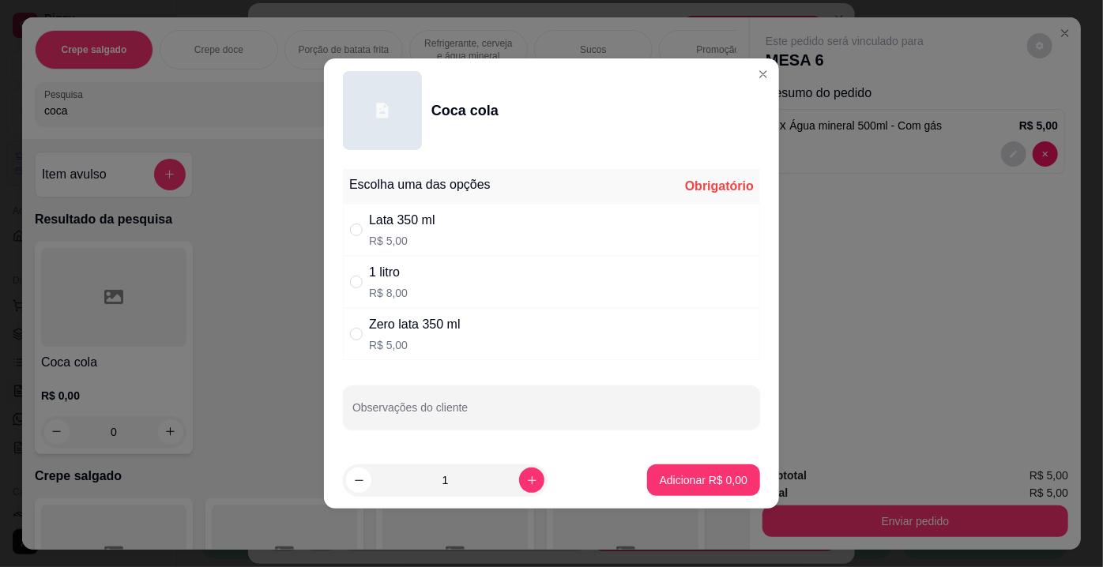
click at [389, 237] on p "R$ 5,00" at bounding box center [402, 241] width 66 height 16
radio input "true"
click at [666, 472] on p "Adicionar R$ 5,00" at bounding box center [704, 480] width 88 height 16
type input "1"
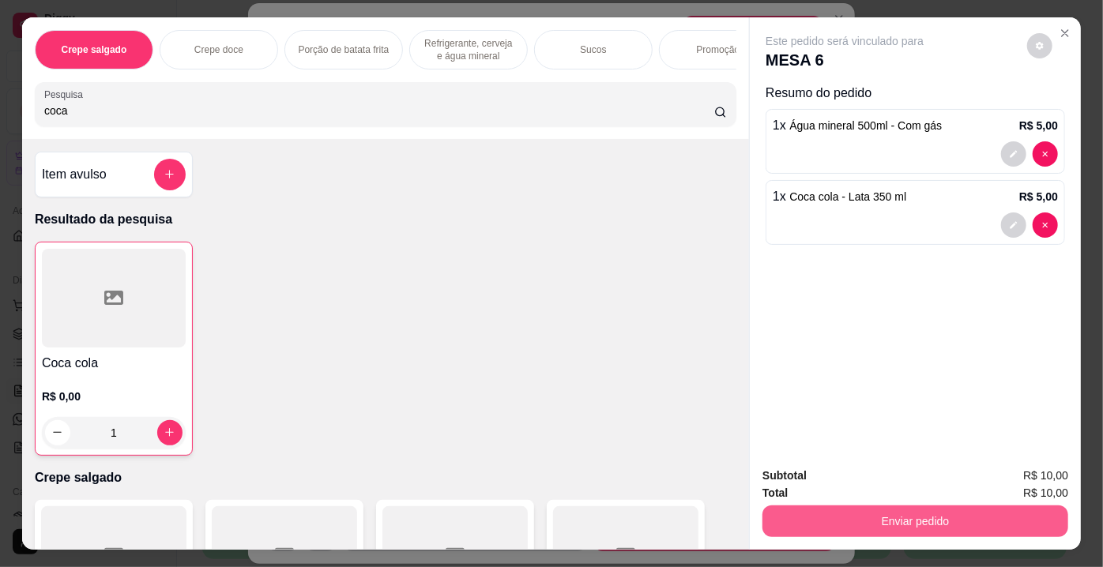
click at [859, 510] on button "Enviar pedido" at bounding box center [915, 522] width 306 height 32
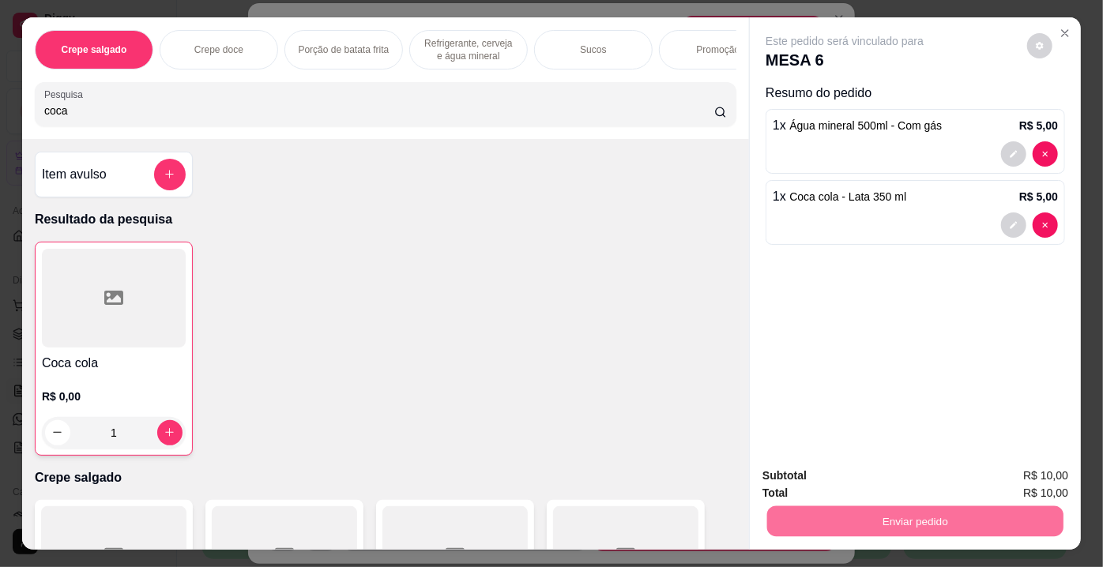
click at [1007, 480] on button "Enviar pedido" at bounding box center [1027, 478] width 89 height 30
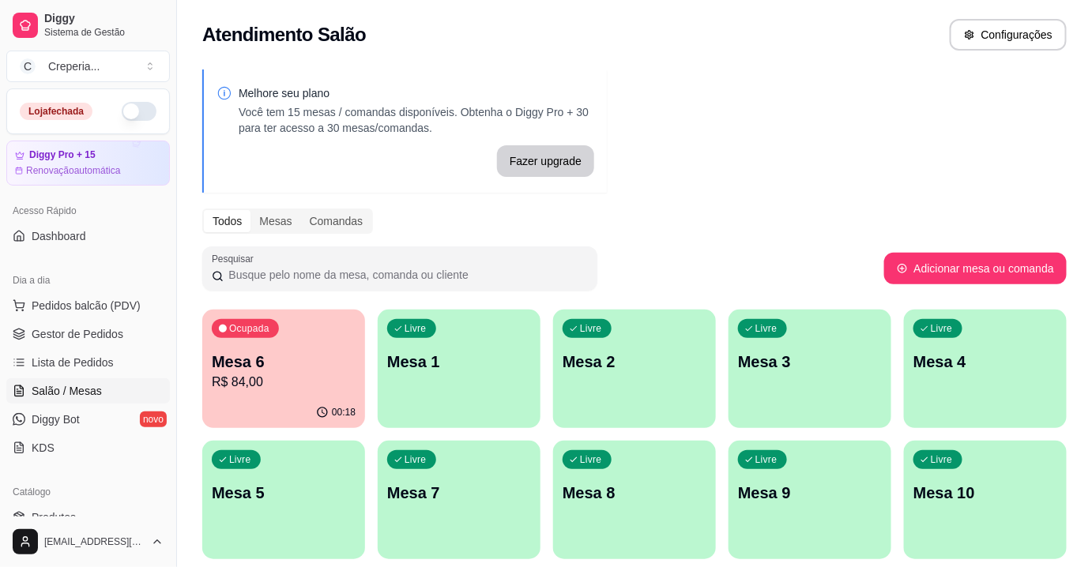
click at [476, 357] on p "Mesa 1" at bounding box center [459, 362] width 144 height 22
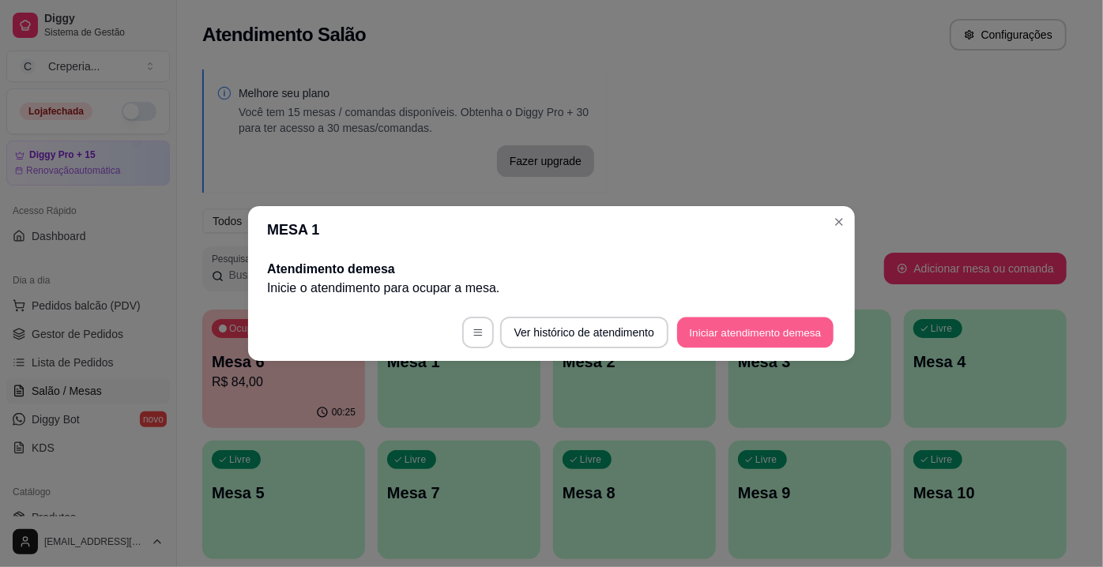
click at [816, 338] on button "Iniciar atendimento de mesa" at bounding box center [755, 333] width 156 height 31
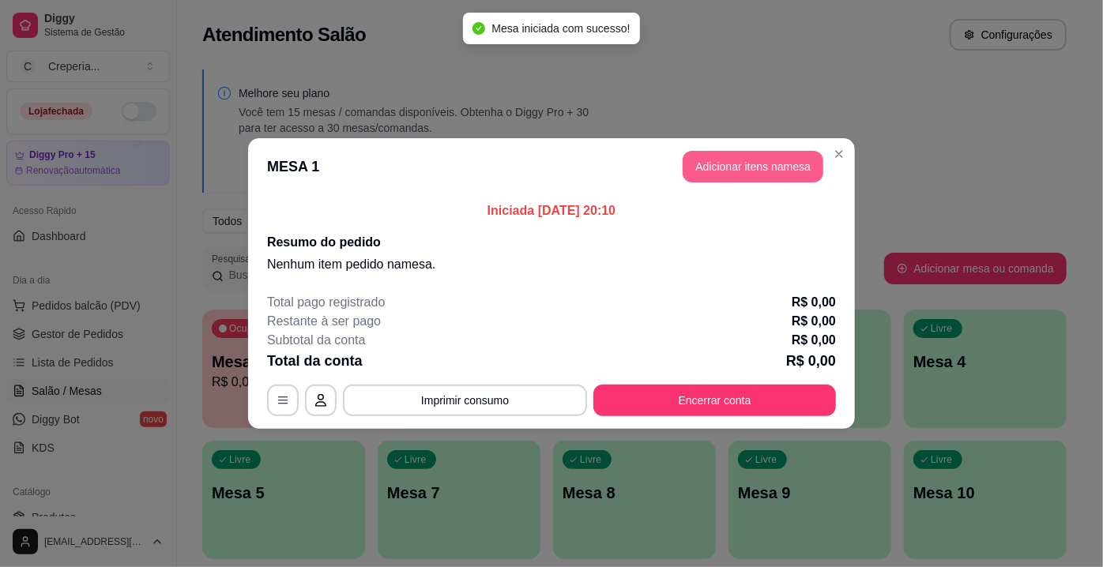
click at [770, 174] on button "Adicionar itens na mesa" at bounding box center [753, 167] width 141 height 32
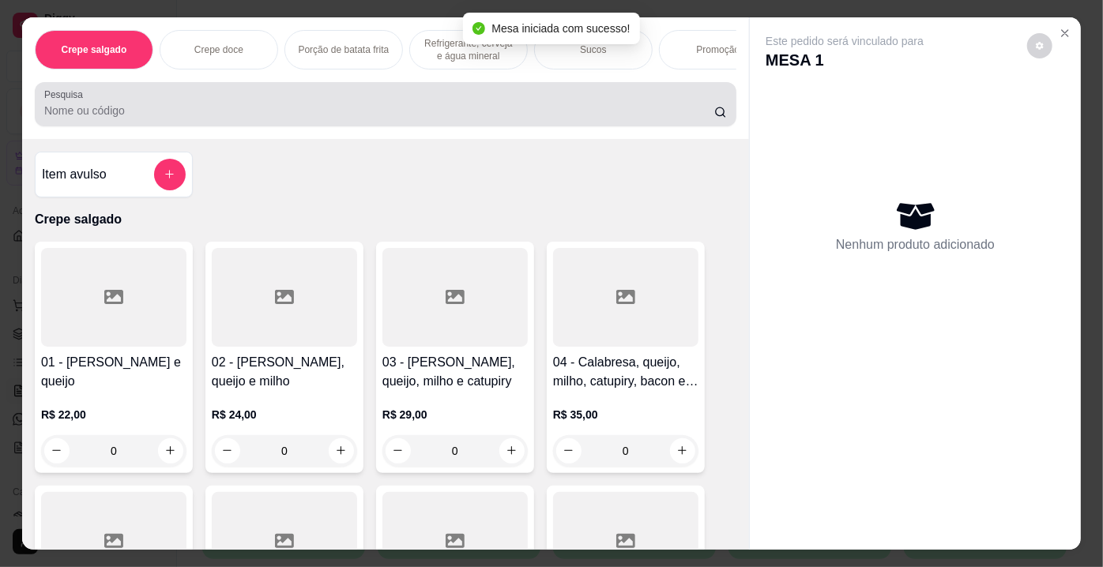
click at [216, 126] on div "Pesquisa" at bounding box center [386, 104] width 702 height 44
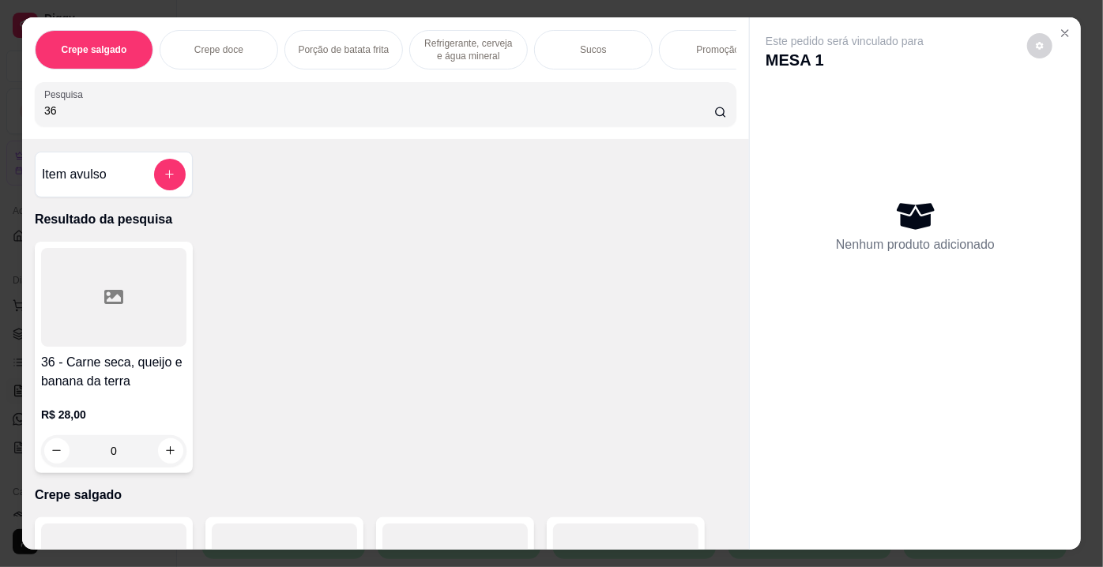
type input "36"
click at [107, 289] on div at bounding box center [113, 297] width 145 height 99
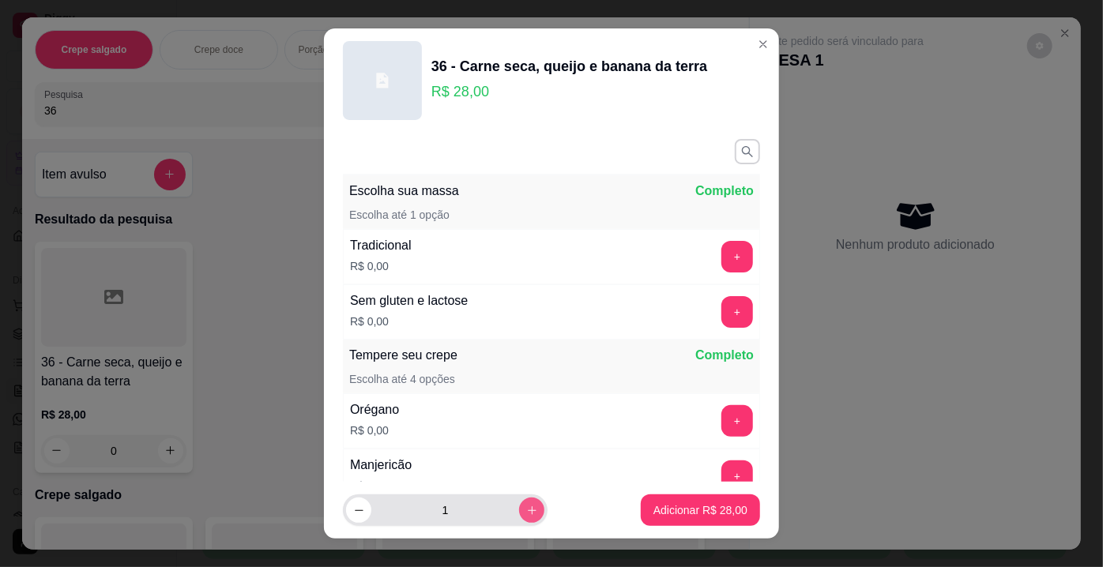
click at [519, 510] on button "increase-product-quantity" at bounding box center [531, 510] width 25 height 25
type input "2"
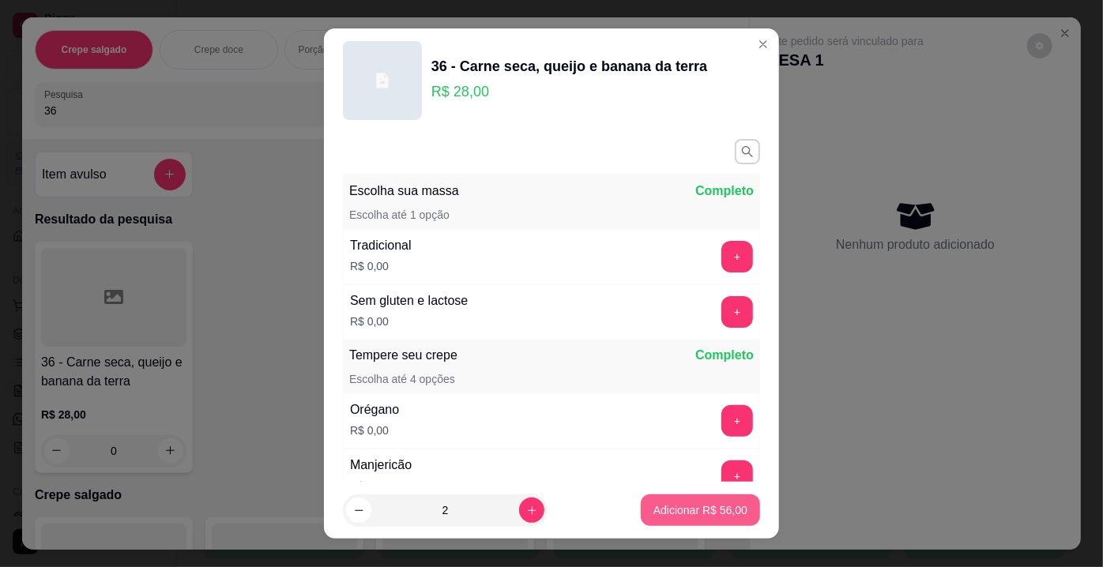
click at [718, 510] on p "Adicionar R$ 56,00" at bounding box center [700, 510] width 94 height 16
type input "2"
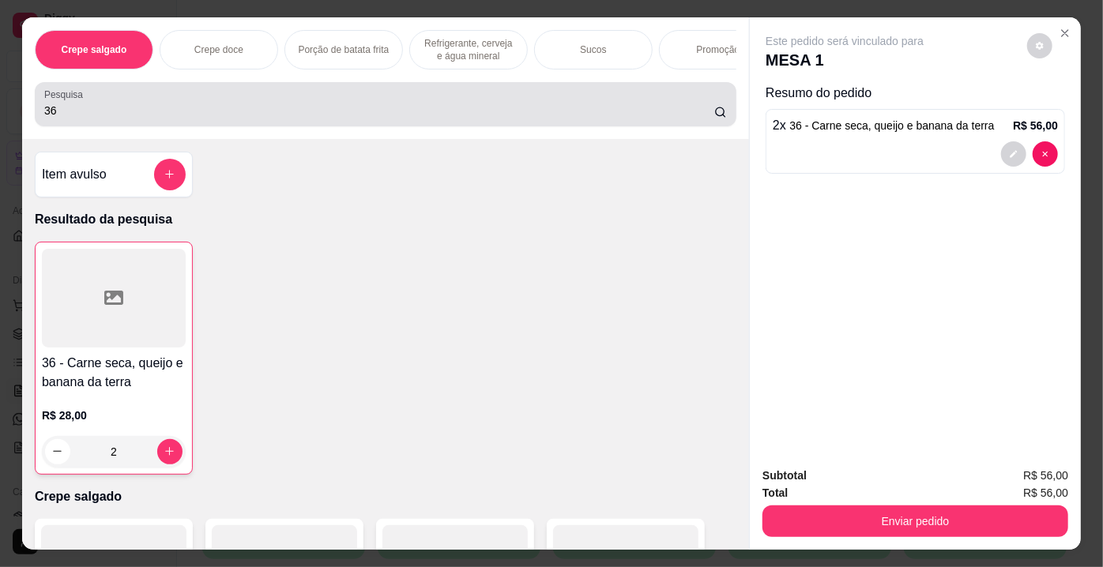
drag, startPoint x: 67, startPoint y: 125, endPoint x: 22, endPoint y: 128, distance: 45.1
click at [22, 128] on div "Crepe salgado Crepe doce Porção de batata frita Refrigerante, cerveja e água mi…" at bounding box center [385, 78] width 727 height 122
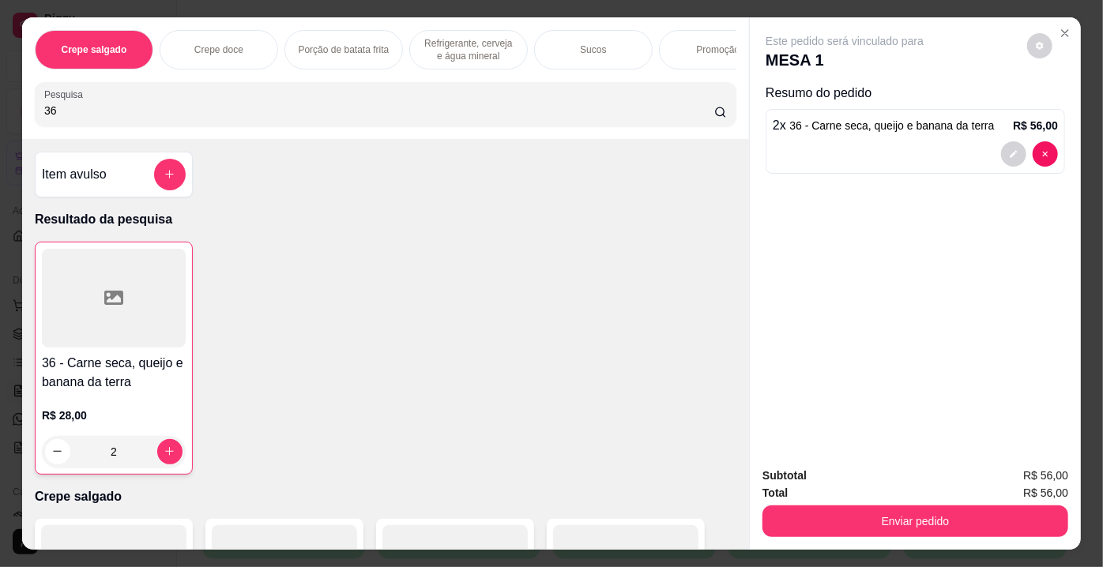
drag, startPoint x: 136, startPoint y: 109, endPoint x: 0, endPoint y: 96, distance: 136.5
click at [0, 96] on div "Crepe salgado Crepe doce Porção de batata frita Refrigerante, cerveja e água mi…" at bounding box center [551, 283] width 1103 height 567
type input "37"
click at [109, 288] on div at bounding box center [113, 297] width 145 height 99
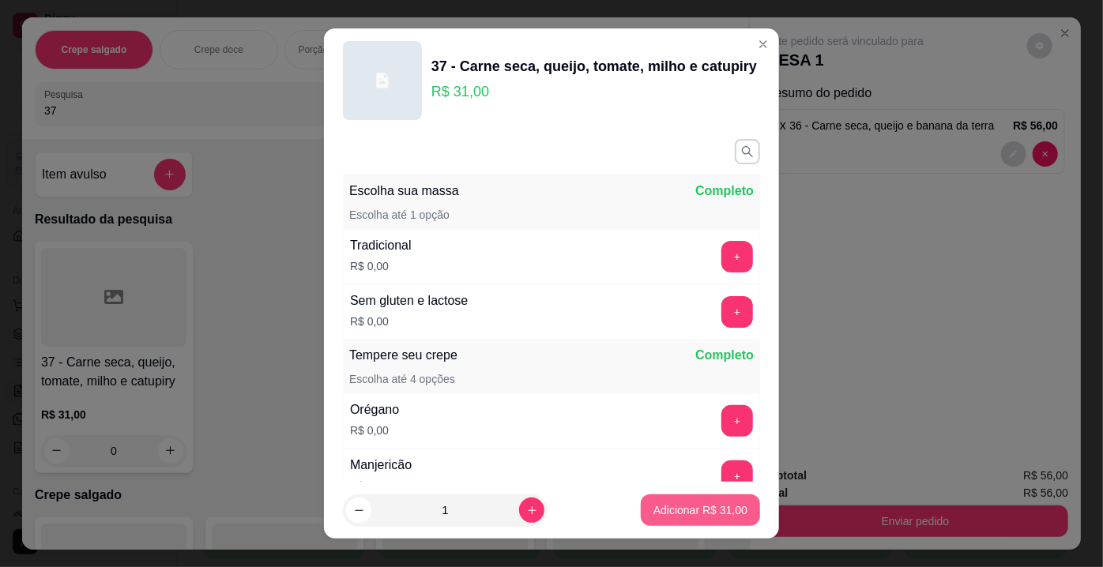
click at [657, 497] on button "Adicionar R$ 31,00" at bounding box center [700, 511] width 119 height 32
type input "1"
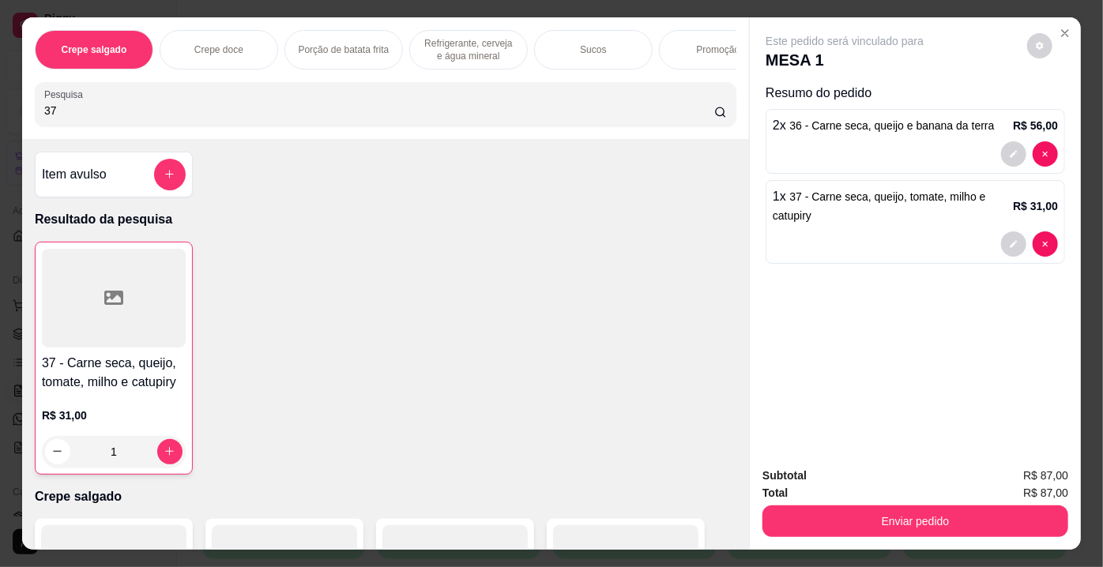
drag, startPoint x: 58, startPoint y: 111, endPoint x: 5, endPoint y: 116, distance: 54.0
click at [5, 116] on div "Crepe salgado Crepe doce Porção de batata frita Refrigerante, cerveja e água mi…" at bounding box center [551, 283] width 1103 height 567
type input "3"
type input "26"
click at [107, 340] on div at bounding box center [113, 297] width 145 height 99
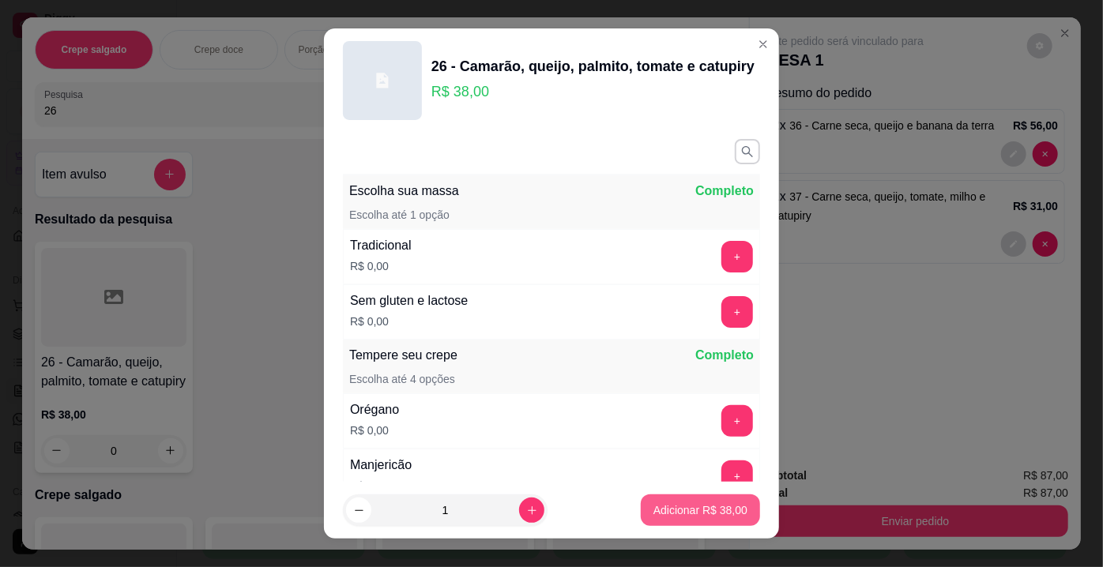
click at [674, 507] on p "Adicionar R$ 38,00" at bounding box center [700, 510] width 94 height 16
type input "1"
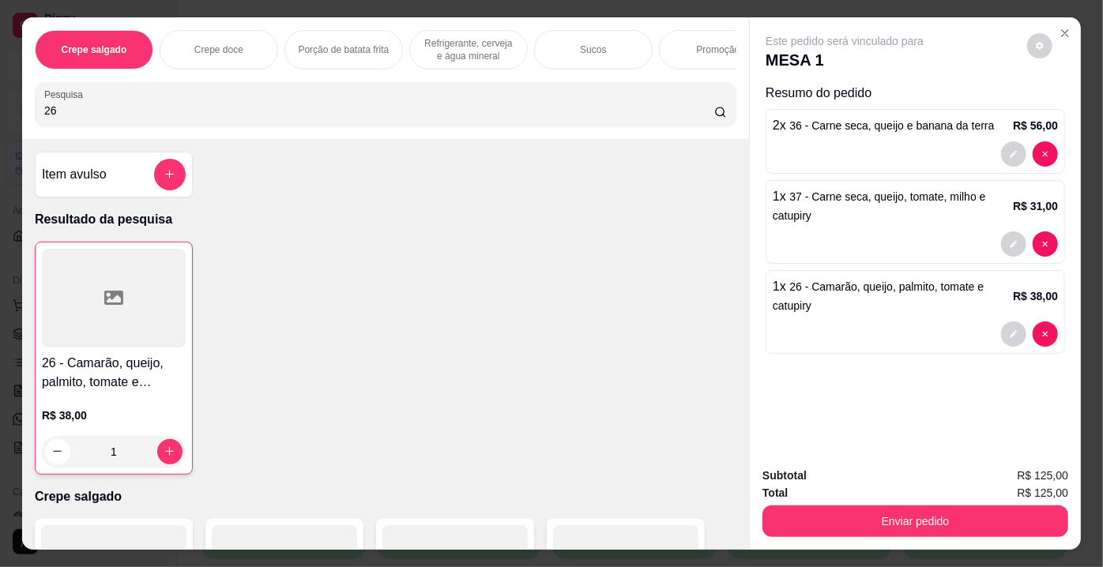
drag, startPoint x: 67, startPoint y: 112, endPoint x: 10, endPoint y: 107, distance: 57.1
click at [10, 107] on div "Crepe salgado Crepe doce Porção de batata frita Refrigerante, cerveja e água mi…" at bounding box center [551, 283] width 1103 height 567
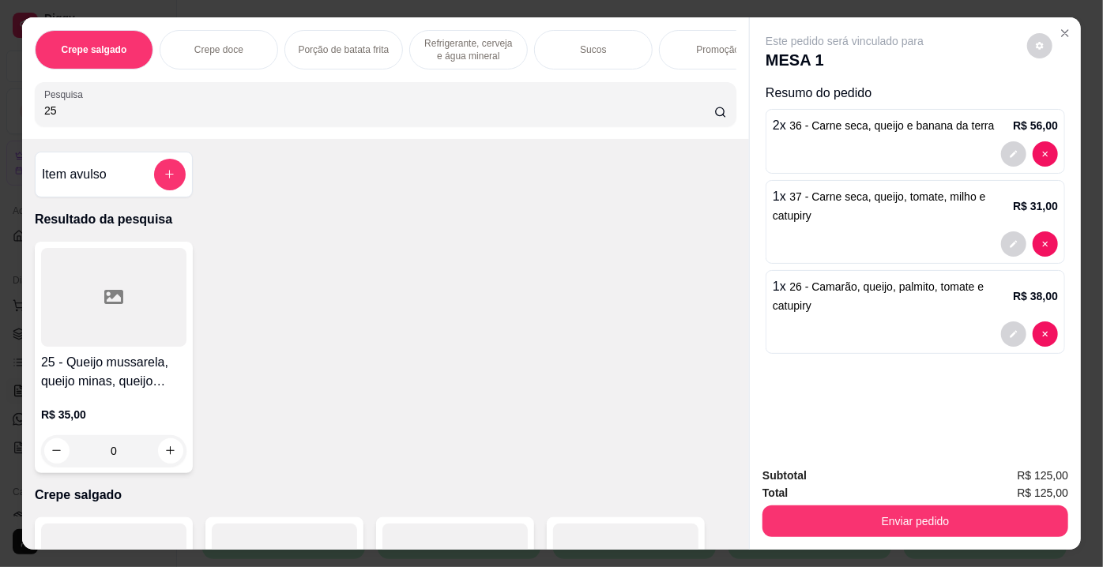
type input "25"
drag, startPoint x: 116, startPoint y: 283, endPoint x: 124, endPoint y: 287, distance: 8.8
click at [124, 287] on div at bounding box center [113, 297] width 145 height 99
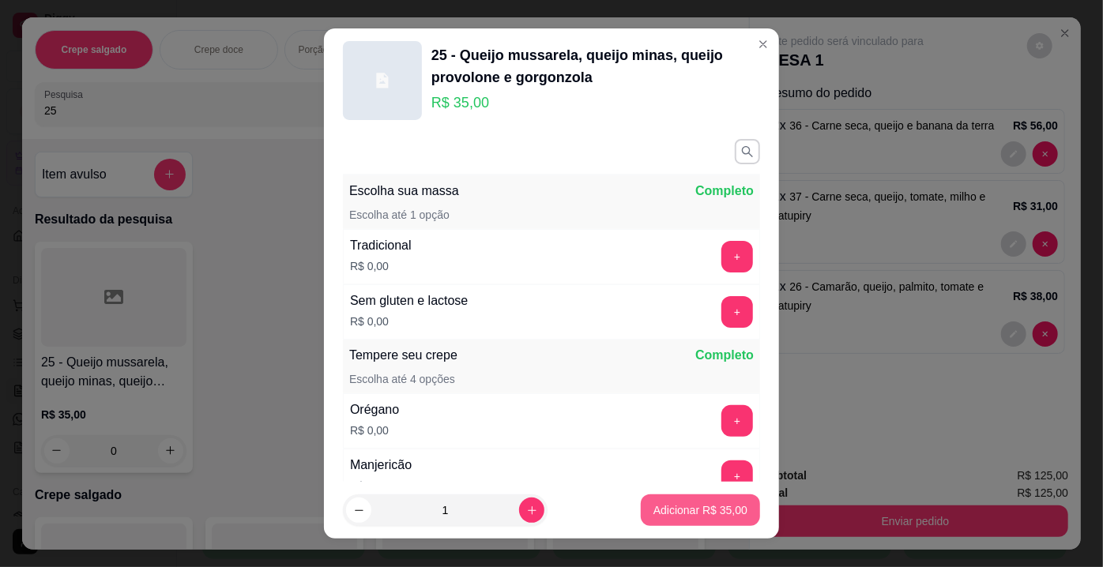
click at [672, 511] on p "Adicionar R$ 35,00" at bounding box center [700, 510] width 94 height 16
type input "1"
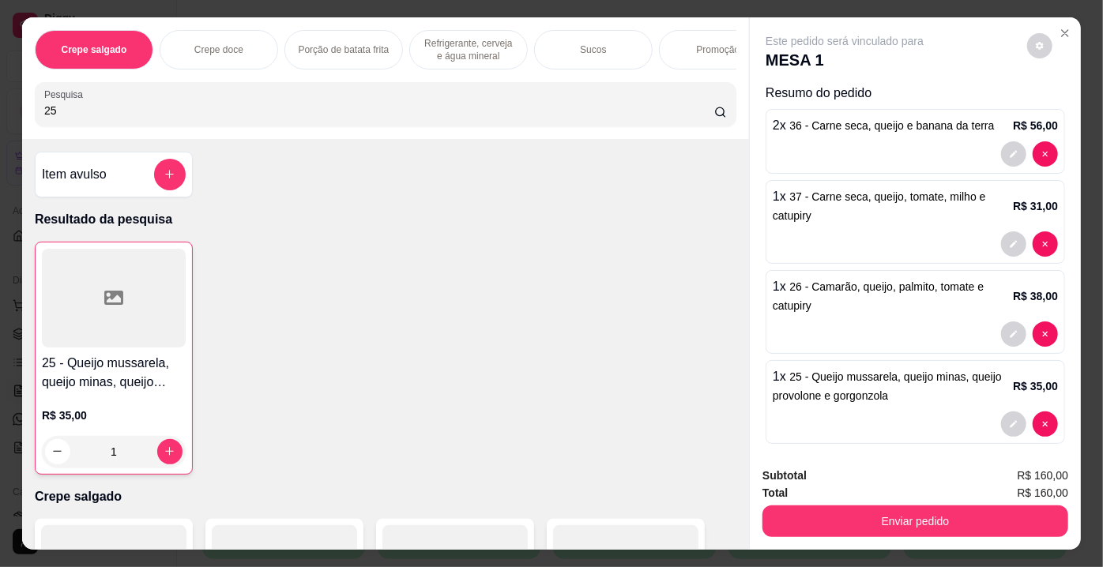
drag, startPoint x: 89, startPoint y: 117, endPoint x: 0, endPoint y: 91, distance: 93.0
click at [0, 91] on div "Crepe salgado Crepe doce Porção de batata frita Refrigerante, cerveja e água mi…" at bounding box center [551, 283] width 1103 height 567
type input "22"
click at [133, 306] on div at bounding box center [113, 297] width 145 height 99
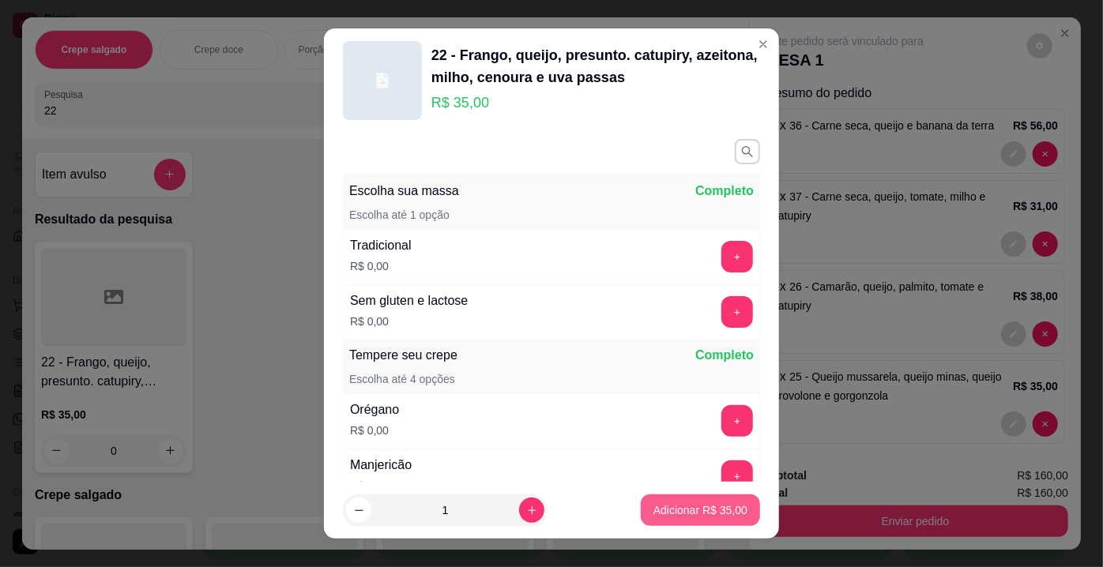
click at [660, 509] on p "Adicionar R$ 35,00" at bounding box center [700, 510] width 94 height 16
type input "1"
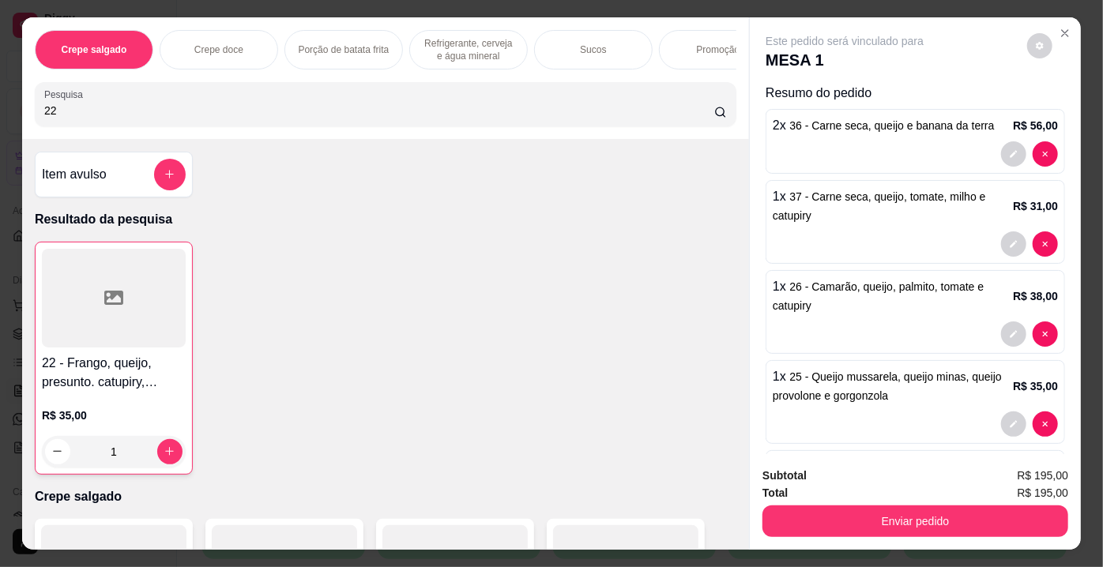
drag, startPoint x: 62, startPoint y: 108, endPoint x: 0, endPoint y: 108, distance: 61.6
click at [0, 108] on div "Crepe salgado Crepe doce Porção de batata frita Refrigerante, cerveja e água mi…" at bounding box center [551, 283] width 1103 height 567
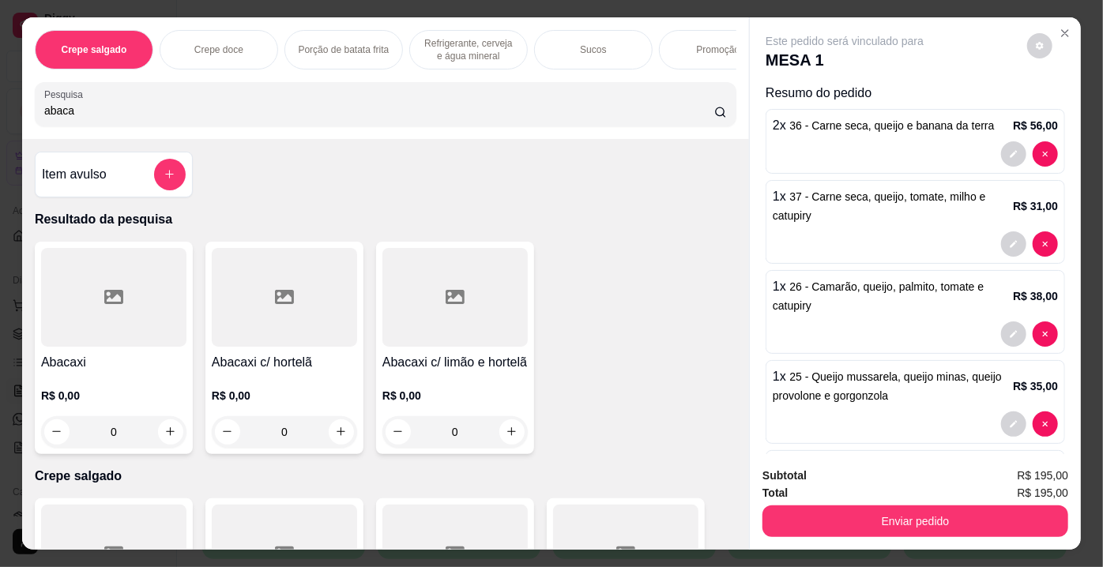
type input "abaca"
click at [276, 333] on div at bounding box center [284, 297] width 145 height 99
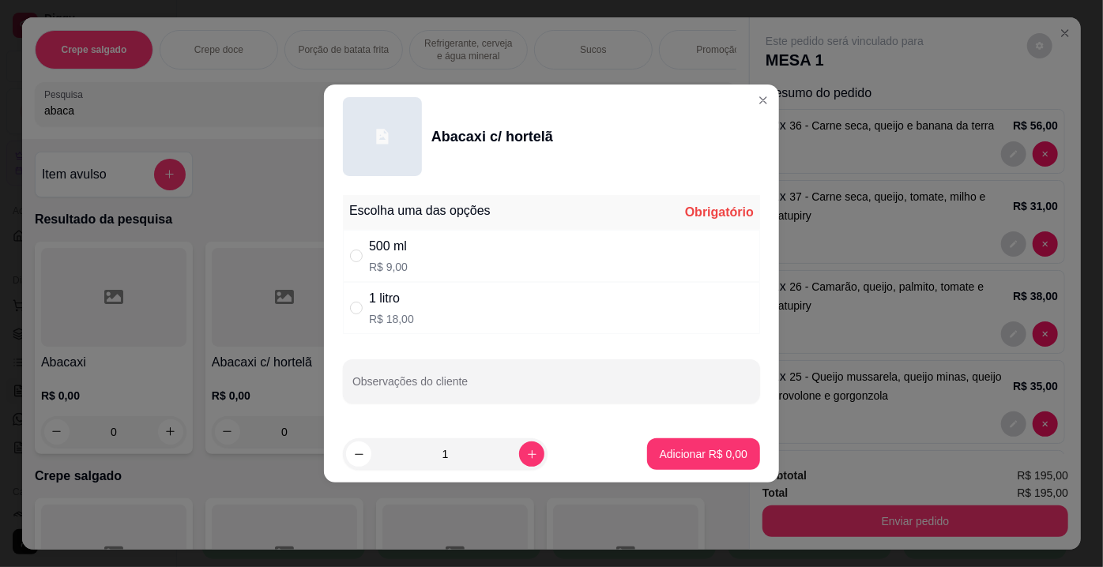
click at [429, 257] on div "500 ml R$ 9,00" at bounding box center [551, 256] width 417 height 52
radio input "true"
click at [679, 443] on button "Adicionar R$ 9,00" at bounding box center [703, 454] width 113 height 32
type input "1"
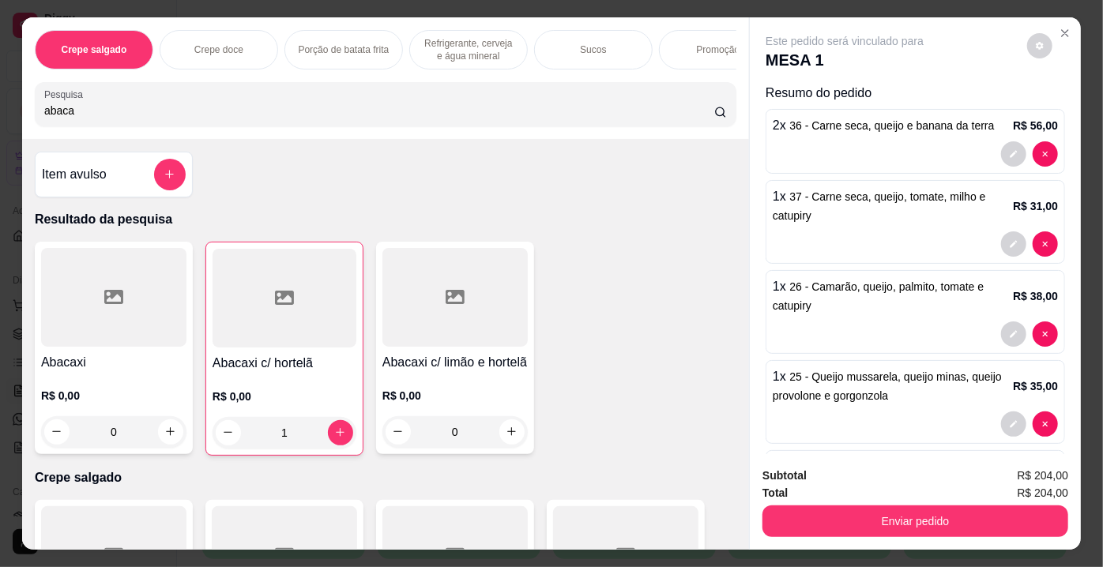
click at [474, 343] on div at bounding box center [454, 297] width 145 height 99
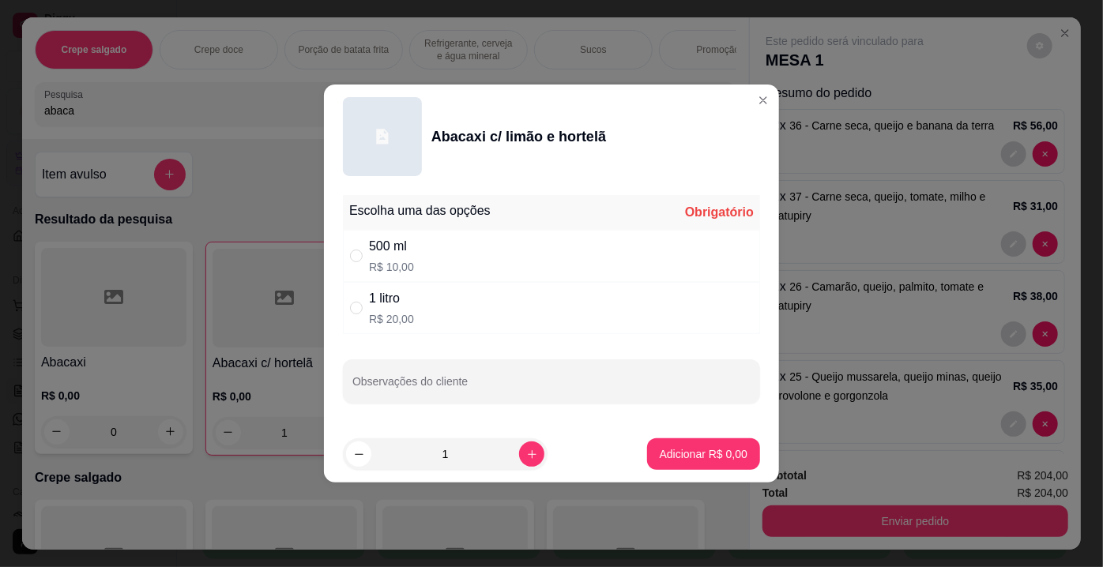
drag, startPoint x: 416, startPoint y: 308, endPoint x: 476, endPoint y: 325, distance: 61.7
click at [420, 308] on div "1 litro R$ 20,00" at bounding box center [551, 308] width 417 height 52
radio input "true"
click at [684, 466] on button "Adicionar R$ 20,00" at bounding box center [700, 454] width 116 height 31
type input "1"
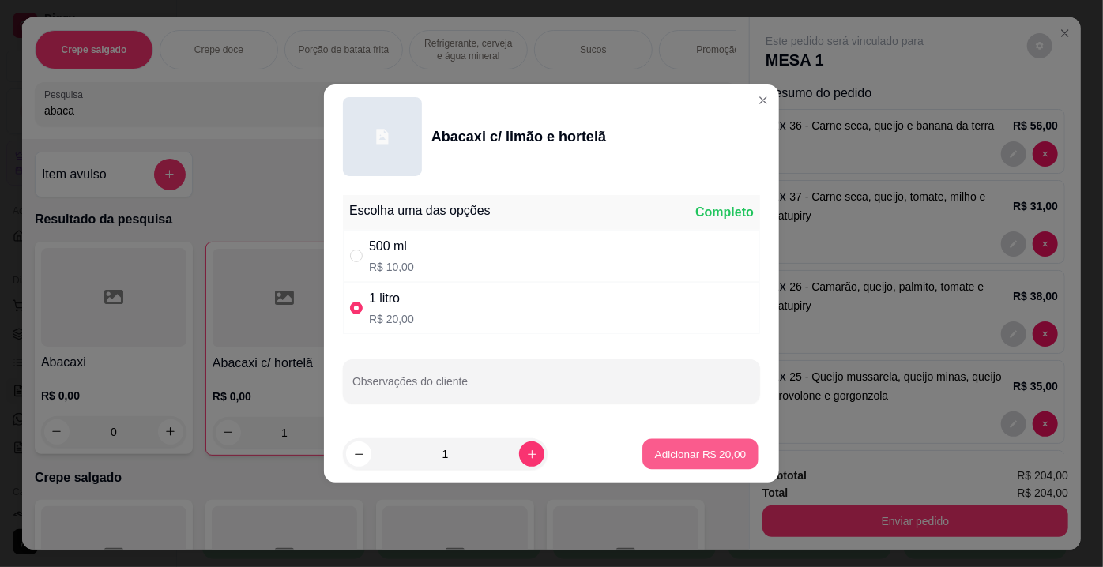
type input "1"
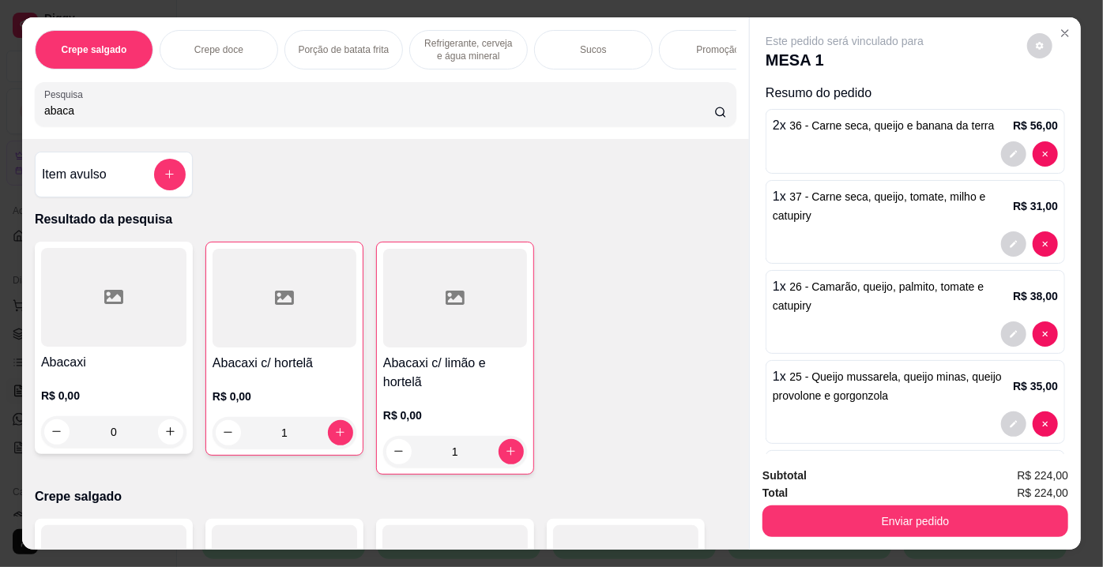
drag, startPoint x: 96, startPoint y: 118, endPoint x: 0, endPoint y: 119, distance: 96.4
click at [0, 119] on div "Crepe salgado Crepe doce Porção de batata frita Refrigerante, cerveja e água mi…" at bounding box center [551, 283] width 1103 height 567
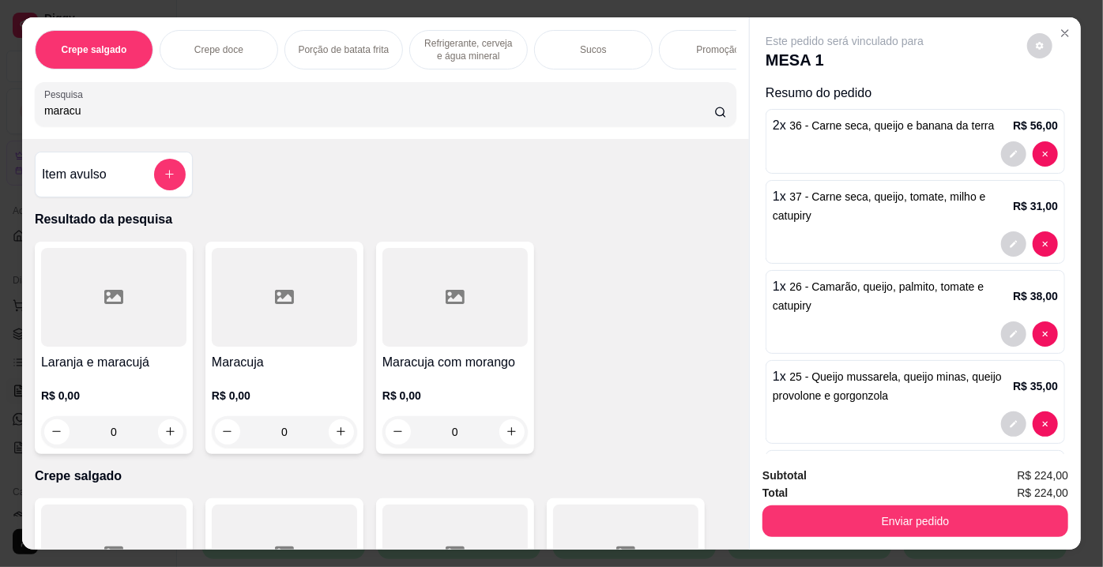
type input "maracu"
click at [235, 290] on div at bounding box center [284, 297] width 145 height 99
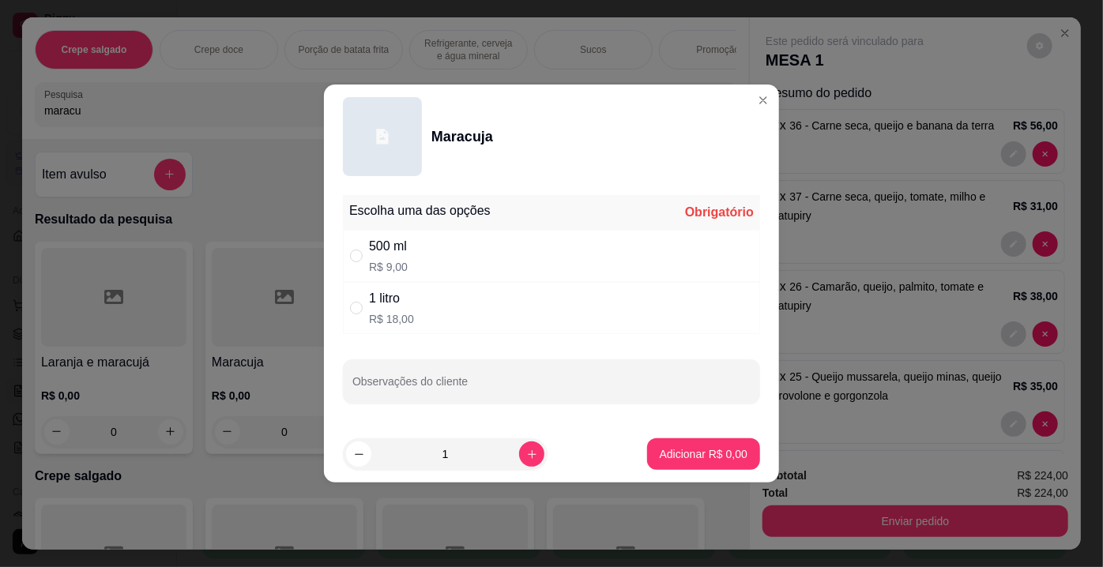
click at [406, 251] on div "500 ml" at bounding box center [388, 246] width 39 height 19
radio input "true"
click at [702, 465] on button "Adicionar R$ 9,00" at bounding box center [704, 454] width 110 height 31
type input "1"
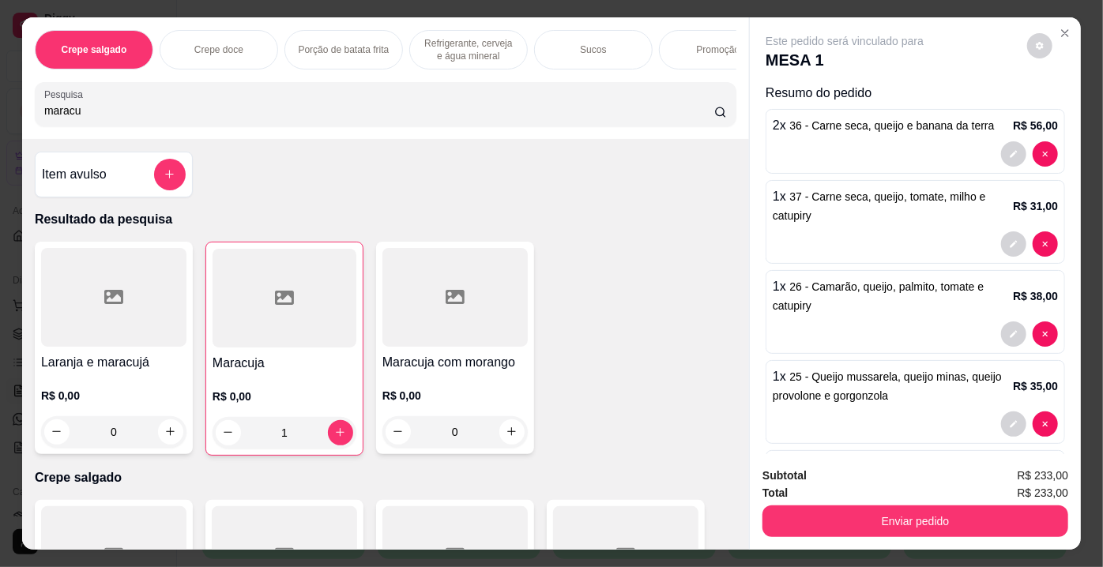
drag, startPoint x: 71, startPoint y: 115, endPoint x: 0, endPoint y: 111, distance: 71.2
click at [0, 111] on div "Crepe salgado Crepe doce Porção de batata frita Refrigerante, cerveja e água mi…" at bounding box center [551, 283] width 1103 height 567
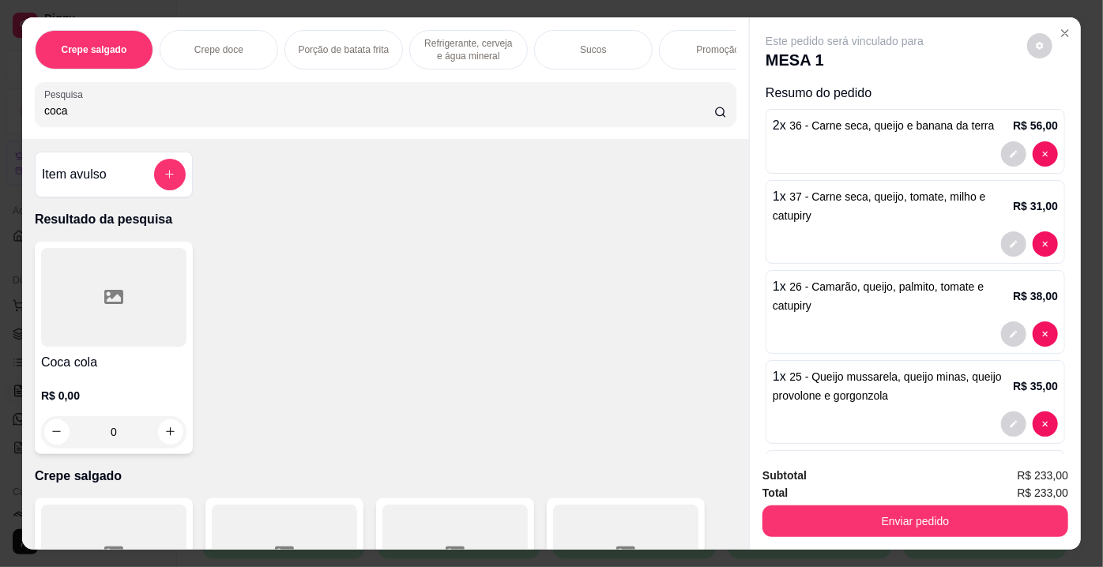
type input "coca"
click at [115, 283] on div at bounding box center [113, 297] width 145 height 99
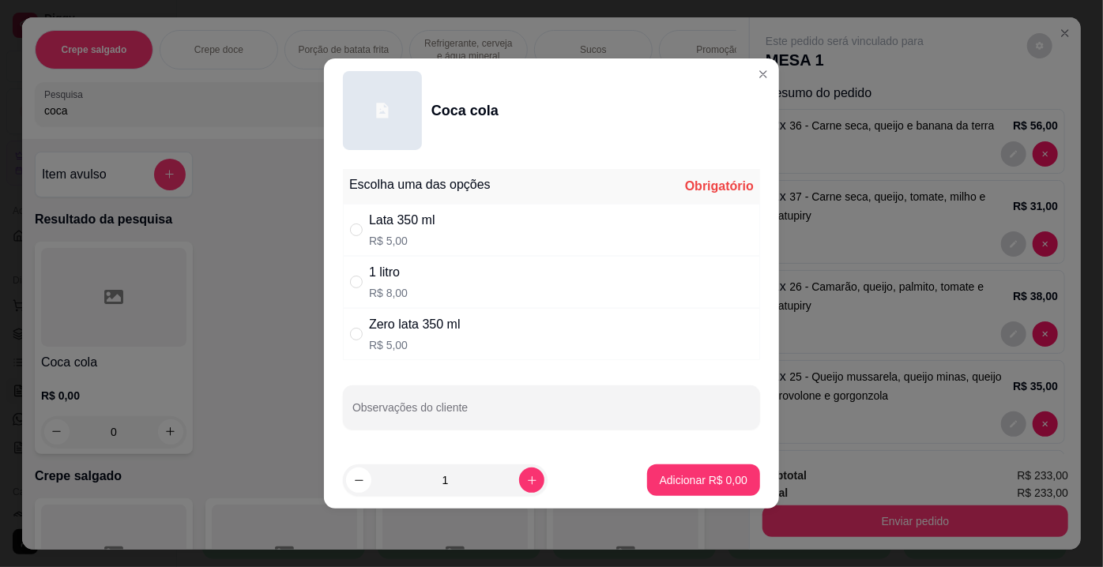
click at [394, 286] on div "1 litro R$ 8,00" at bounding box center [388, 282] width 39 height 38
radio input "true"
click at [677, 480] on p "Adicionar R$ 8,00" at bounding box center [704, 480] width 88 height 16
type input "1"
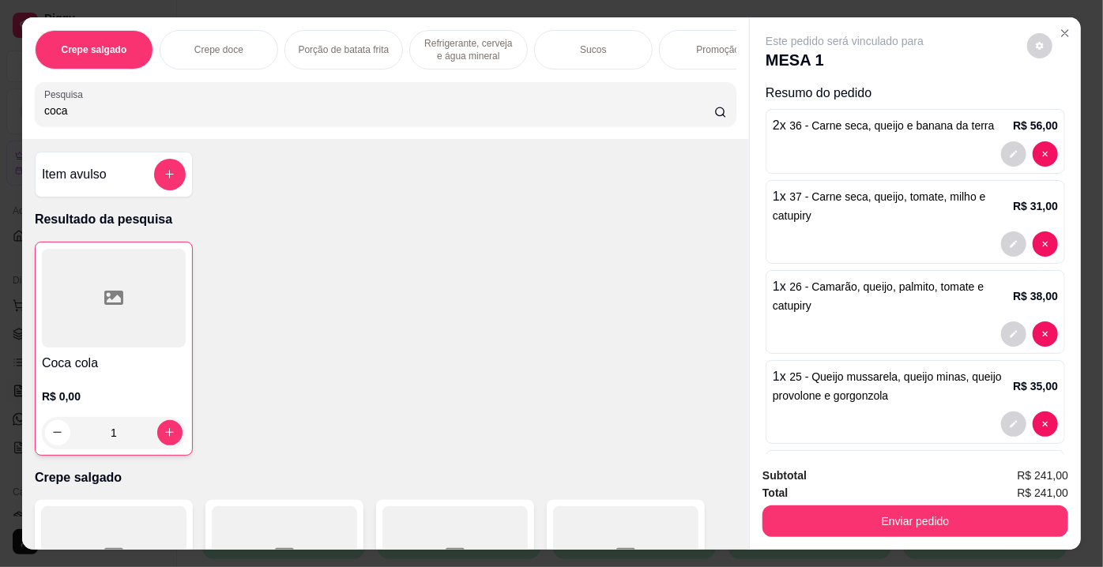
drag, startPoint x: 103, startPoint y: 113, endPoint x: 0, endPoint y: 117, distance: 102.8
click at [0, 117] on div "Crepe salgado Crepe doce Porção de batata frita Refrigerante, cerveja e água mi…" at bounding box center [551, 283] width 1103 height 567
type input "guara"
click at [112, 285] on div at bounding box center [113, 297] width 145 height 99
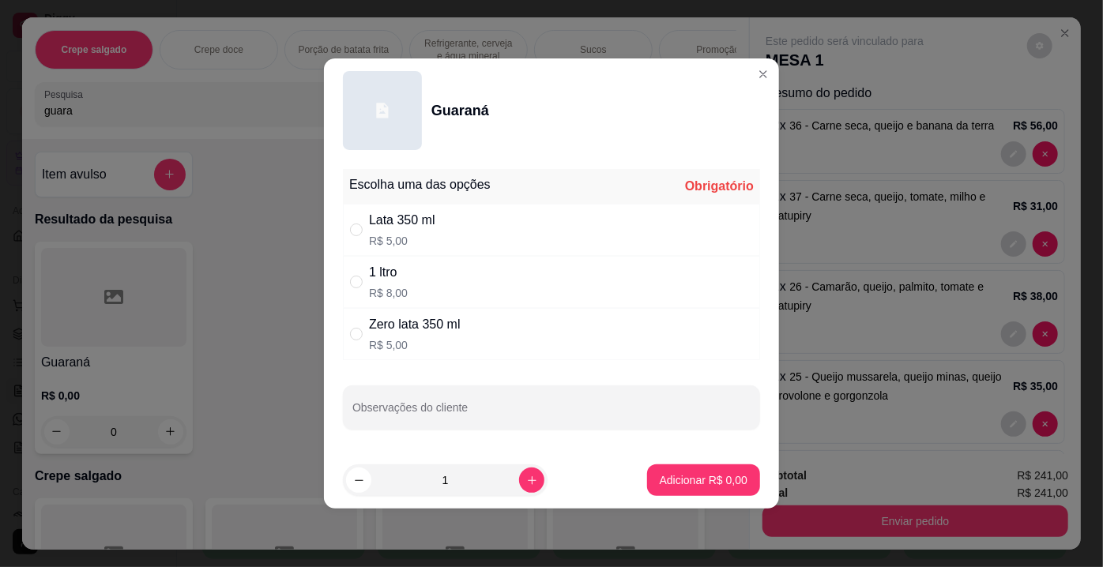
click at [397, 277] on div "1 ltro" at bounding box center [388, 272] width 39 height 19
radio input "true"
click at [711, 471] on button "Adicionar R$ 8,00" at bounding box center [704, 480] width 110 height 31
type input "1"
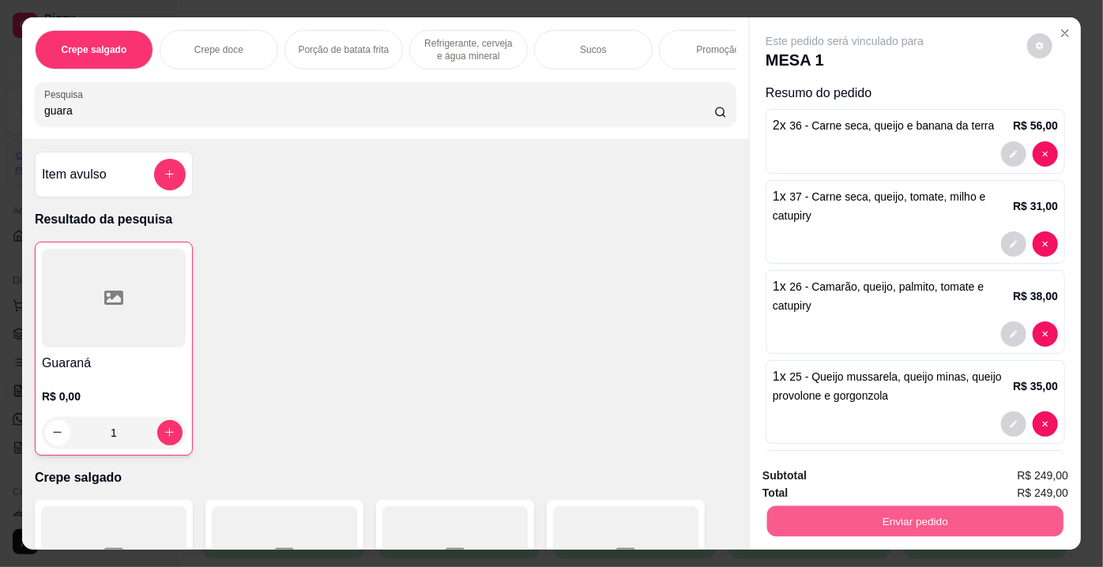
click at [920, 516] on button "Enviar pedido" at bounding box center [915, 521] width 296 height 31
click at [1019, 476] on button "Enviar pedido" at bounding box center [1027, 478] width 89 height 30
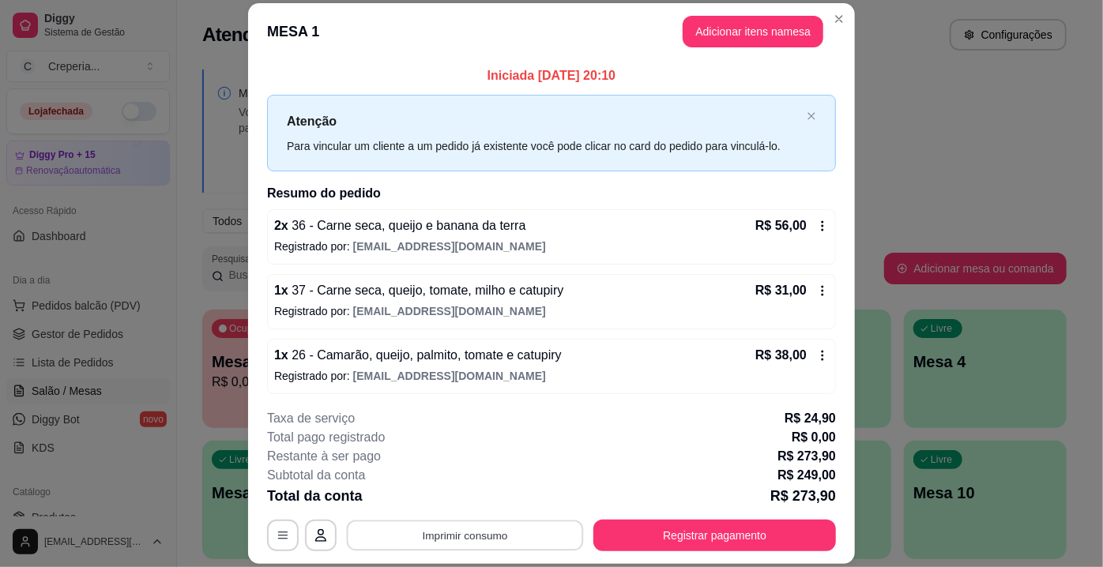
click at [432, 542] on button "Imprimir consumo" at bounding box center [465, 536] width 237 height 31
click at [436, 506] on button "IMPRESSORA" at bounding box center [465, 499] width 115 height 25
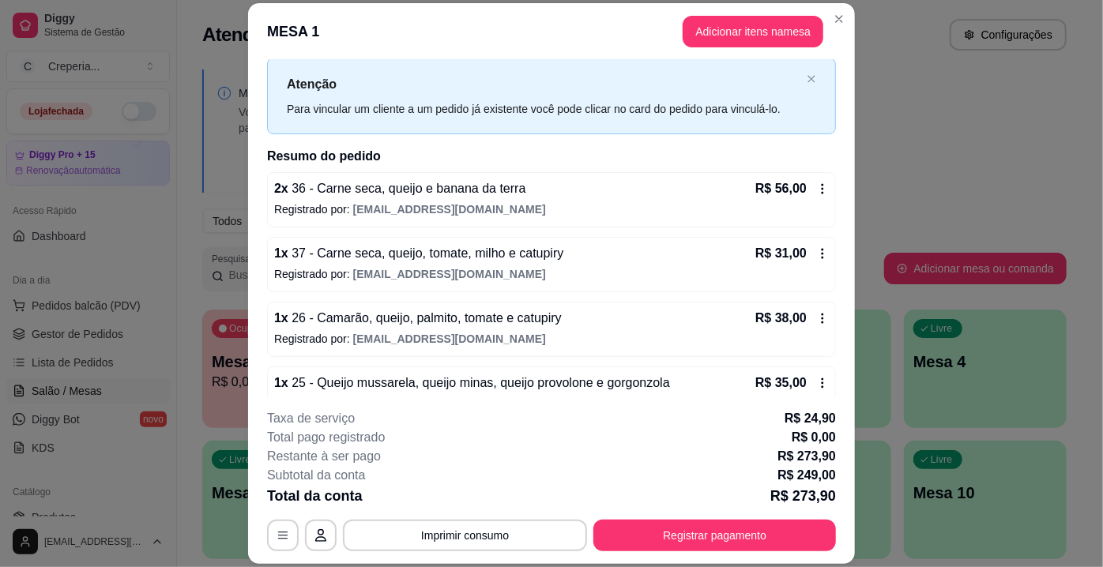
scroll to position [71, 0]
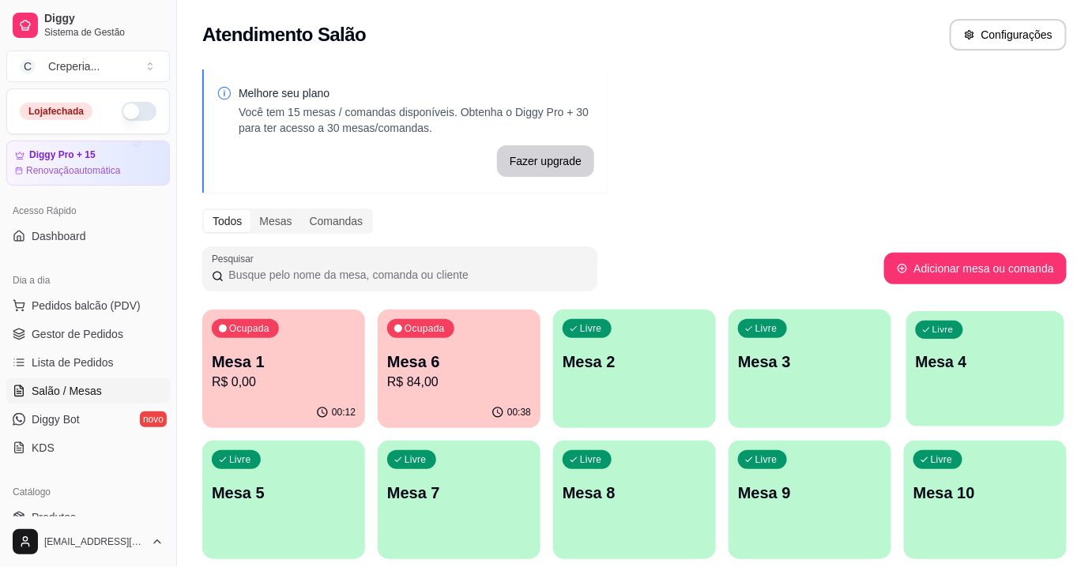
click at [997, 357] on p "Mesa 4" at bounding box center [986, 362] width 140 height 21
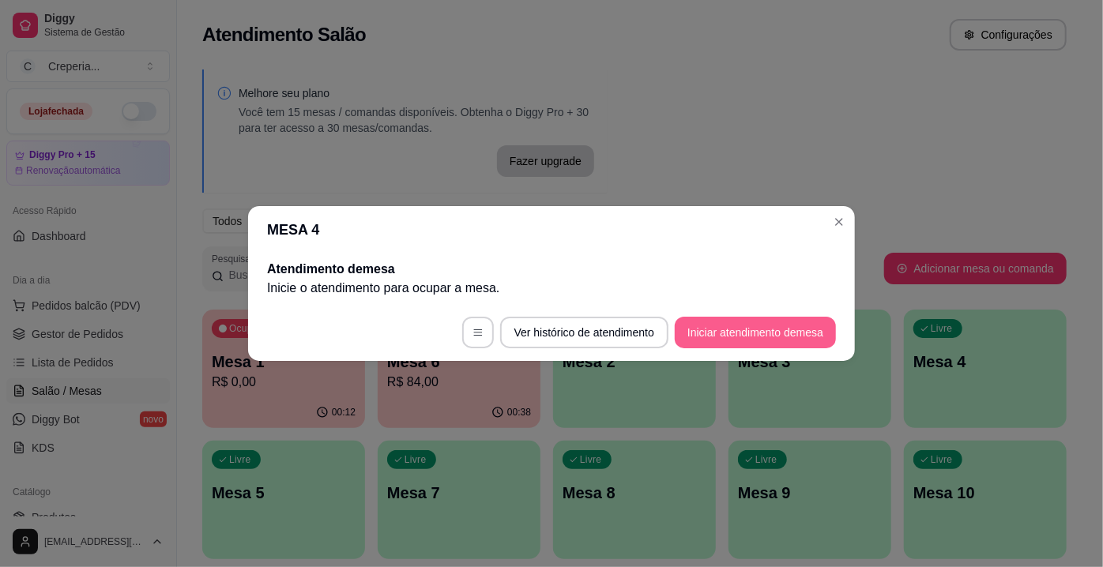
click at [725, 336] on button "Iniciar atendimento de mesa" at bounding box center [755, 333] width 161 height 32
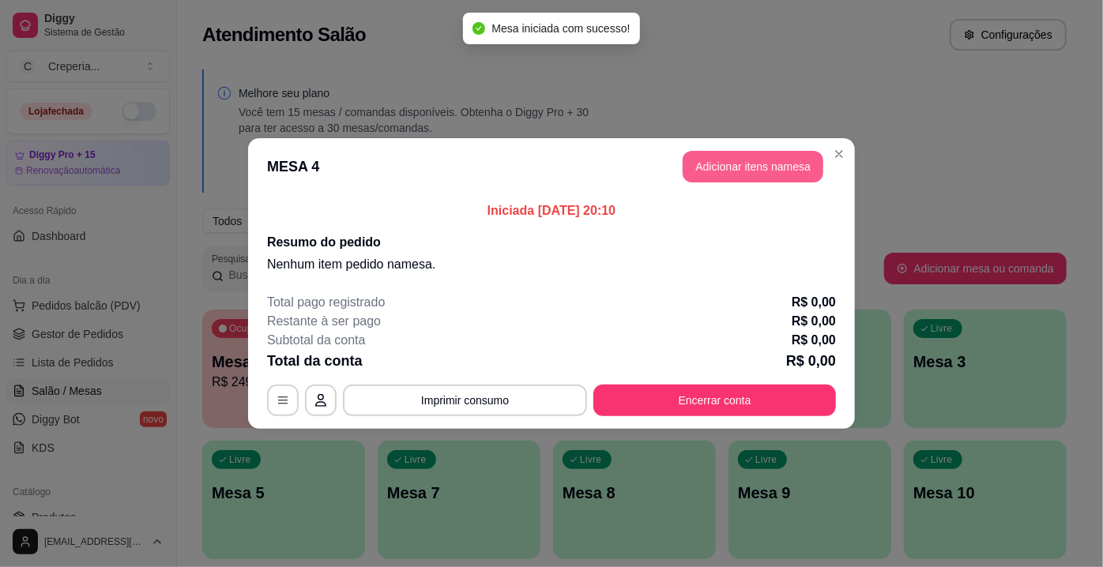
click at [713, 164] on button "Adicionar itens na mesa" at bounding box center [753, 167] width 141 height 32
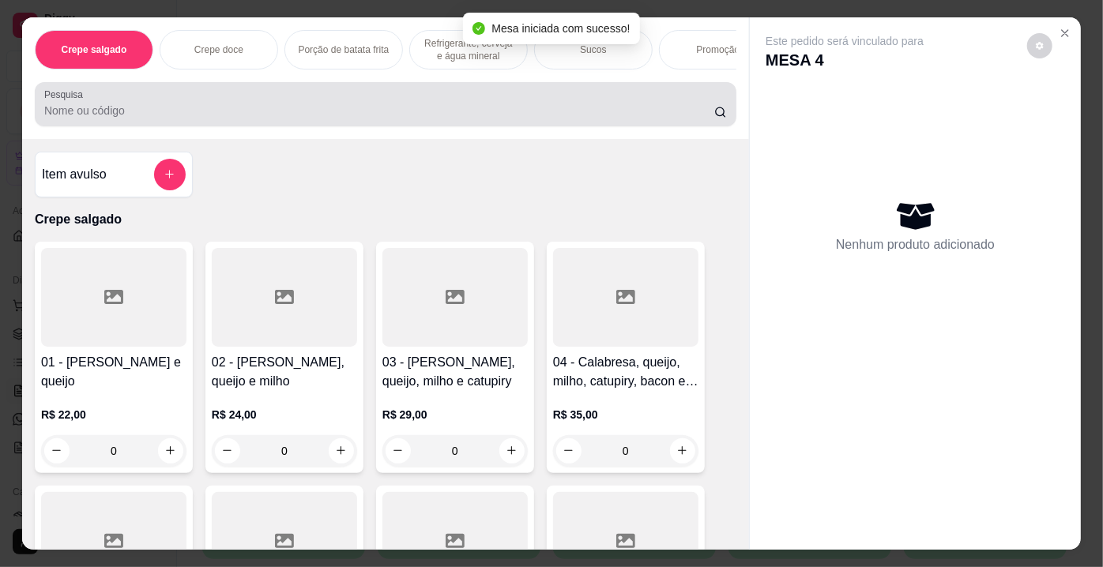
click at [219, 115] on input "Pesquisa" at bounding box center [379, 111] width 670 height 16
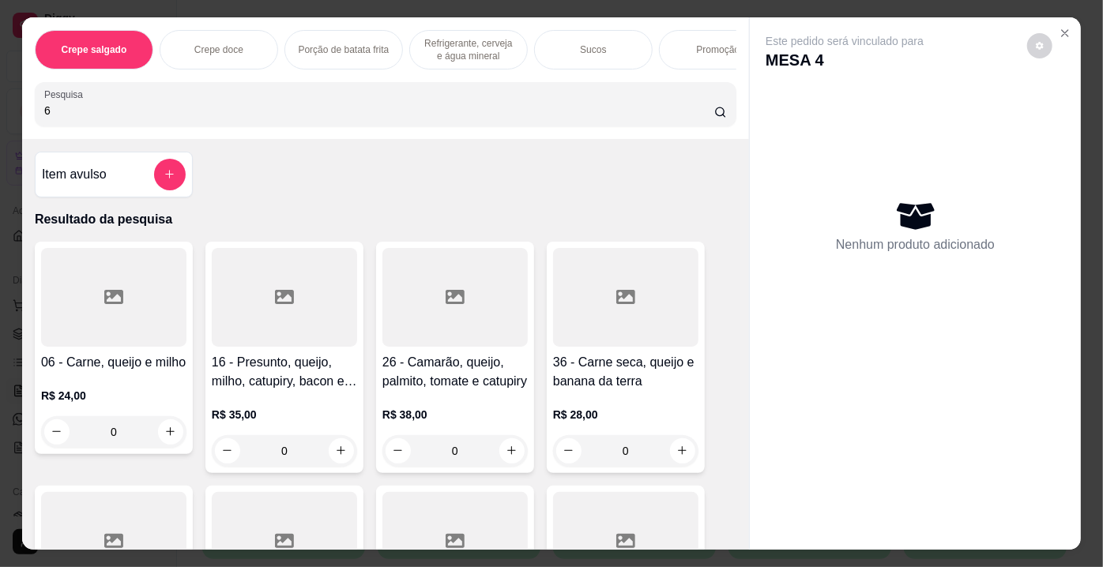
type input "6"
click at [66, 319] on div at bounding box center [113, 297] width 145 height 99
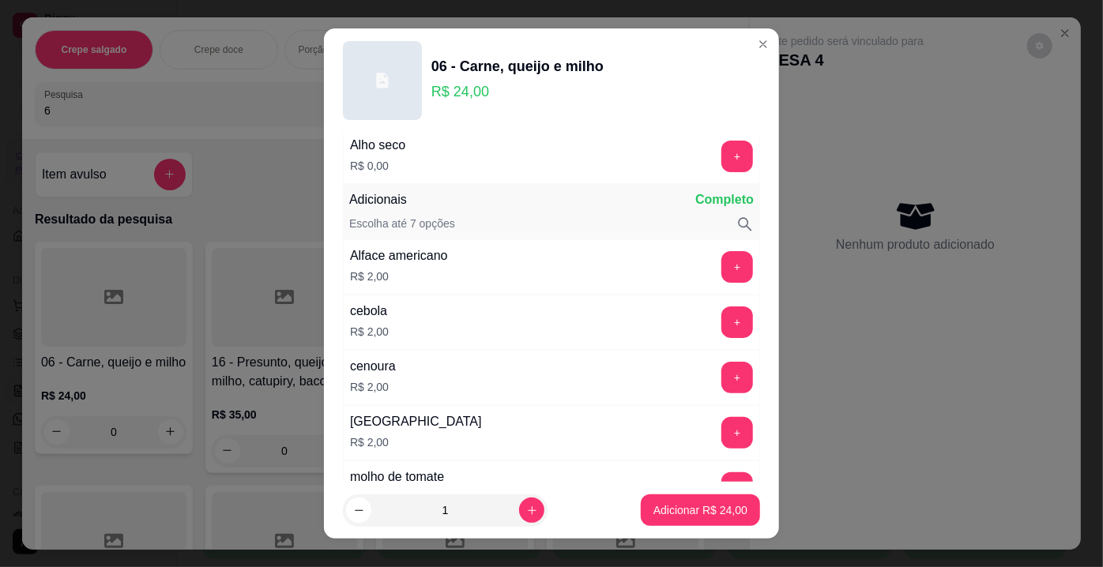
scroll to position [502, 0]
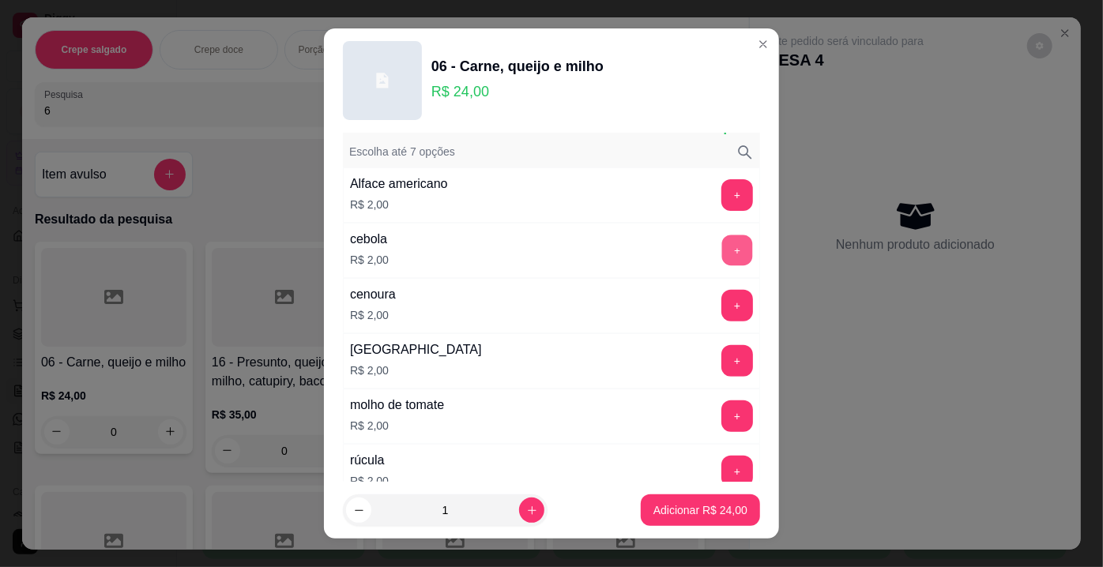
click at [722, 243] on button "+" at bounding box center [737, 250] width 31 height 31
click at [722, 190] on button "+" at bounding box center [737, 195] width 31 height 31
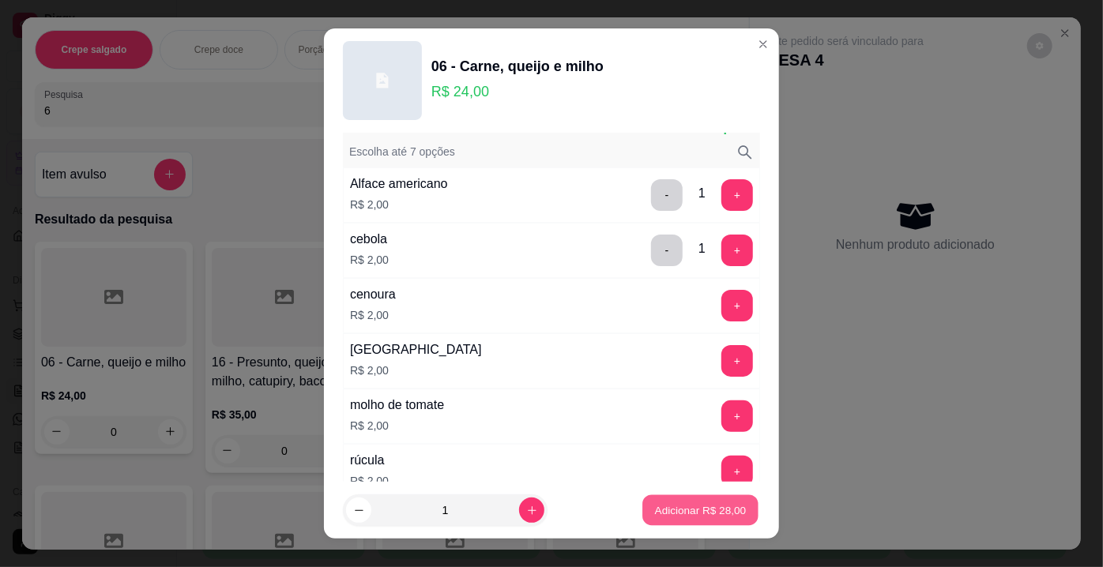
click at [684, 509] on p "Adicionar R$ 28,00" at bounding box center [701, 509] width 92 height 15
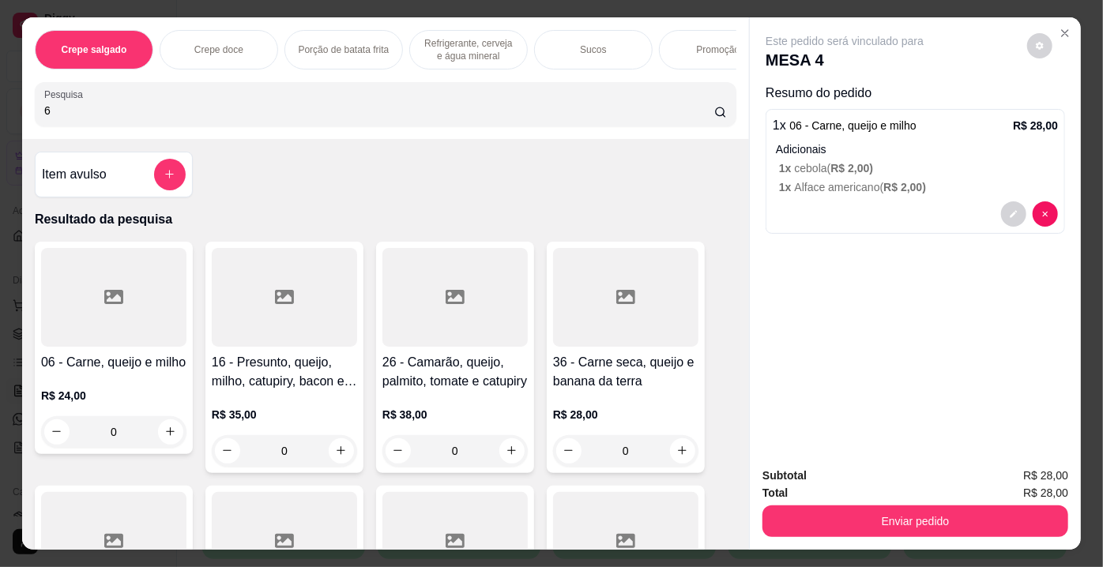
drag, startPoint x: 67, startPoint y: 112, endPoint x: 0, endPoint y: 112, distance: 67.2
click at [0, 112] on div "Crepe salgado Crepe doce Porção de batata frita Refrigerante, cerveja e água mi…" at bounding box center [551, 283] width 1103 height 567
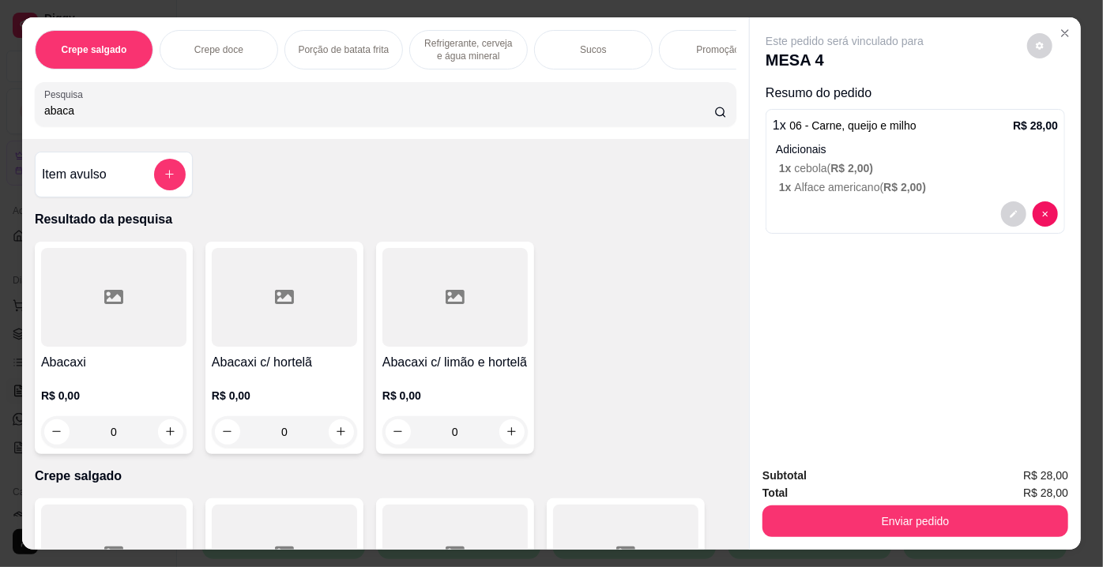
type input "abaca"
click at [134, 306] on div at bounding box center [113, 297] width 145 height 99
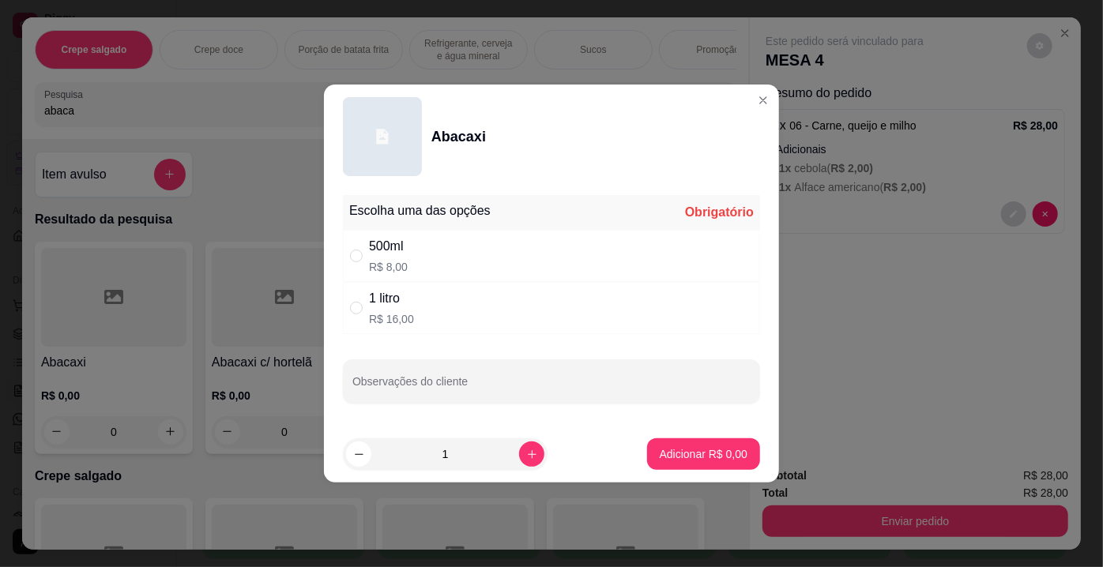
click at [450, 255] on div "500ml R$ 8,00" at bounding box center [551, 256] width 417 height 52
radio input "true"
click at [453, 391] on input "Observações do cliente" at bounding box center [551, 388] width 398 height 16
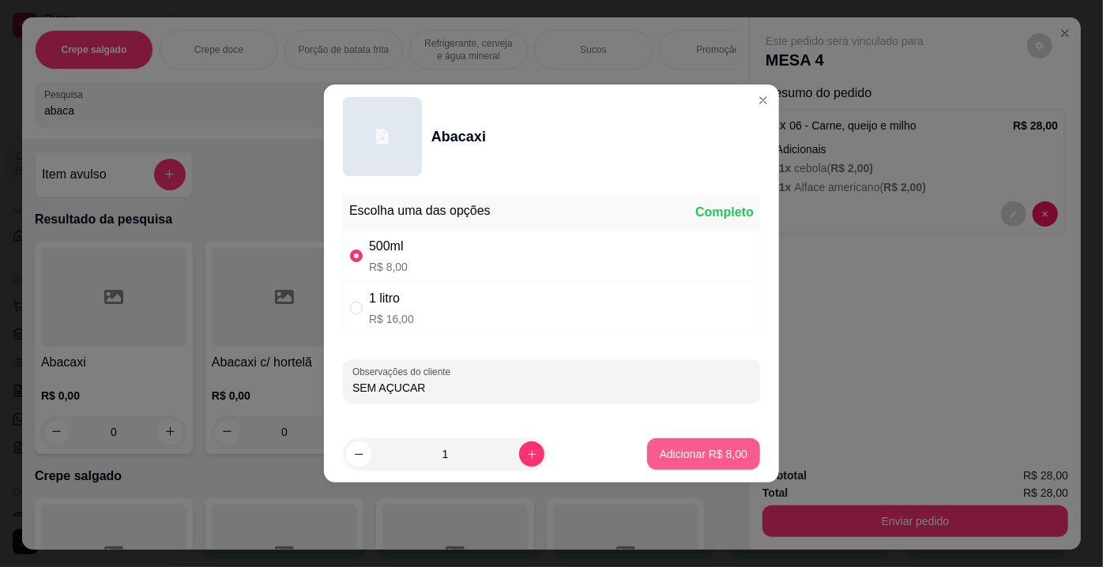
type input "SEM AÇUCAR"
click at [721, 457] on p "Adicionar R$ 8,00" at bounding box center [704, 454] width 88 height 16
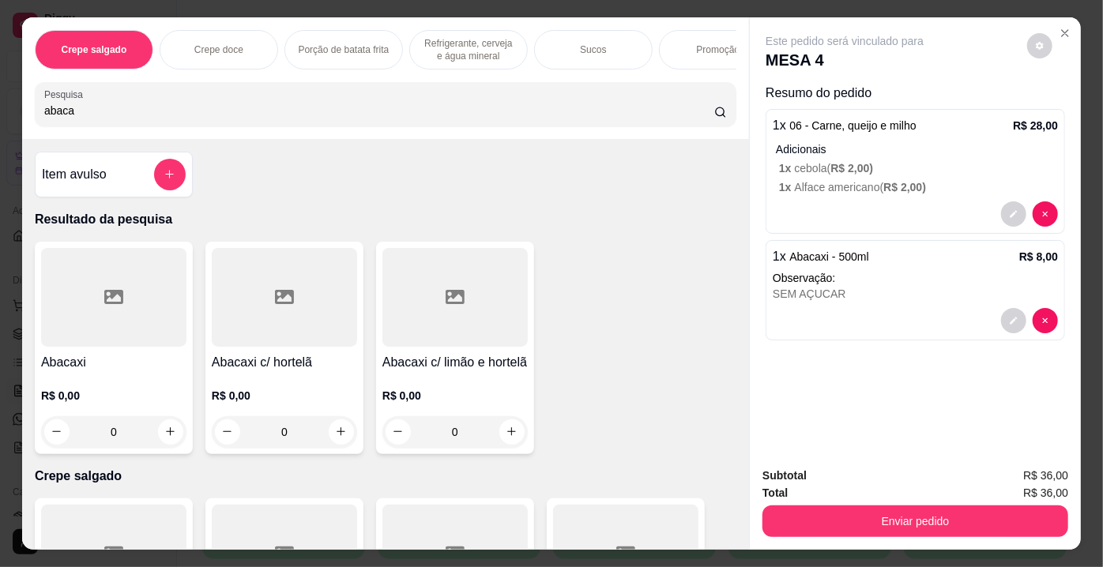
drag, startPoint x: 90, startPoint y: 117, endPoint x: 0, endPoint y: 120, distance: 90.1
click at [0, 120] on div "Crepe salgado Crepe doce Porção de batata frita Refrigerante, cerveja e água mi…" at bounding box center [551, 283] width 1103 height 567
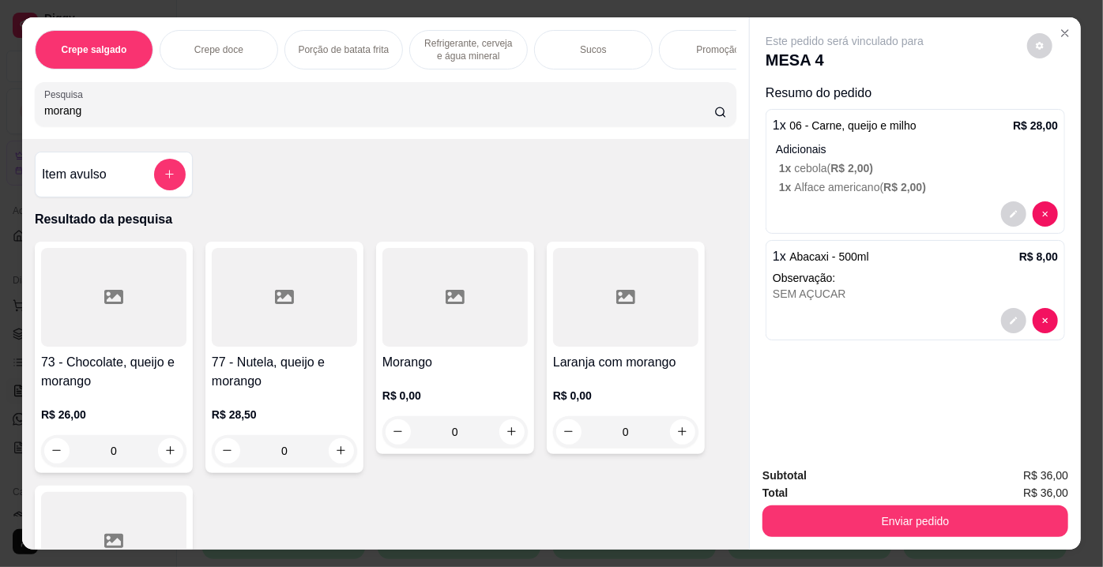
type input "morang"
click at [408, 289] on div at bounding box center [454, 297] width 145 height 99
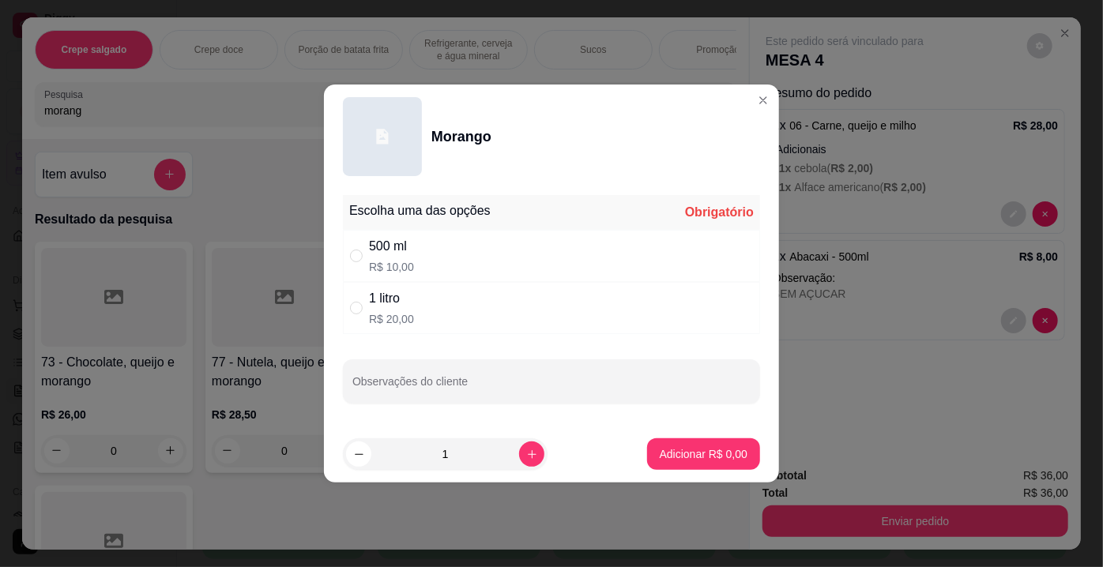
click at [400, 250] on div "500 ml" at bounding box center [391, 246] width 45 height 19
radio input "true"
click at [589, 406] on div "Escolha uma das opções Completo 500 ml R$ 10,00 1 litro R$ 20,00 Observações do…" at bounding box center [551, 307] width 455 height 237
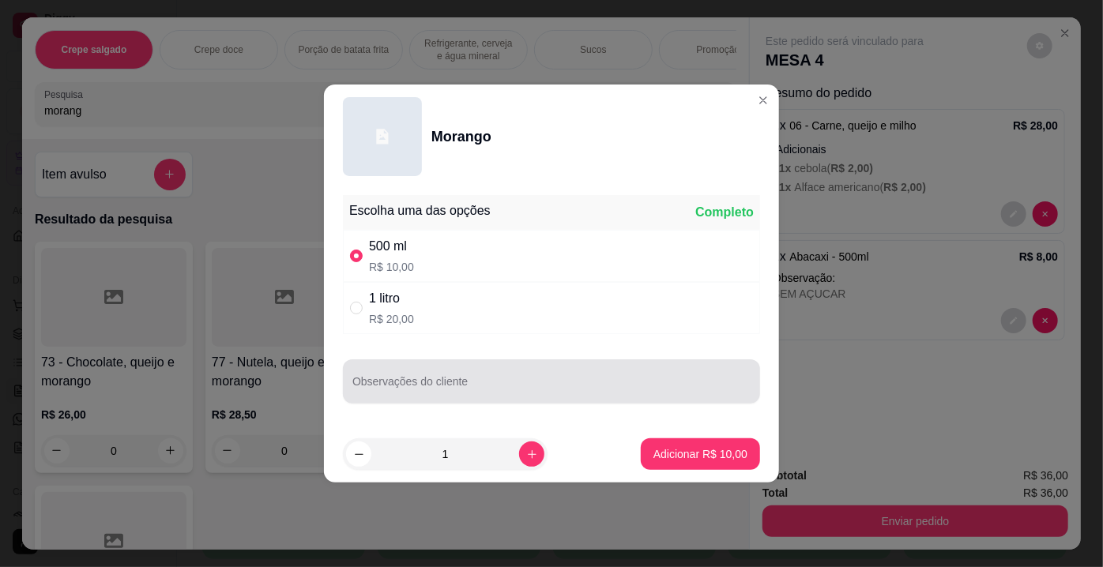
click at [559, 381] on input "Observações do cliente" at bounding box center [551, 388] width 398 height 16
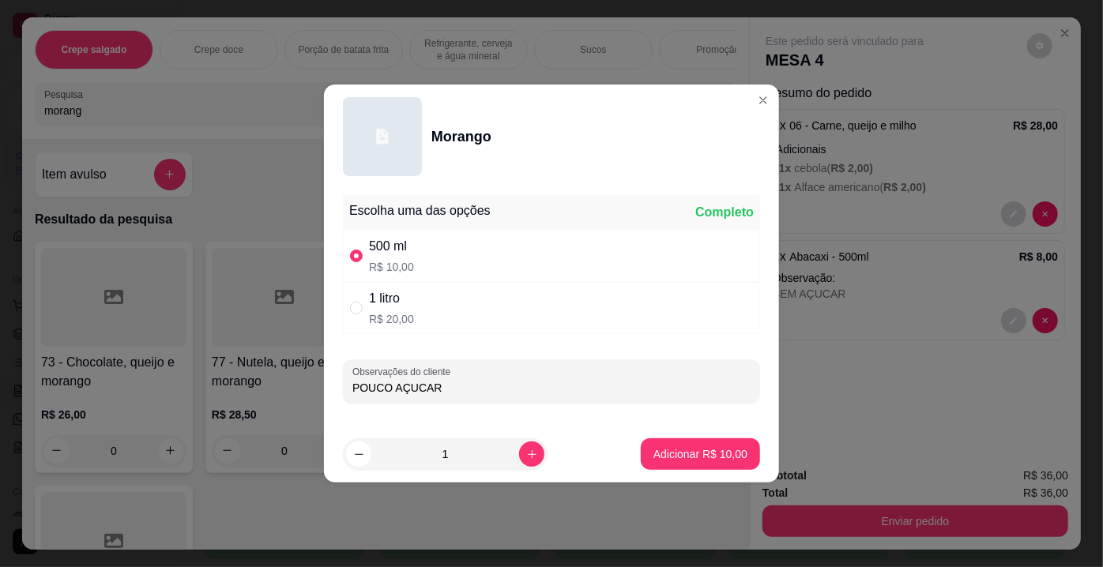
type input "POUCO AÇUCAR"
click at [743, 471] on footer "1 Adicionar R$ 10,00" at bounding box center [551, 454] width 455 height 57
click at [713, 450] on p "Adicionar R$ 10,00" at bounding box center [701, 453] width 92 height 15
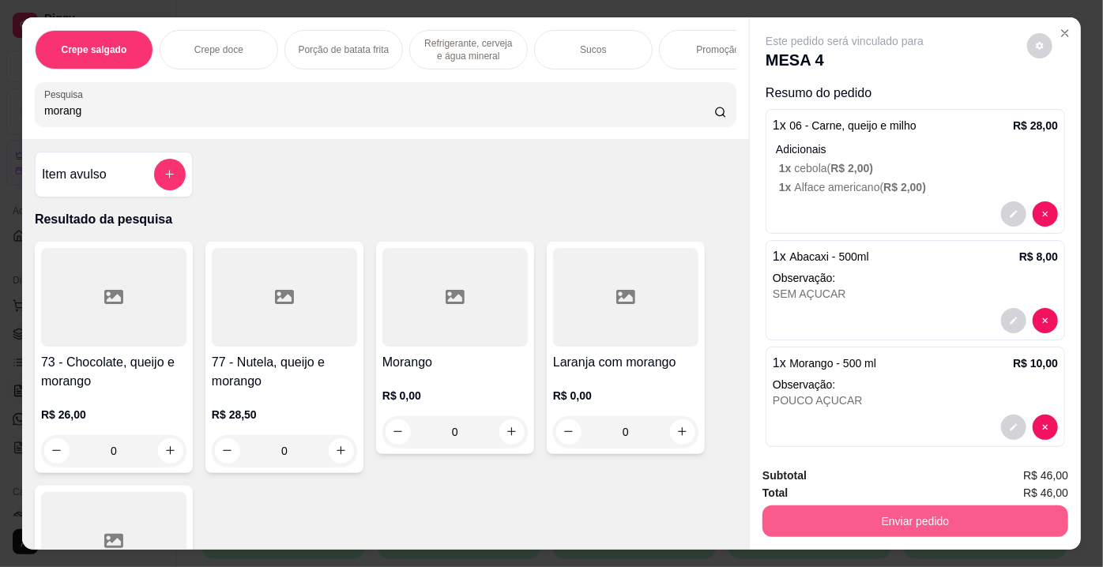
click at [828, 508] on button "Enviar pedido" at bounding box center [915, 522] width 306 height 32
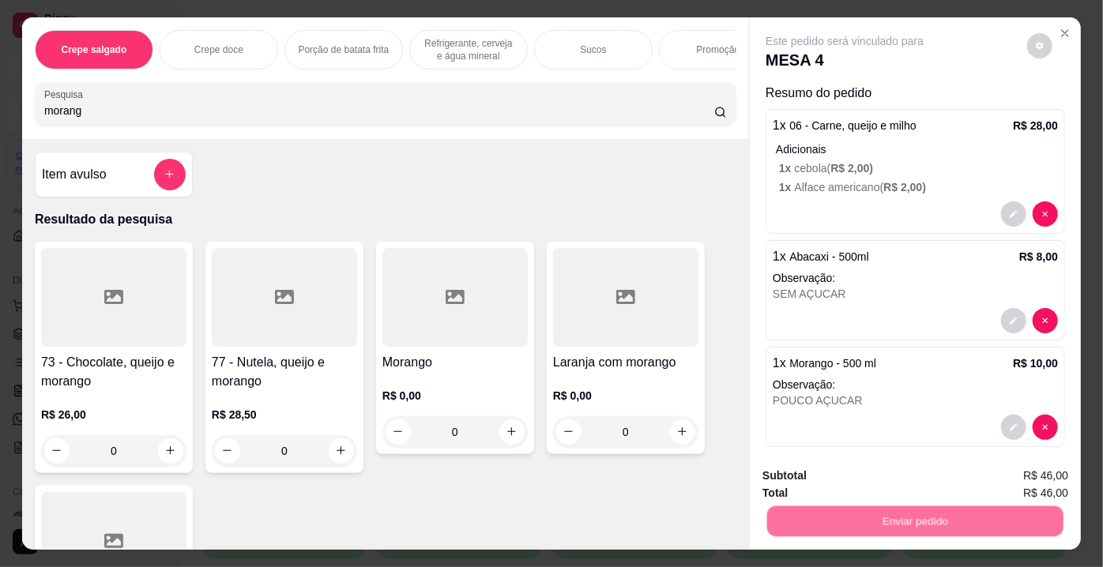
click at [1012, 474] on button "Enviar pedido" at bounding box center [1027, 477] width 87 height 29
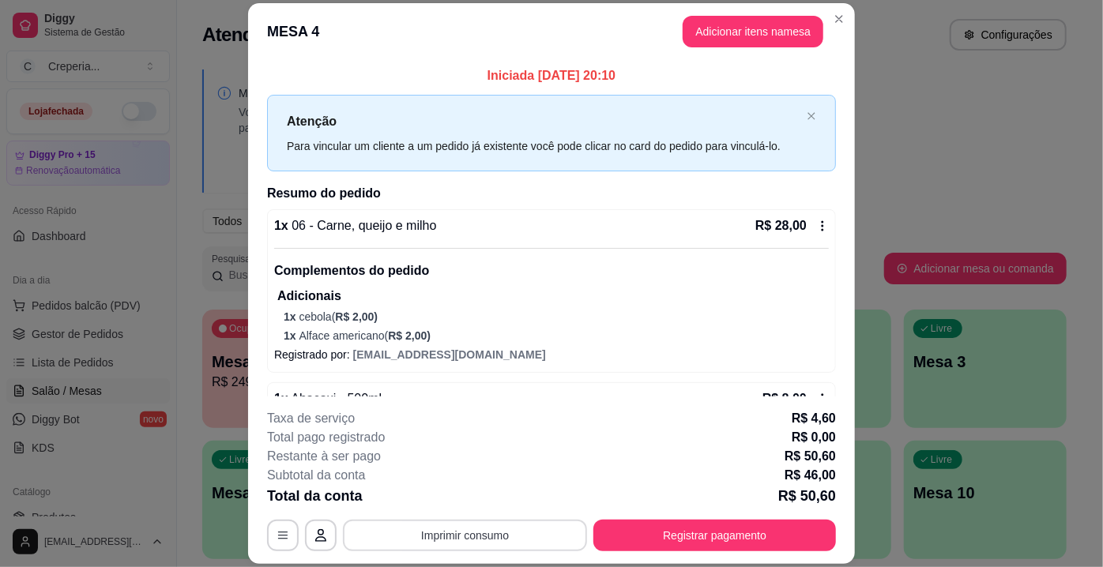
click at [487, 538] on button "Imprimir consumo" at bounding box center [465, 536] width 244 height 32
click at [475, 498] on button "IMPRESSORA" at bounding box center [465, 499] width 115 height 25
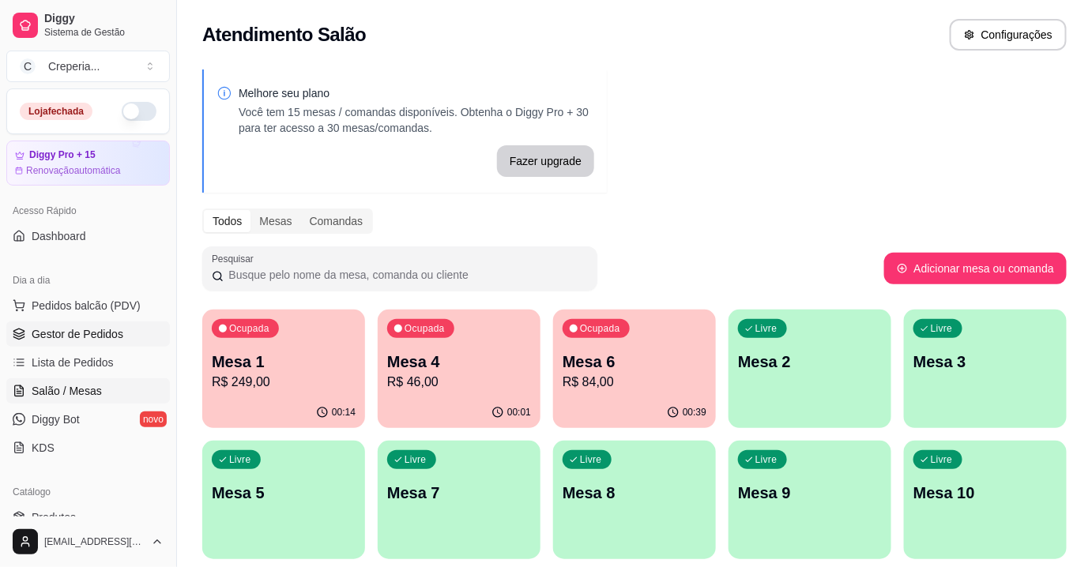
click at [97, 324] on link "Gestor de Pedidos" at bounding box center [88, 334] width 164 height 25
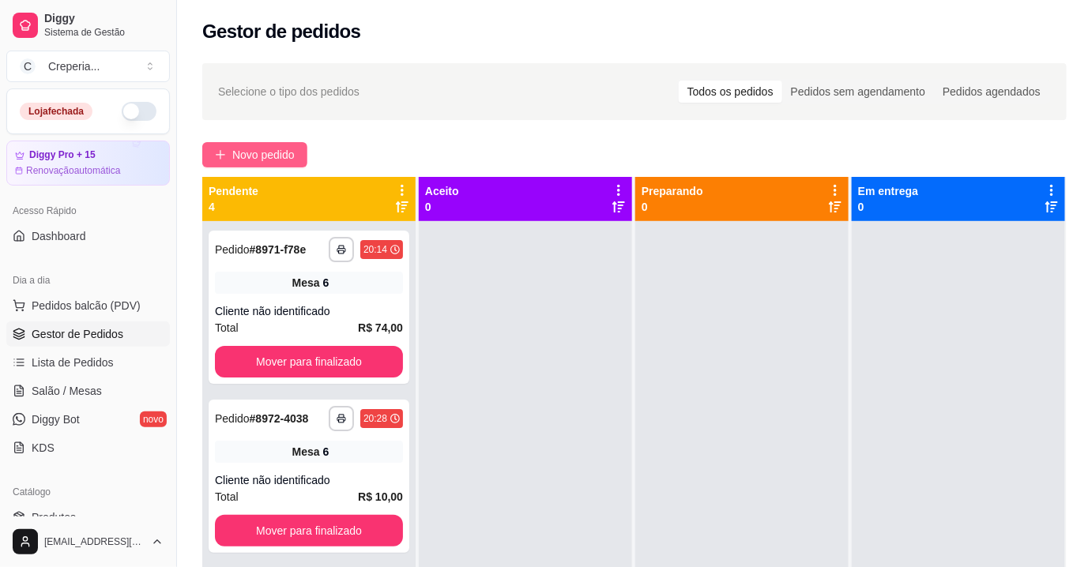
click at [276, 160] on span "Novo pedido" at bounding box center [263, 154] width 62 height 17
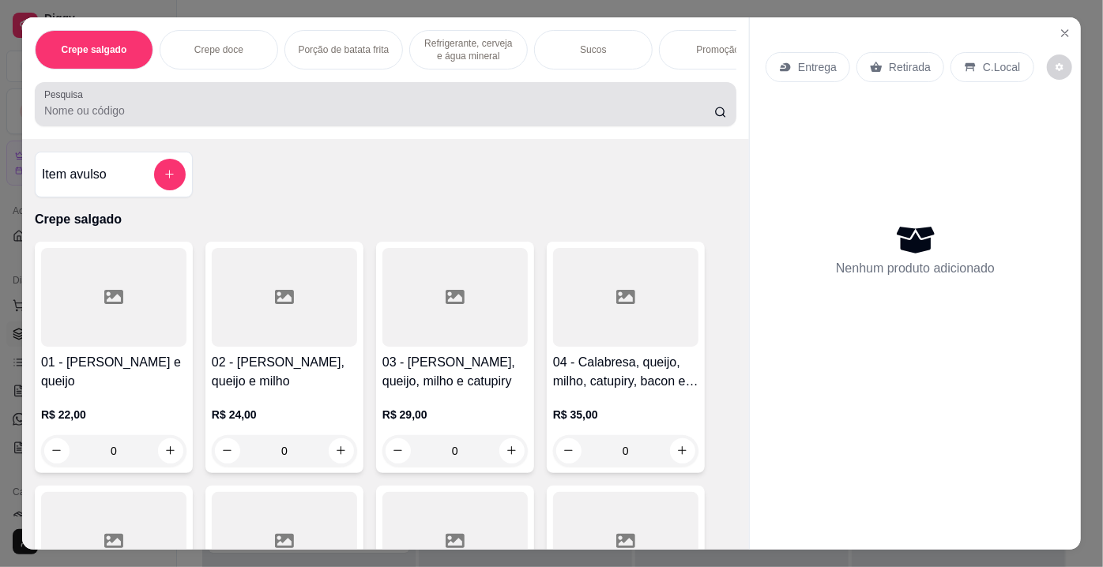
click at [191, 126] on div "Pesquisa" at bounding box center [386, 104] width 702 height 44
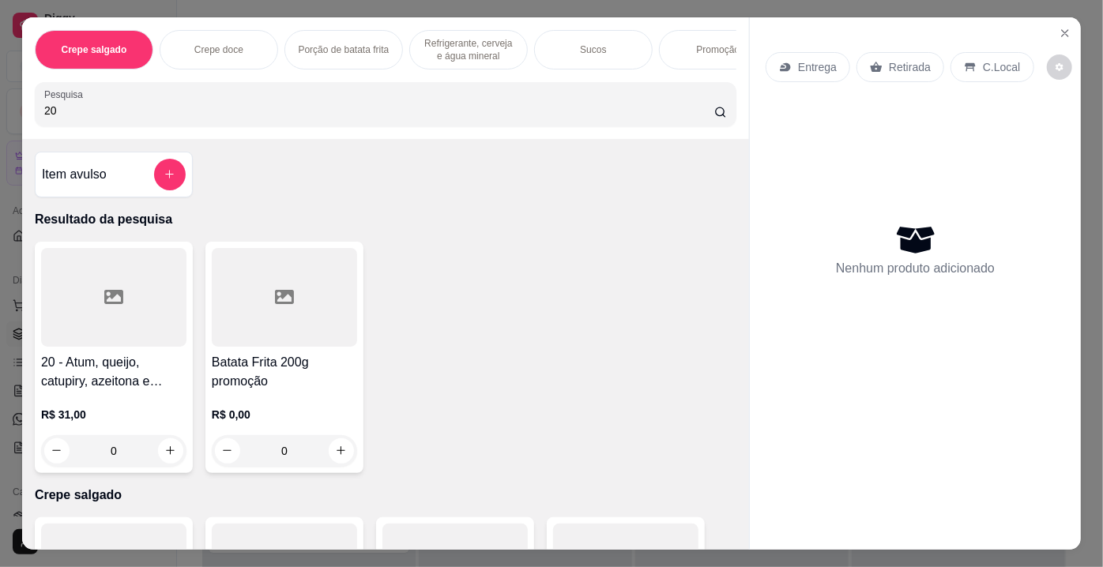
type input "20"
click at [119, 298] on div at bounding box center [113, 297] width 145 height 99
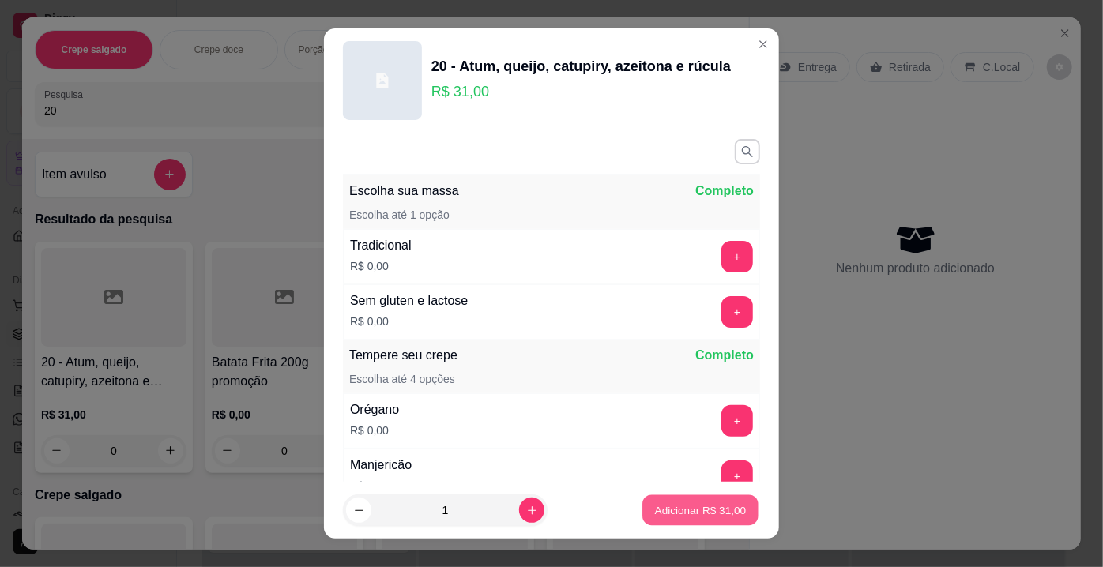
click at [699, 503] on p "Adicionar R$ 31,00" at bounding box center [701, 509] width 92 height 15
type input "1"
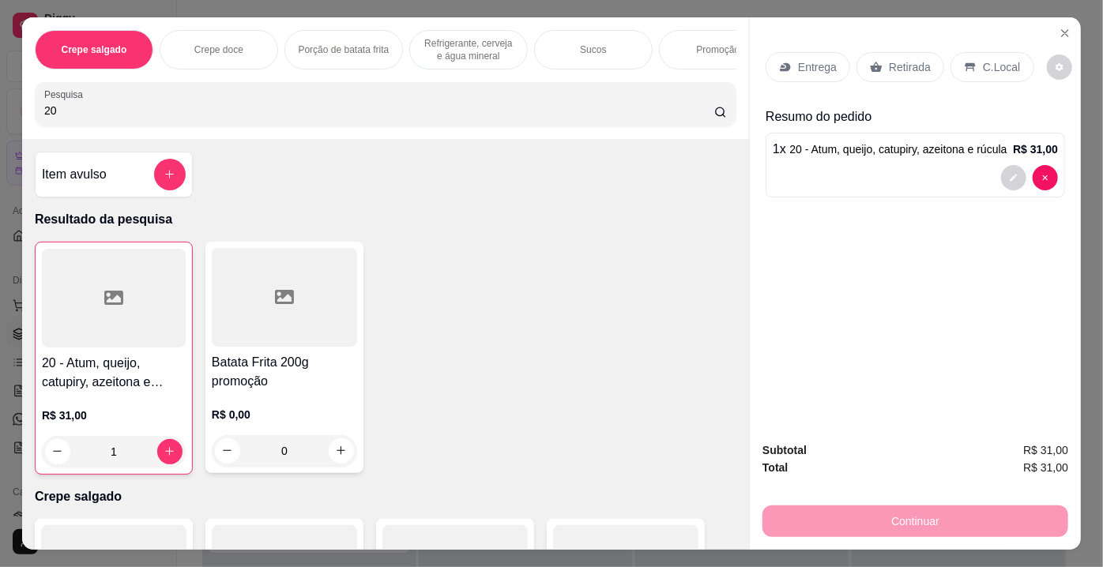
click at [889, 64] on p "Retirada" at bounding box center [910, 67] width 42 height 16
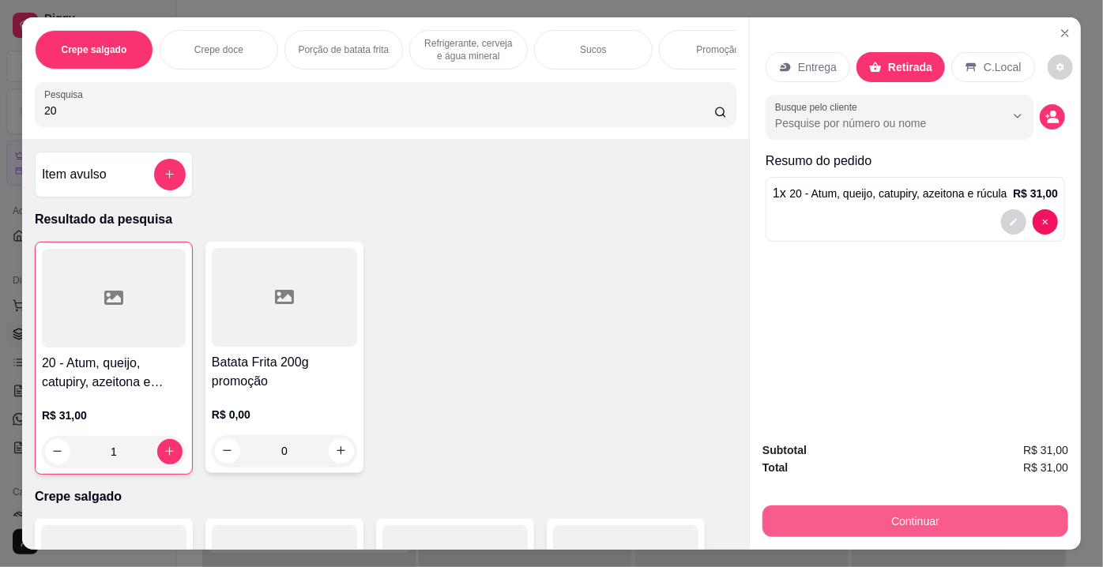
click at [866, 510] on button "Continuar" at bounding box center [915, 522] width 306 height 32
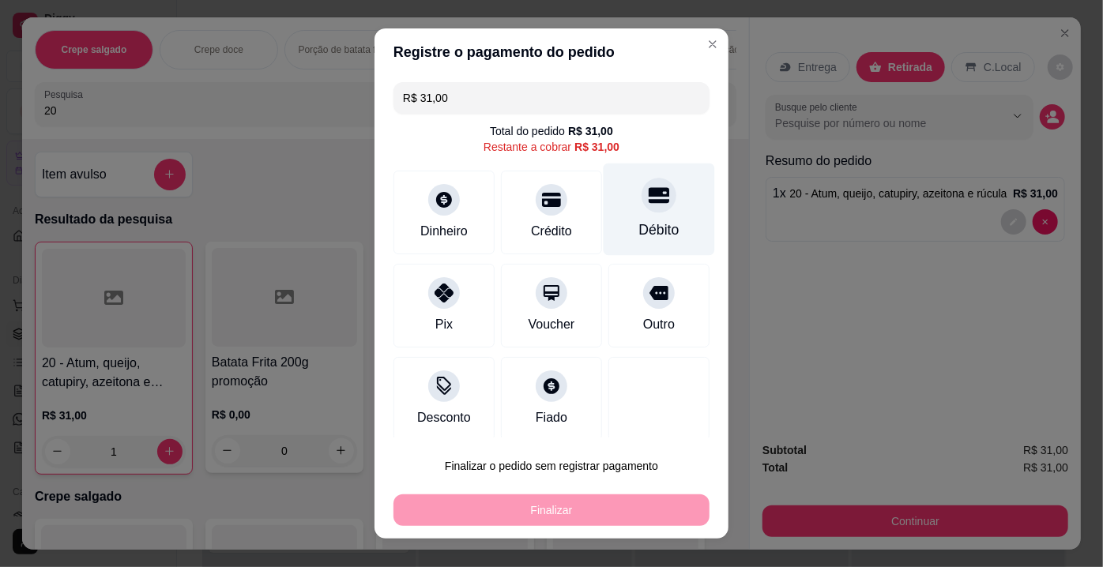
click at [611, 190] on div "Débito" at bounding box center [659, 210] width 111 height 92
type input "R$ 0,00"
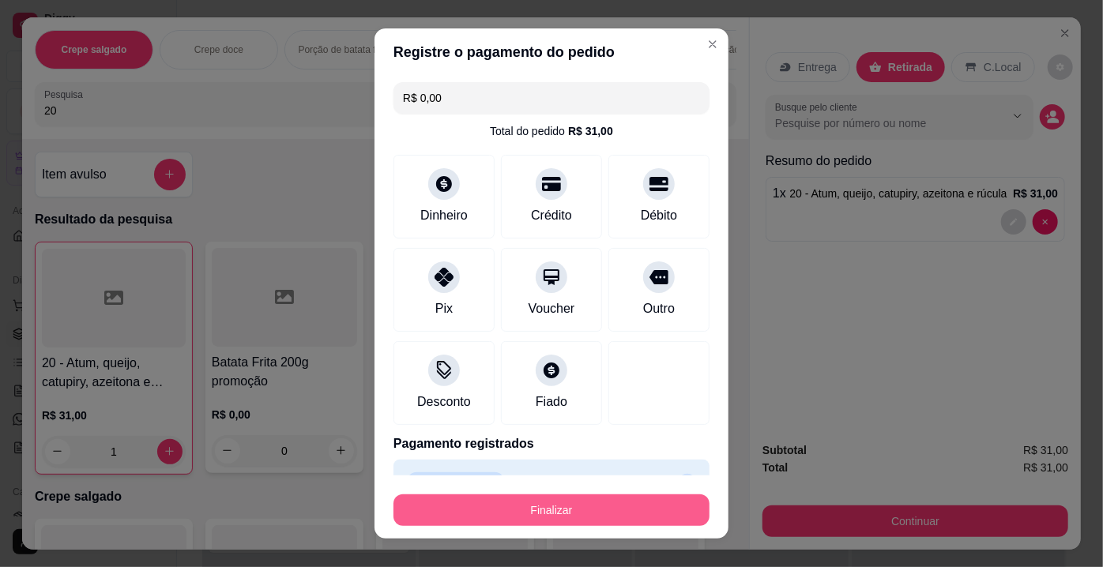
click at [512, 506] on button "Finalizar" at bounding box center [551, 511] width 316 height 32
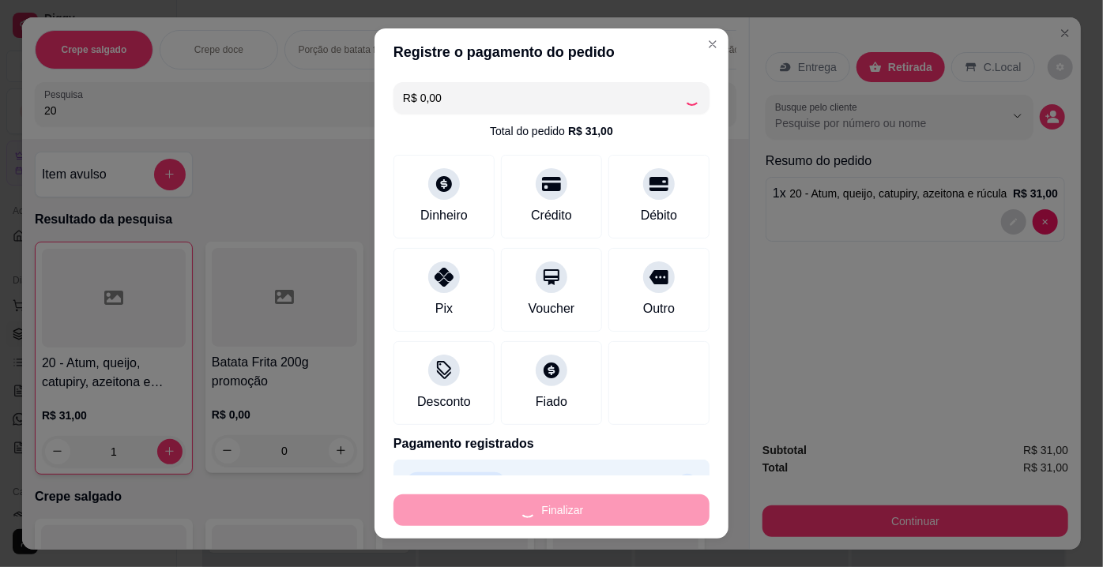
type input "0"
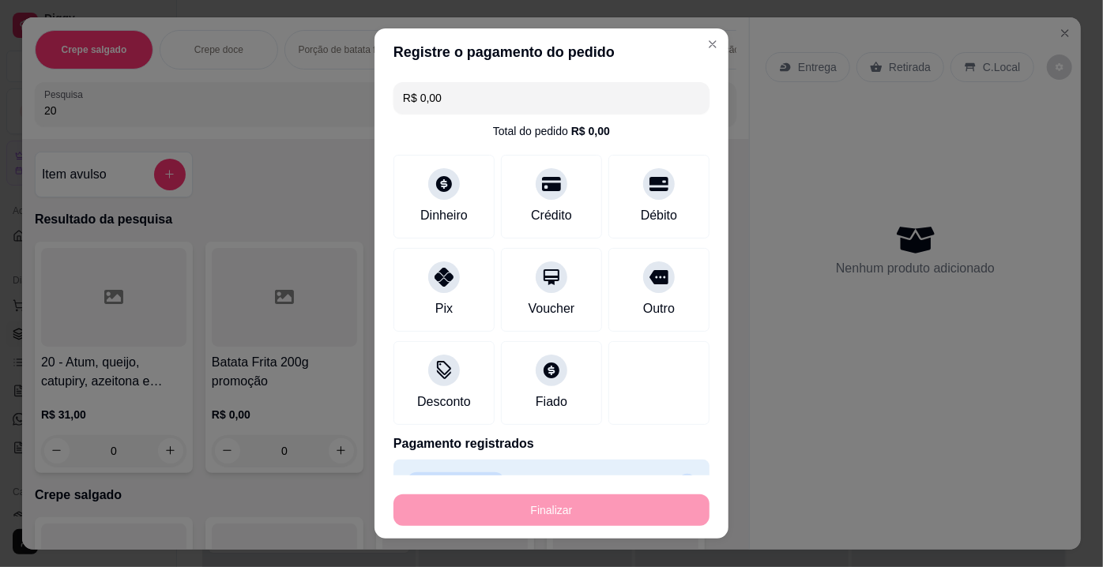
type input "-R$ 31,00"
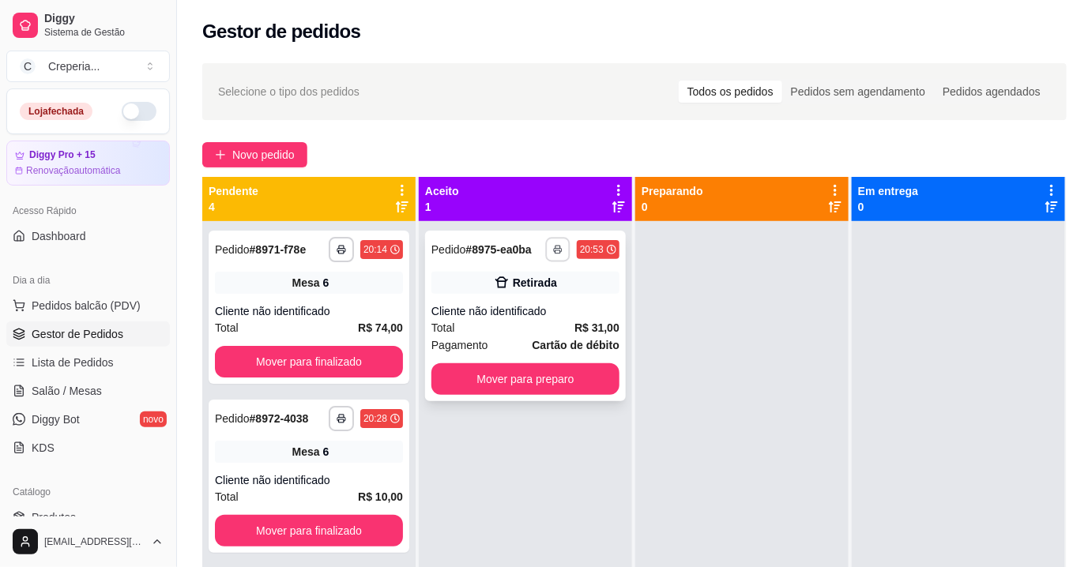
click at [547, 243] on button "button" at bounding box center [557, 249] width 24 height 24
click at [526, 311] on button "IMPRESSORA" at bounding box center [511, 304] width 111 height 24
drag, startPoint x: 611, startPoint y: 530, endPoint x: 648, endPoint y: 540, distance: 37.8
click at [613, 532] on div "**********" at bounding box center [525, 504] width 213 height 567
click at [95, 386] on span "Salão / Mesas" at bounding box center [67, 391] width 70 height 16
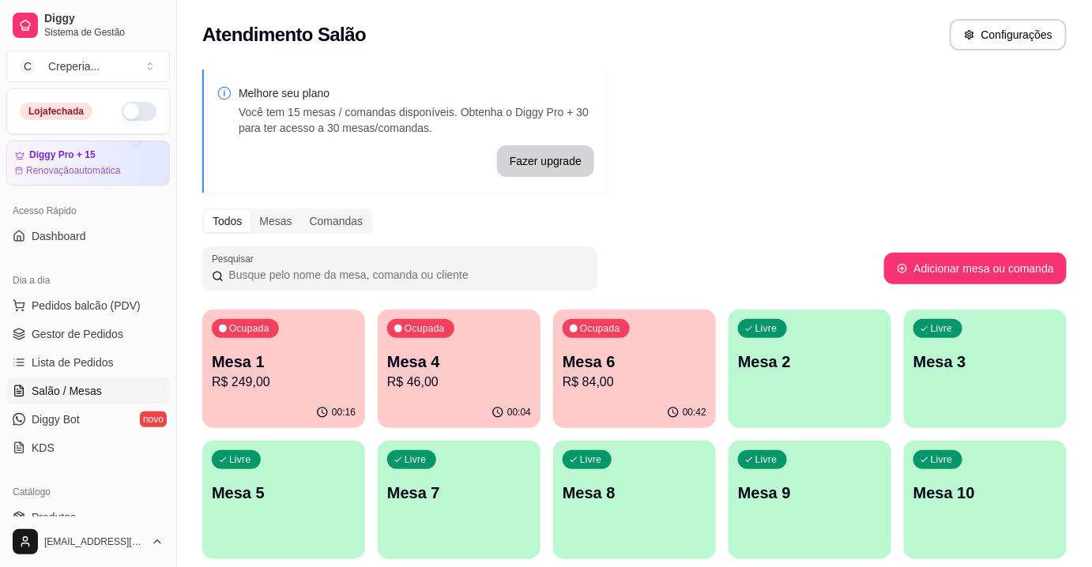
click at [296, 364] on p "Mesa 1" at bounding box center [284, 362] width 144 height 22
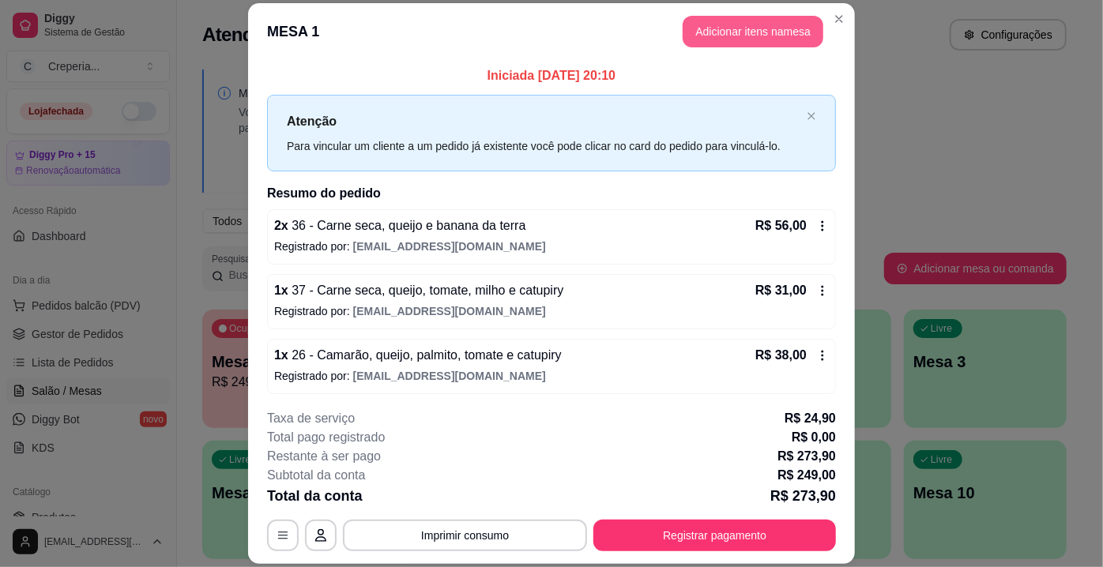
click at [743, 23] on button "Adicionar itens na mesa" at bounding box center [753, 32] width 141 height 32
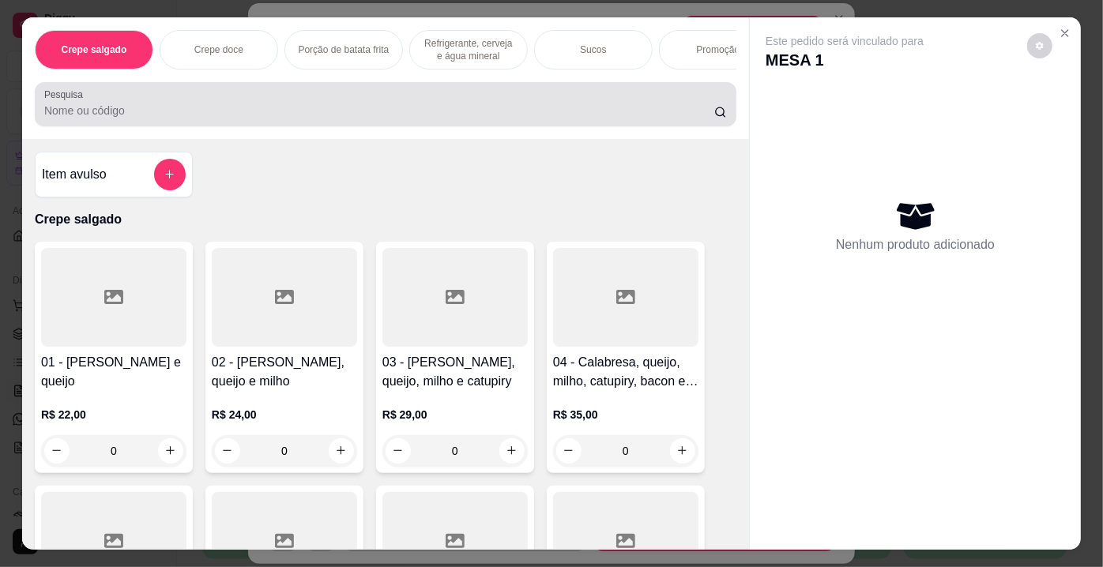
click at [177, 119] on input "Pesquisa" at bounding box center [379, 111] width 670 height 16
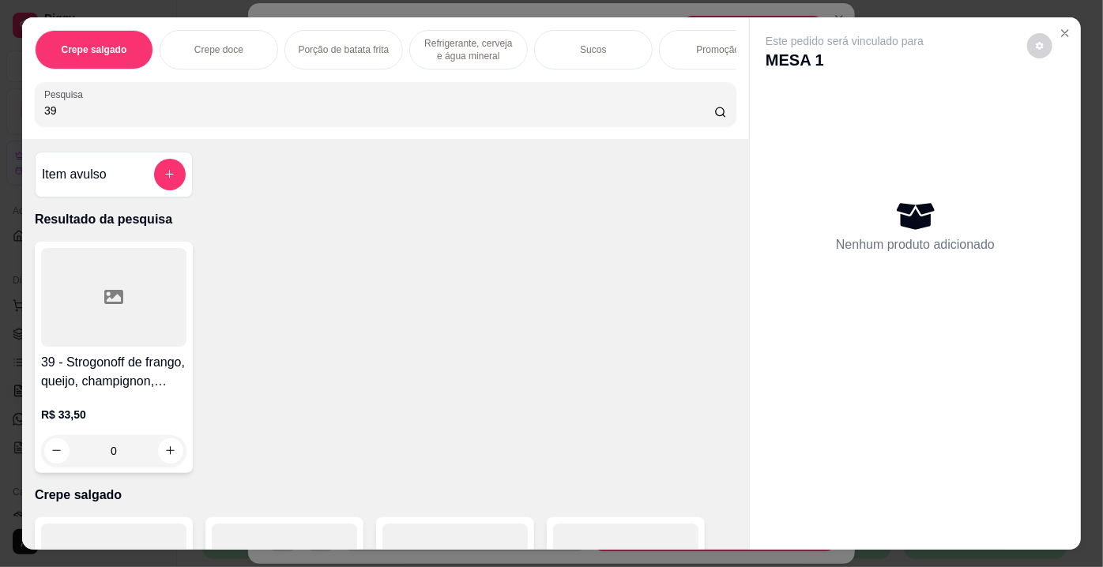
type input "39"
click at [142, 304] on div at bounding box center [113, 297] width 145 height 99
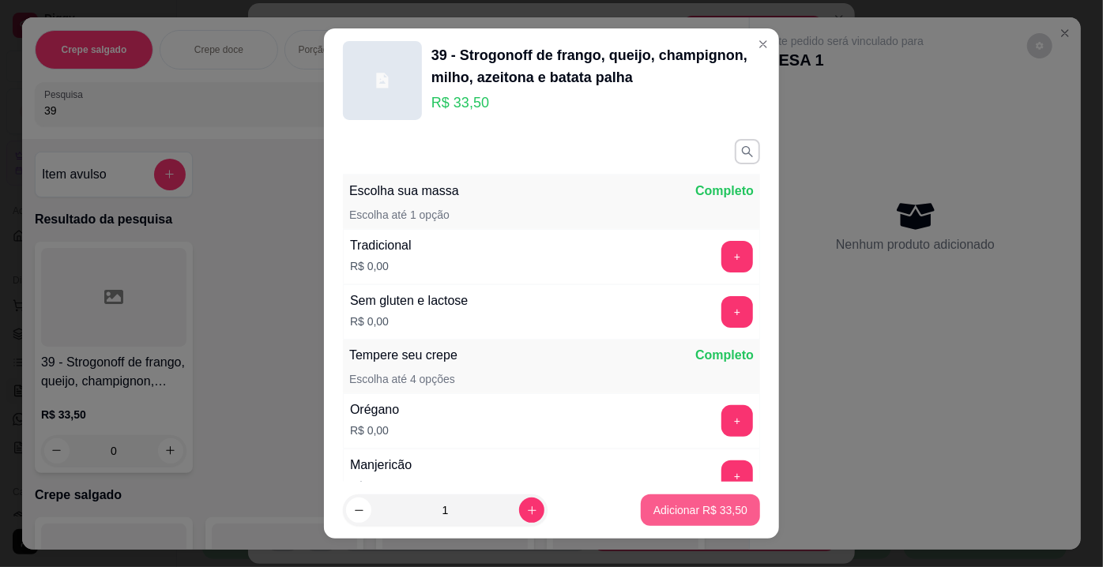
click at [662, 502] on p "Adicionar R$ 33,50" at bounding box center [700, 510] width 94 height 16
type input "1"
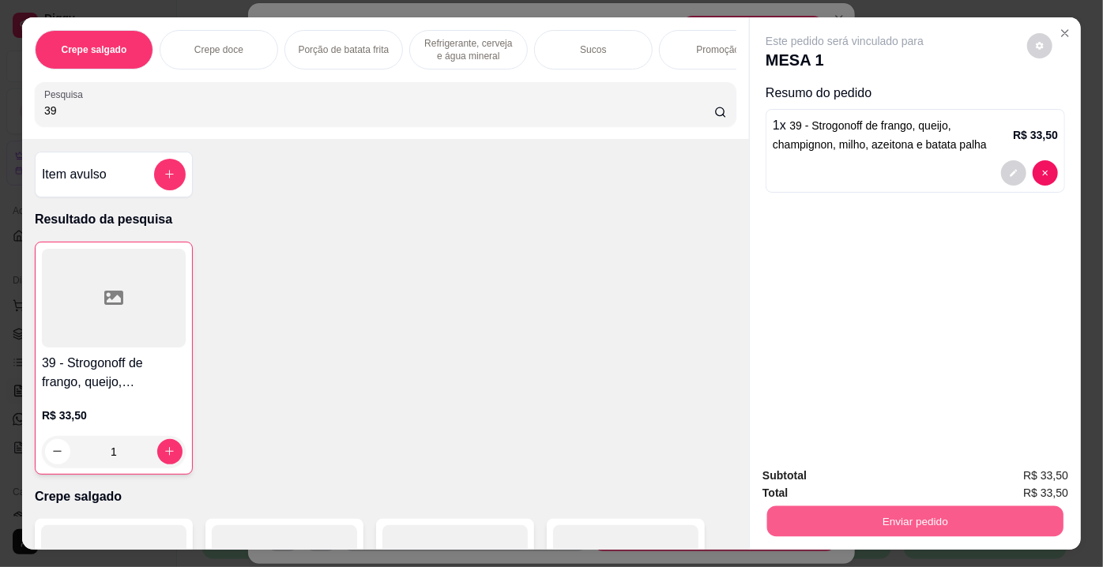
click at [838, 515] on button "Enviar pedido" at bounding box center [915, 521] width 296 height 31
click at [1005, 479] on button "Enviar pedido" at bounding box center [1027, 478] width 89 height 30
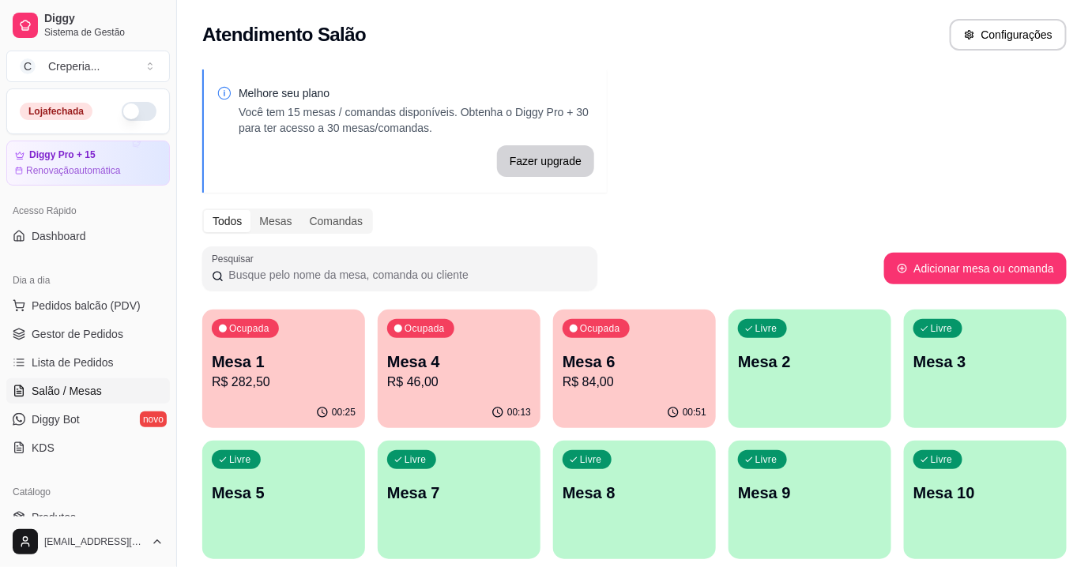
click at [313, 367] on p "Mesa 1" at bounding box center [284, 362] width 144 height 22
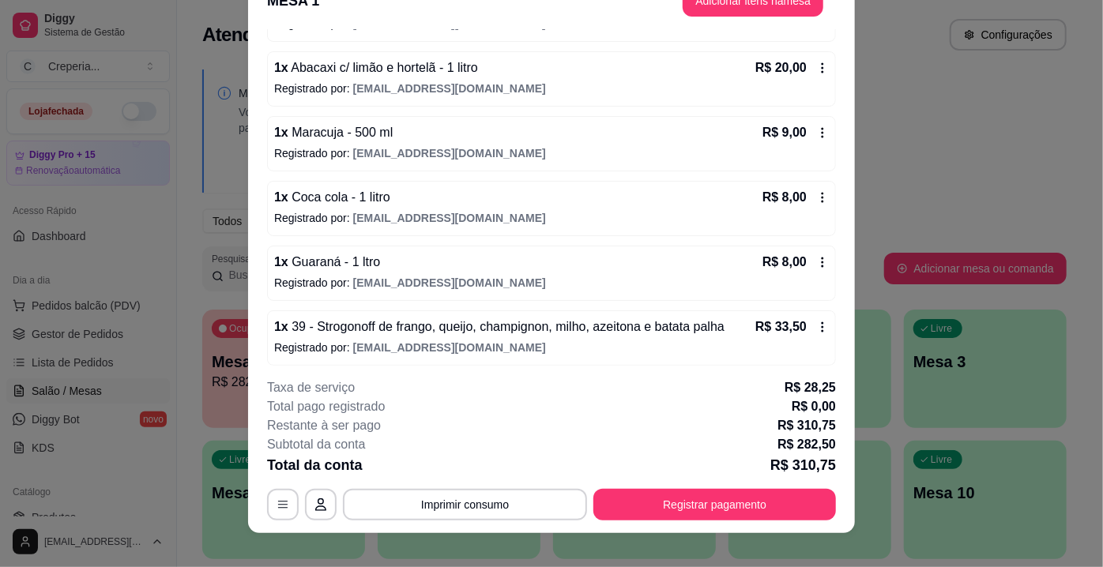
scroll to position [47, 0]
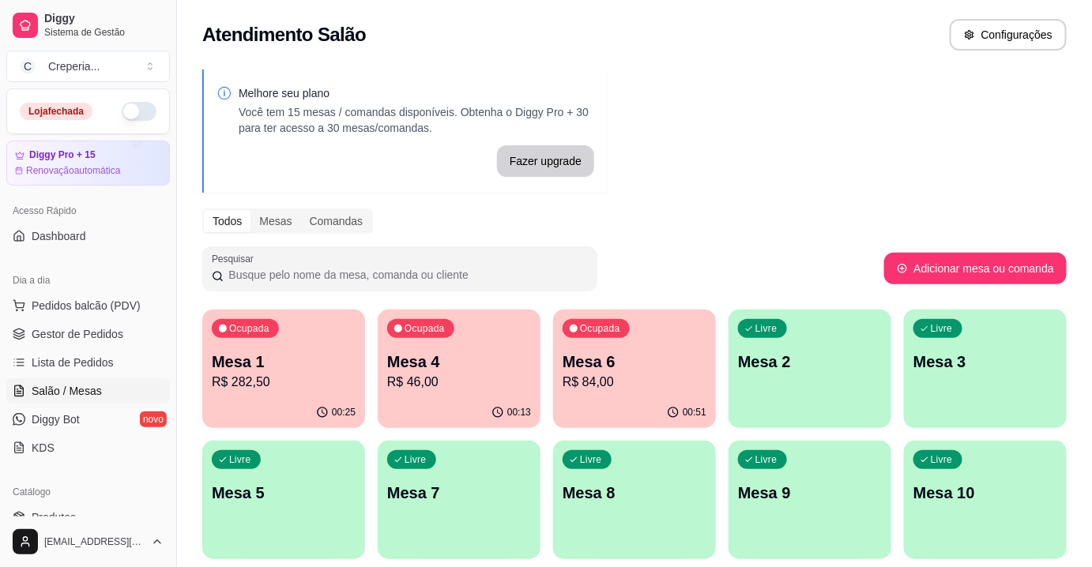
click at [492, 375] on p "R$ 46,00" at bounding box center [459, 382] width 144 height 19
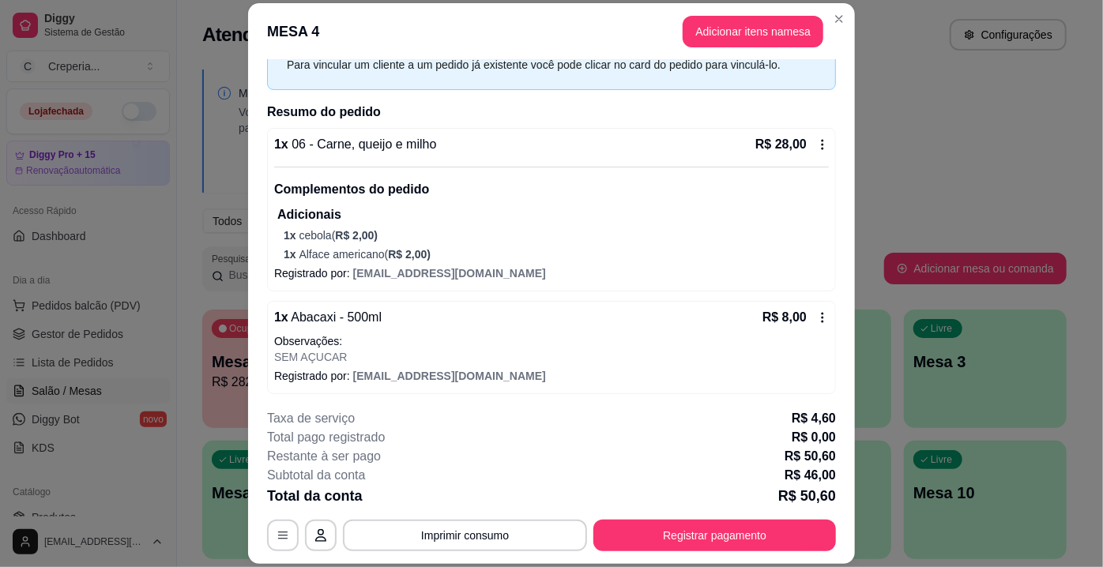
scroll to position [0, 0]
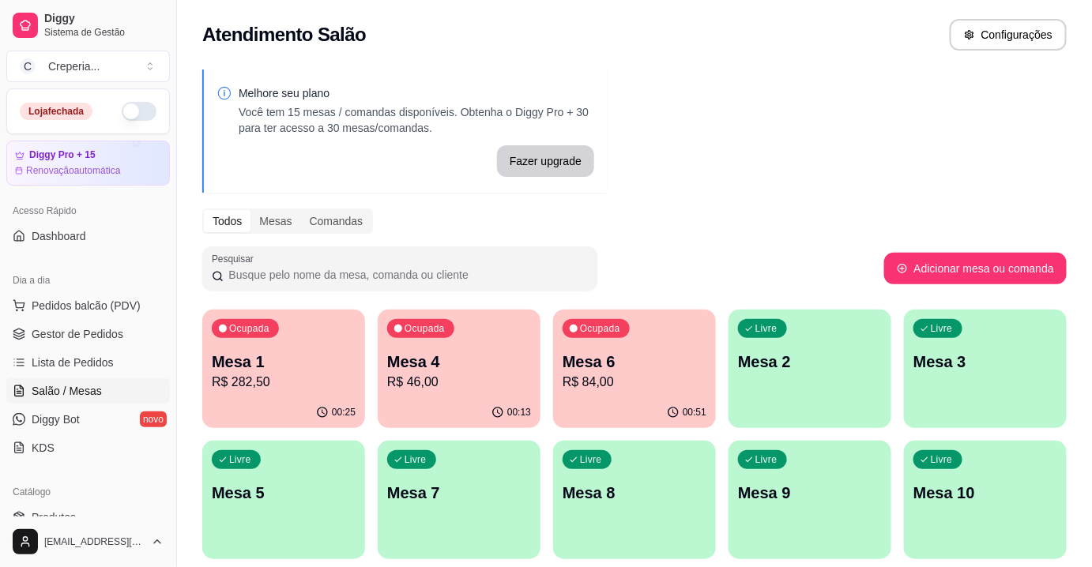
click at [649, 355] on p "Mesa 6" at bounding box center [634, 362] width 144 height 22
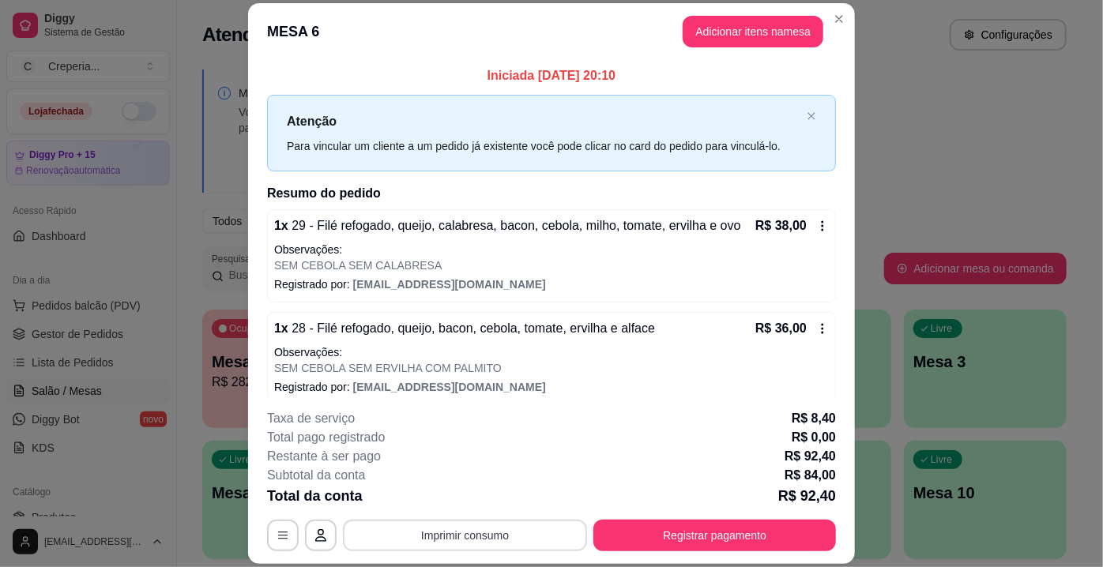
click at [431, 540] on button "Imprimir consumo" at bounding box center [465, 536] width 244 height 32
click at [438, 503] on button "IMPRESSORA" at bounding box center [465, 499] width 115 height 25
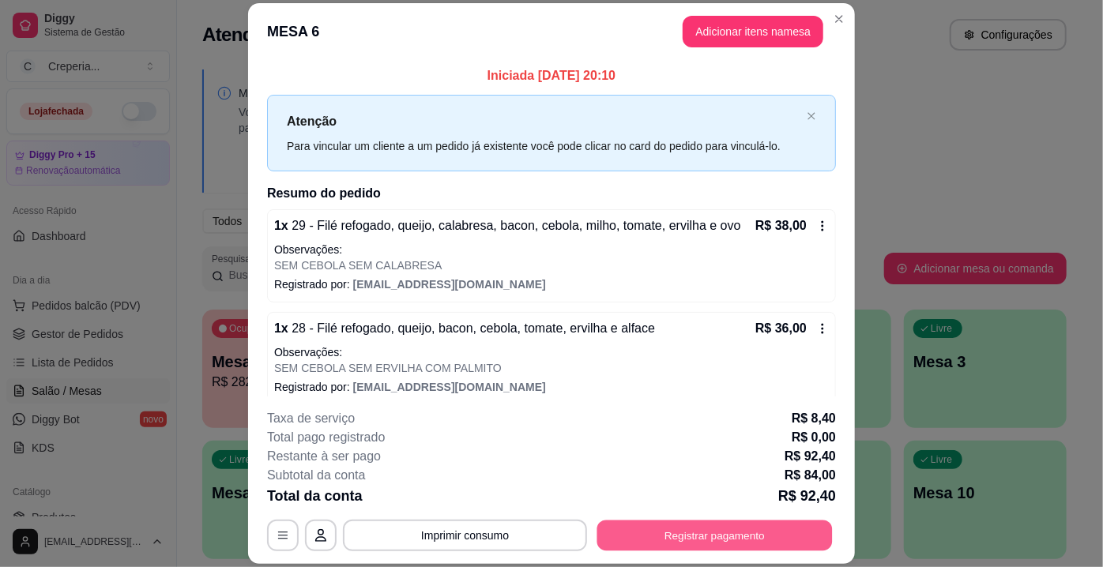
click at [712, 551] on button "Registrar pagamento" at bounding box center [714, 536] width 235 height 31
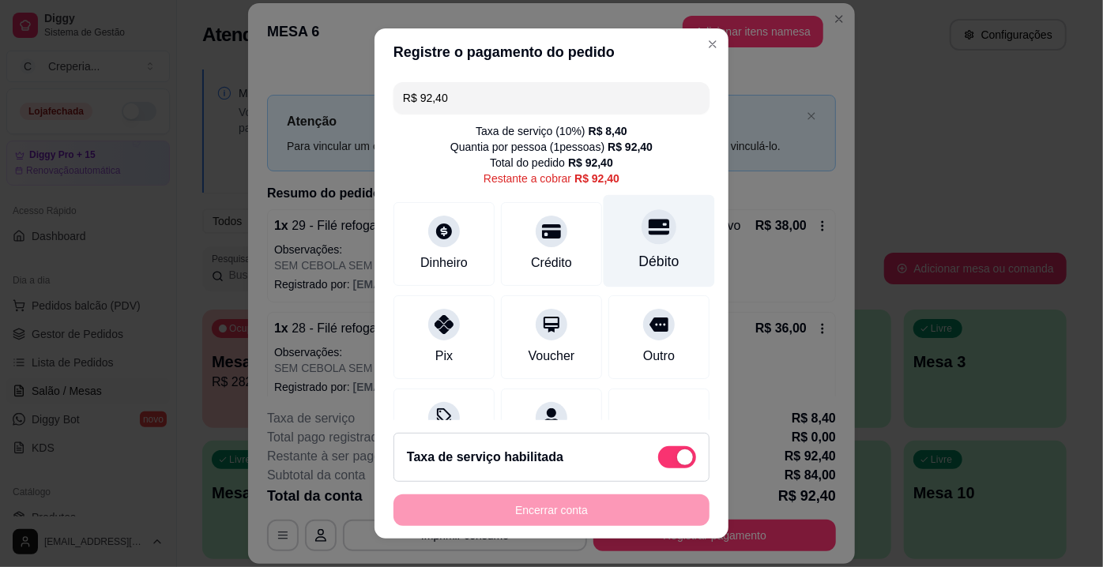
click at [634, 246] on div "Débito" at bounding box center [659, 241] width 111 height 92
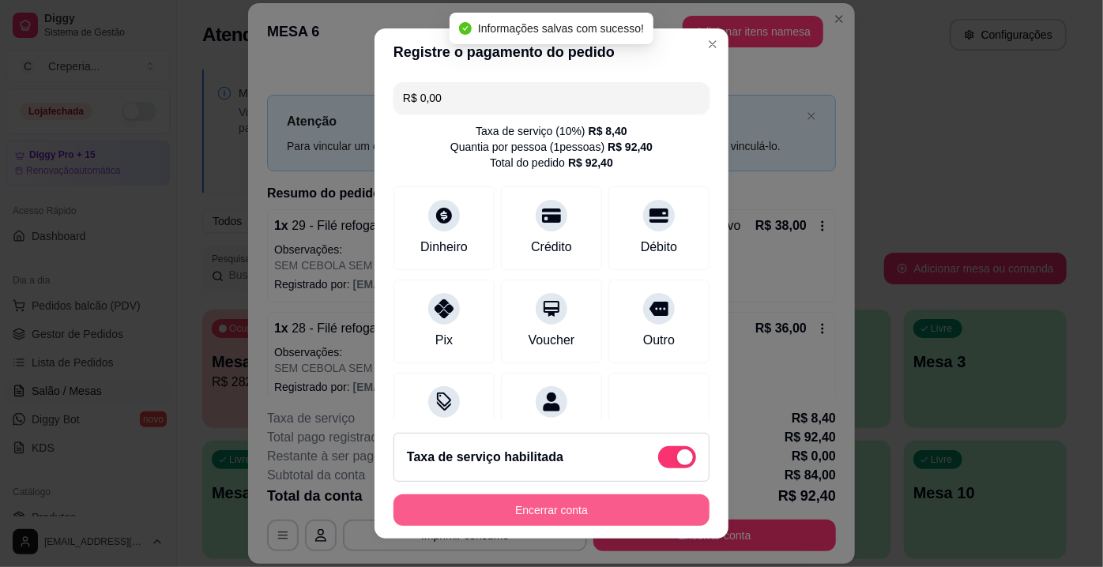
type input "R$ 0,00"
click at [534, 517] on button "Encerrar conta" at bounding box center [551, 511] width 316 height 32
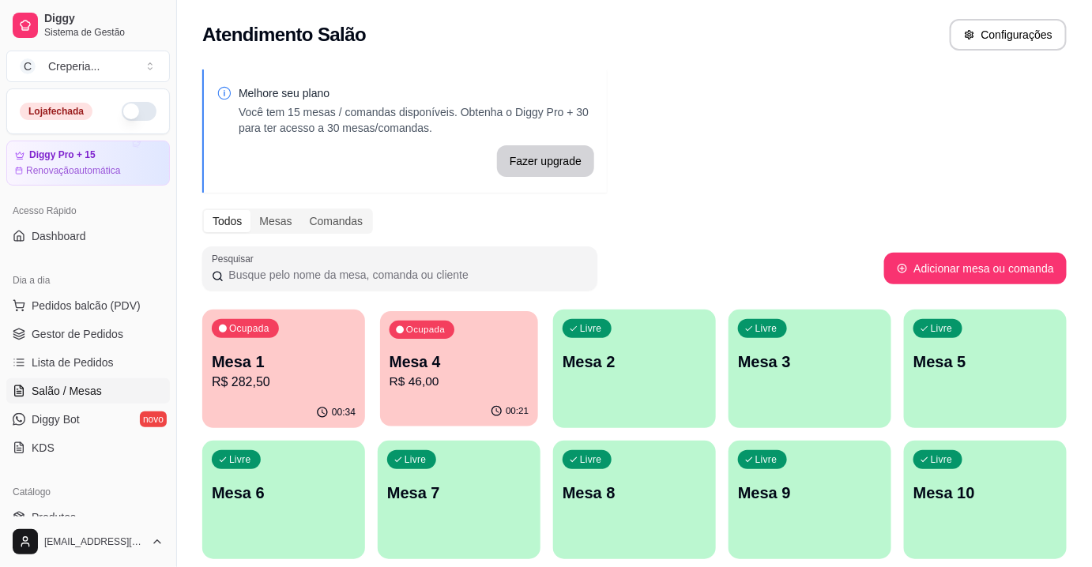
click at [471, 375] on p "R$ 46,00" at bounding box center [459, 382] width 140 height 18
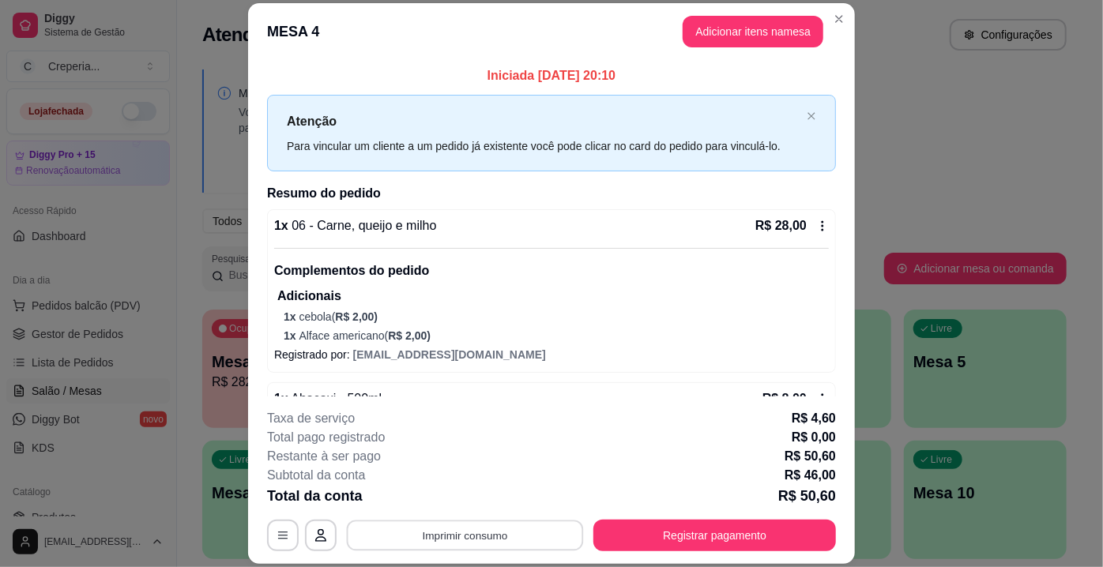
click at [519, 540] on button "Imprimir consumo" at bounding box center [465, 536] width 237 height 31
click at [499, 491] on button "IMPRESSORA" at bounding box center [465, 499] width 115 height 25
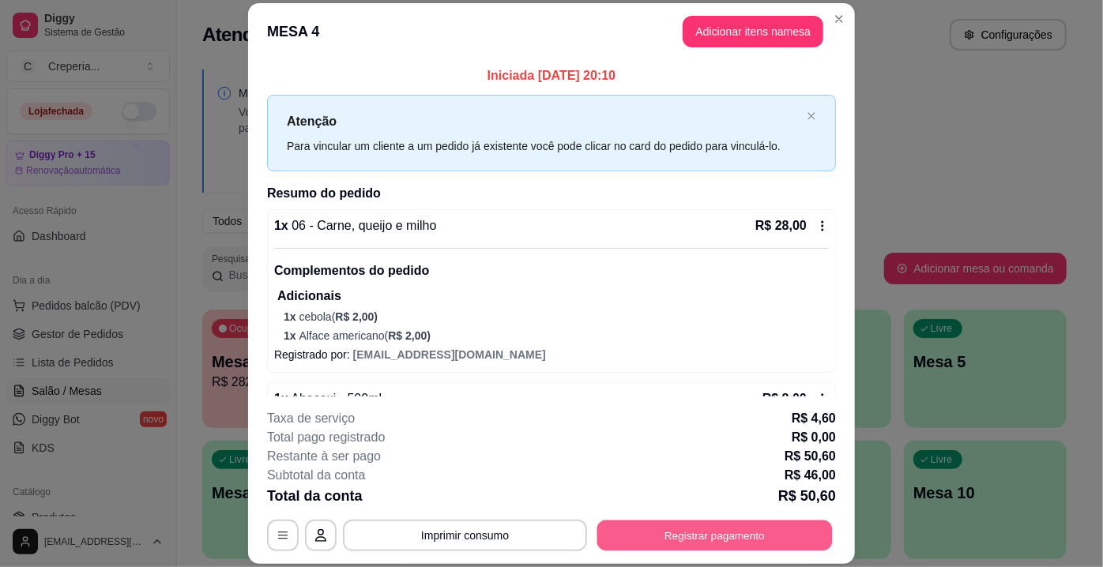
click at [669, 538] on button "Registrar pagamento" at bounding box center [714, 536] width 235 height 31
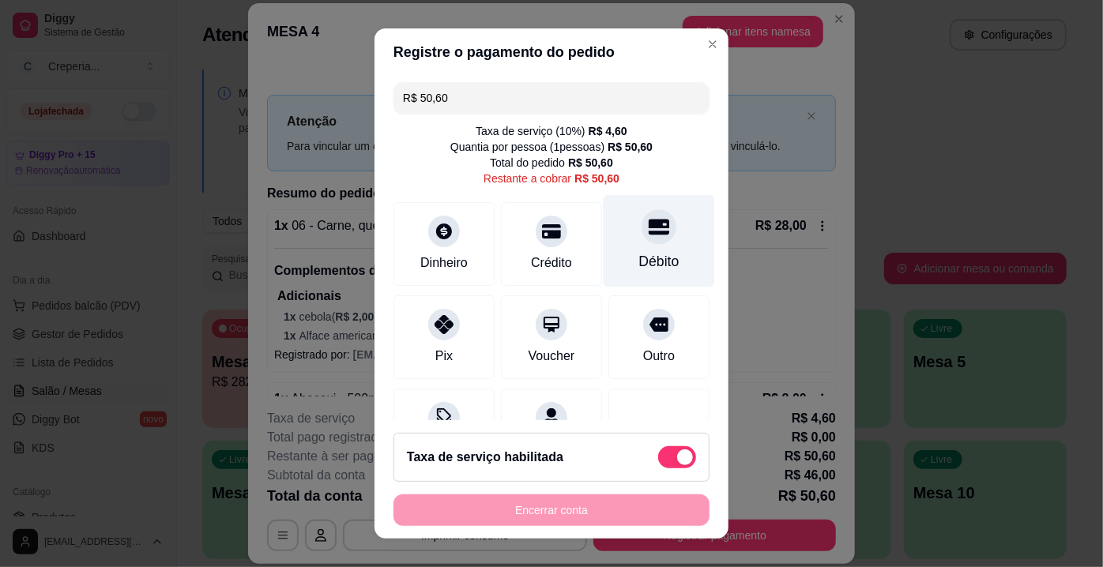
click at [649, 234] on icon at bounding box center [659, 226] width 21 height 21
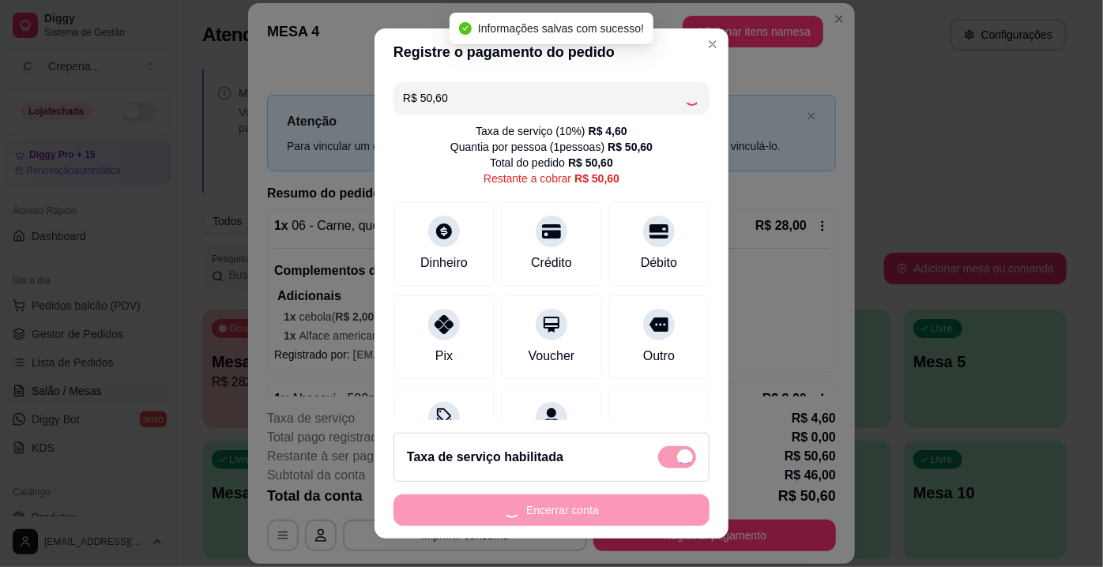
type input "R$ 0,00"
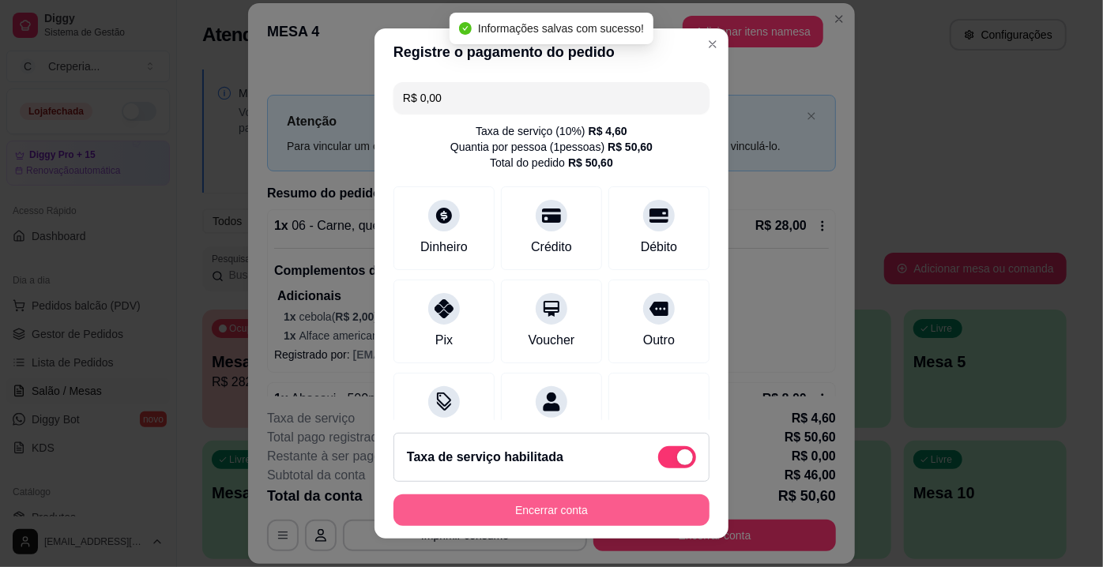
click at [596, 510] on button "Encerrar conta" at bounding box center [551, 511] width 316 height 32
